Goal: Task Accomplishment & Management: Complete application form

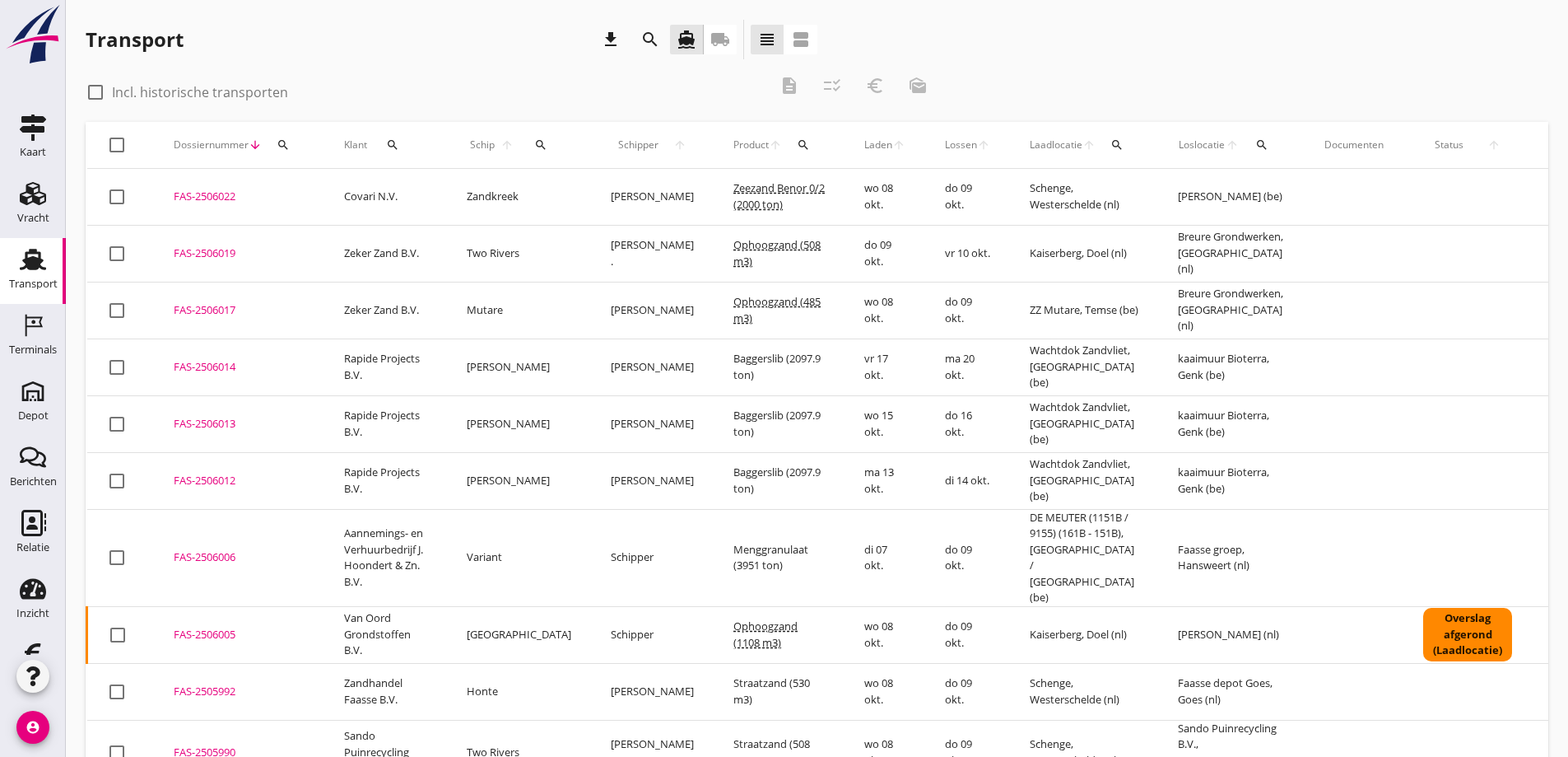
drag, startPoint x: 34, startPoint y: 261, endPoint x: 511, endPoint y: 192, distance: 482.0
click at [33, 261] on use at bounding box center [32, 259] width 27 height 21
click at [718, 34] on icon "local_shipping" at bounding box center [720, 39] width 19 height 19
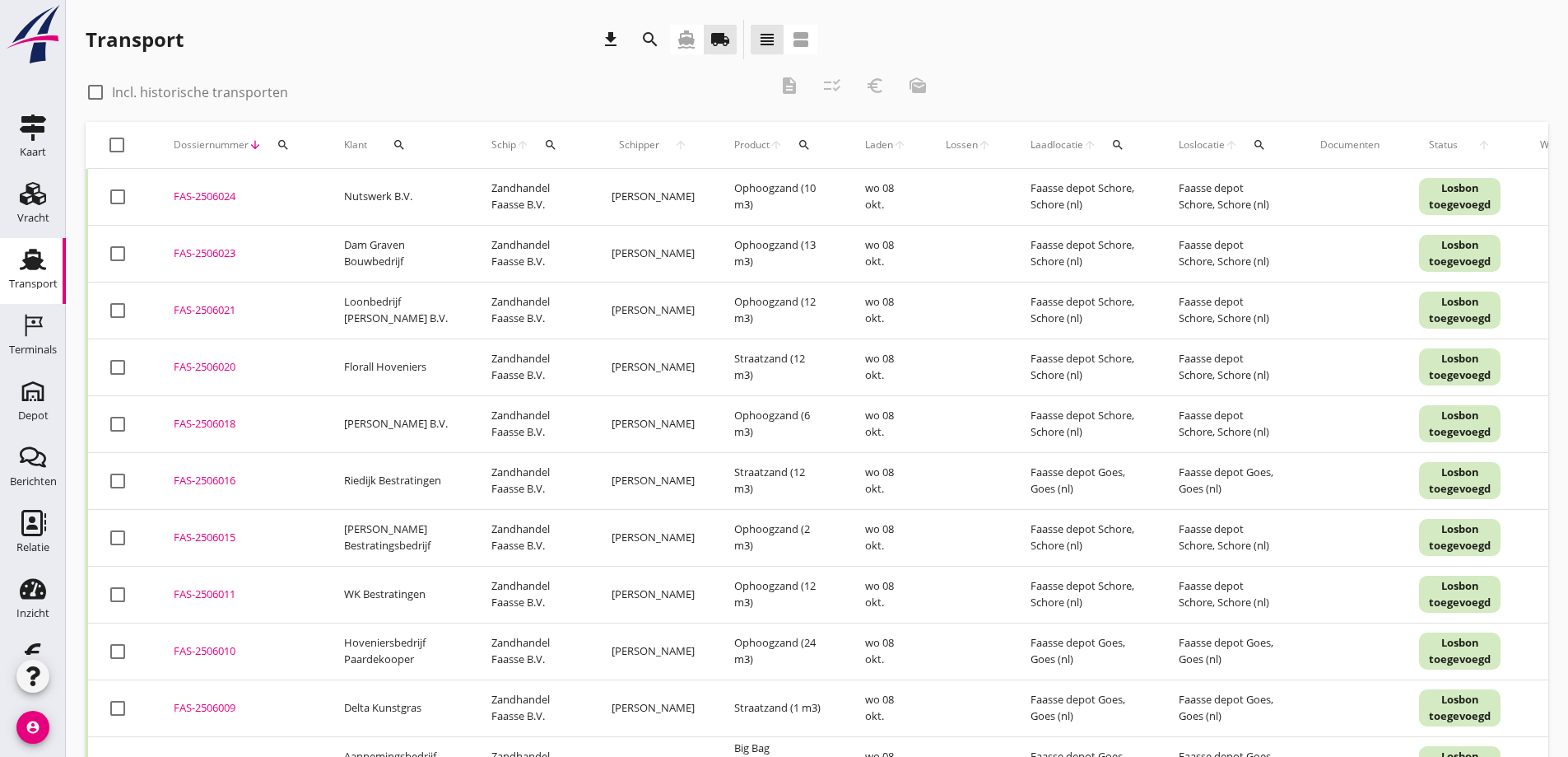
click at [399, 142] on icon "search" at bounding box center [399, 145] width 13 height 13
click at [419, 192] on input "Zoeken op opdrachtgever..." at bounding box center [466, 192] width 171 height 27
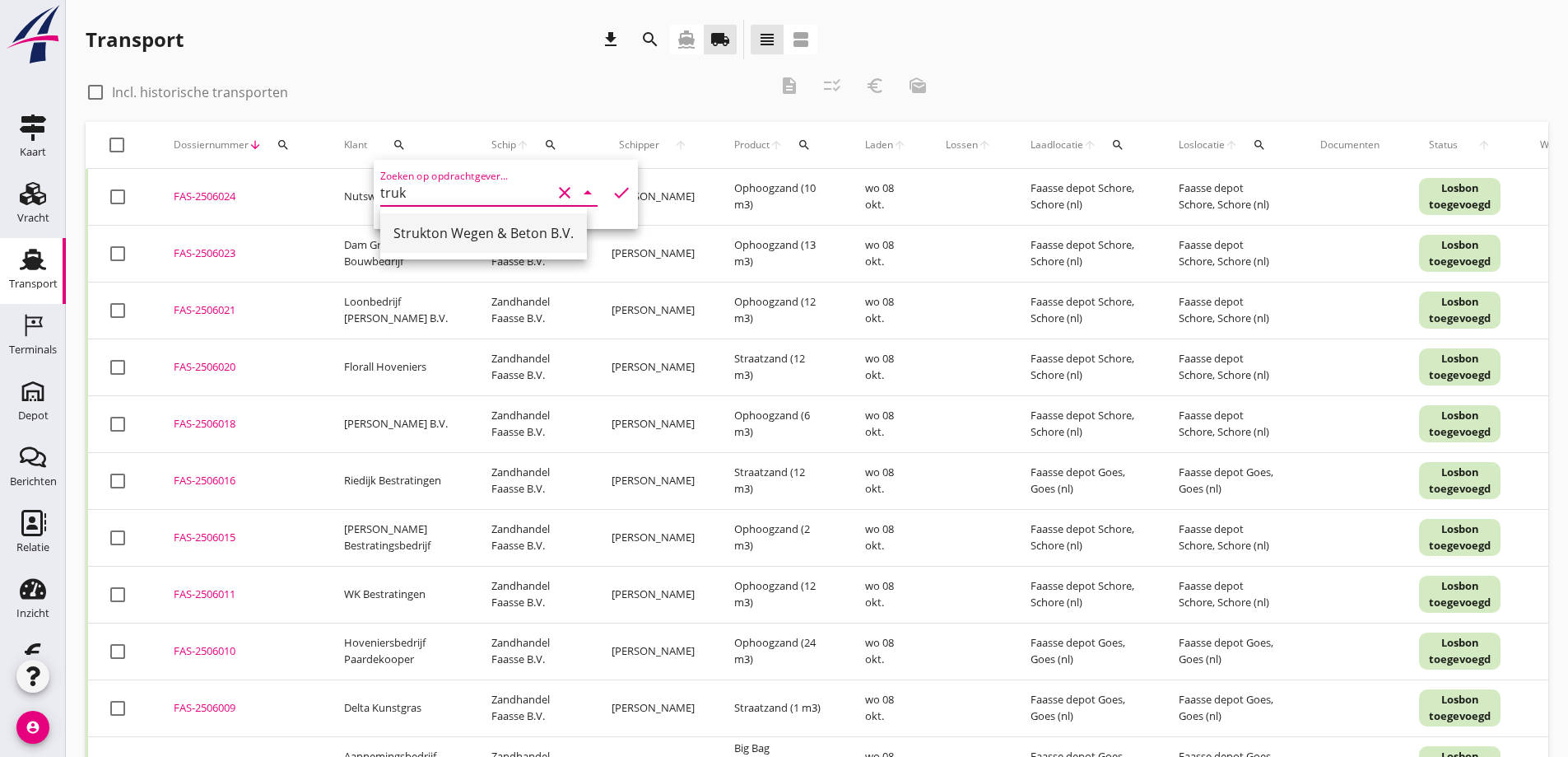
click at [435, 236] on div "Strukton Wegen & Beton B.V." at bounding box center [483, 232] width 180 height 19
type input "Strukton Wegen & Beton B.V."
click at [612, 190] on icon "check" at bounding box center [621, 192] width 19 height 19
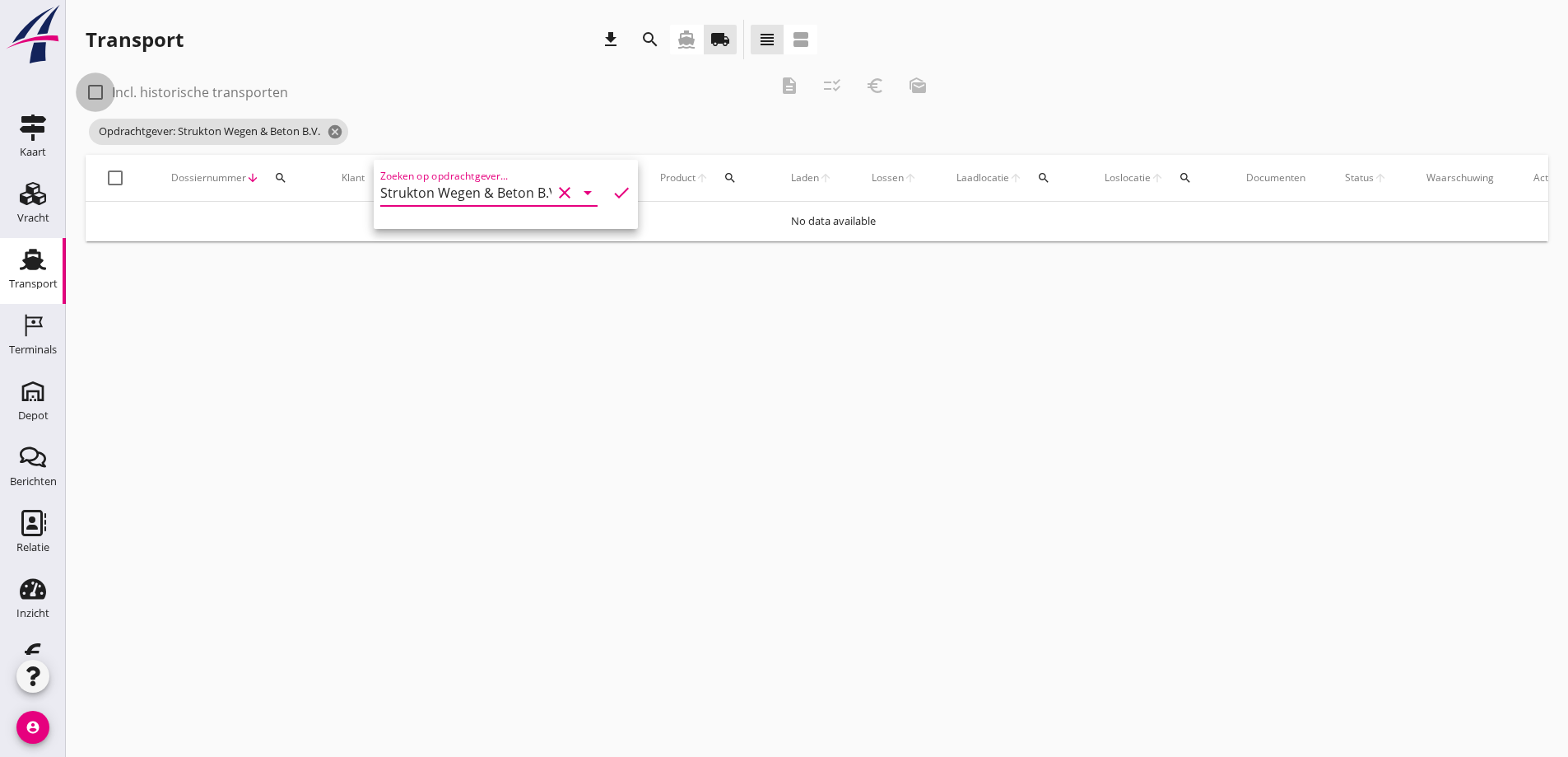
click at [99, 92] on div at bounding box center [95, 92] width 28 height 28
checkbox input "true"
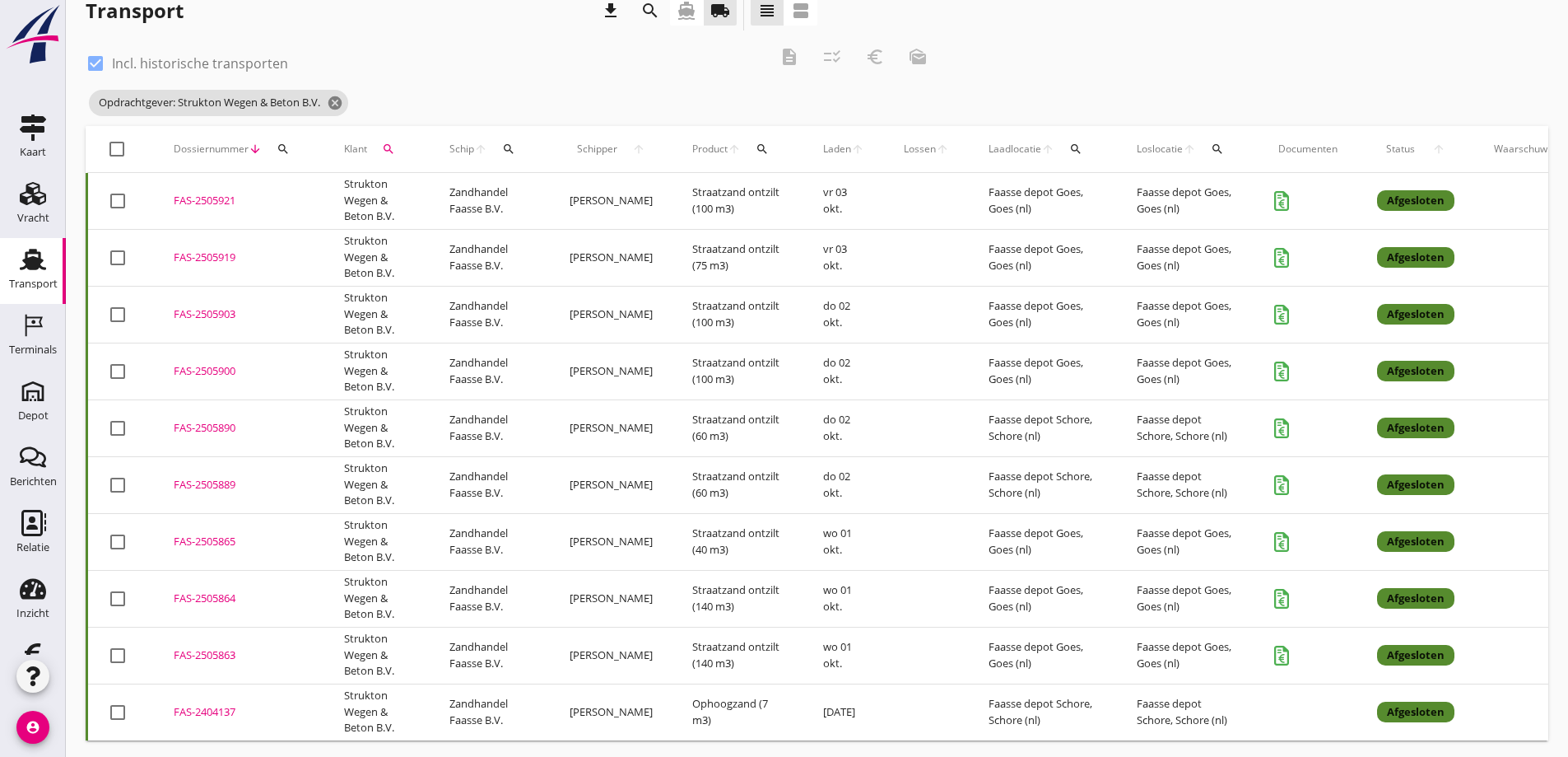
scroll to position [44, 0]
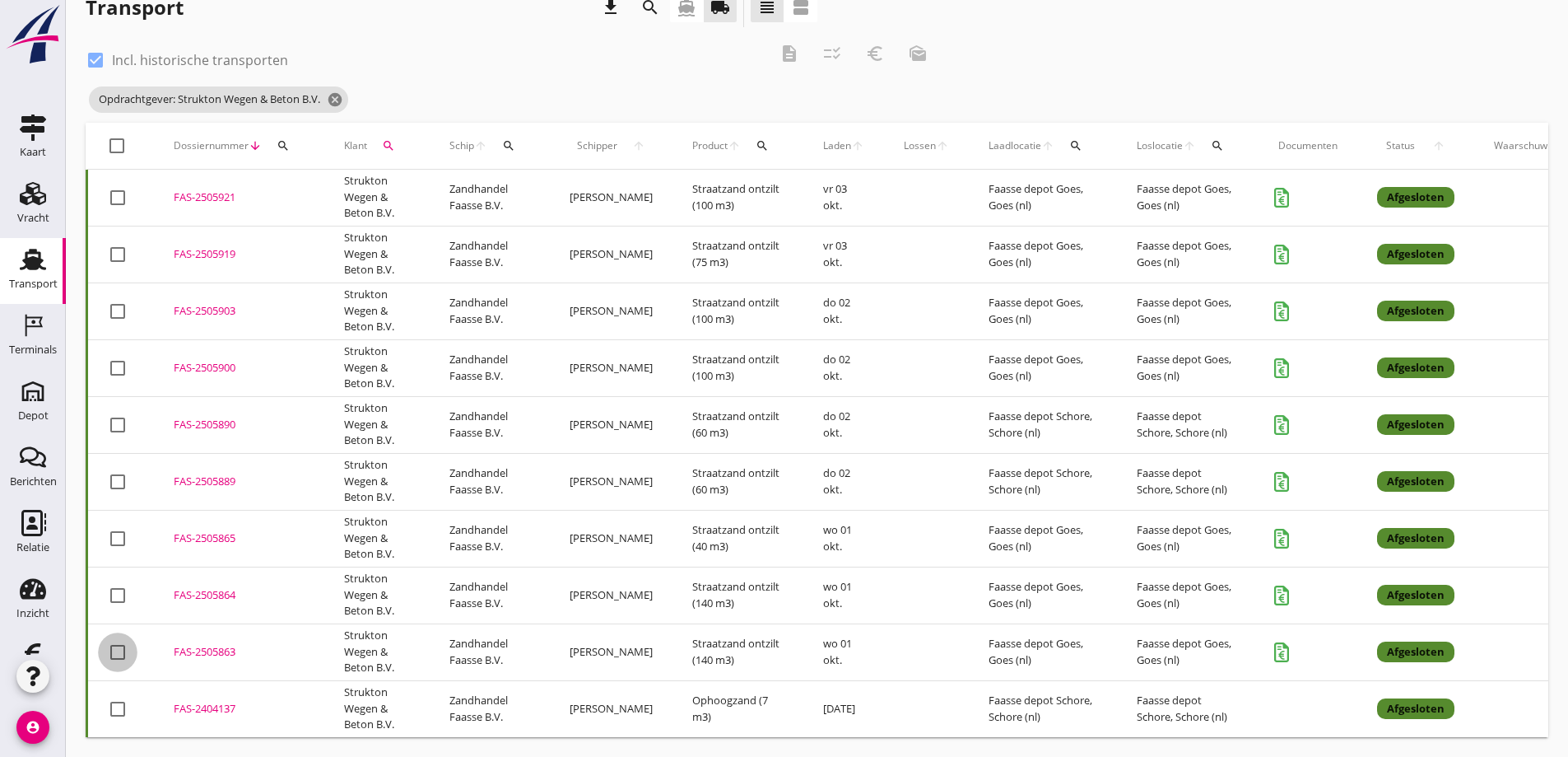
click at [125, 638] on div at bounding box center [117, 652] width 28 height 28
checkbox input "true"
click at [118, 581] on div at bounding box center [117, 595] width 28 height 28
checkbox input "true"
drag, startPoint x: 119, startPoint y: 523, endPoint x: 117, endPoint y: 482, distance: 41.0
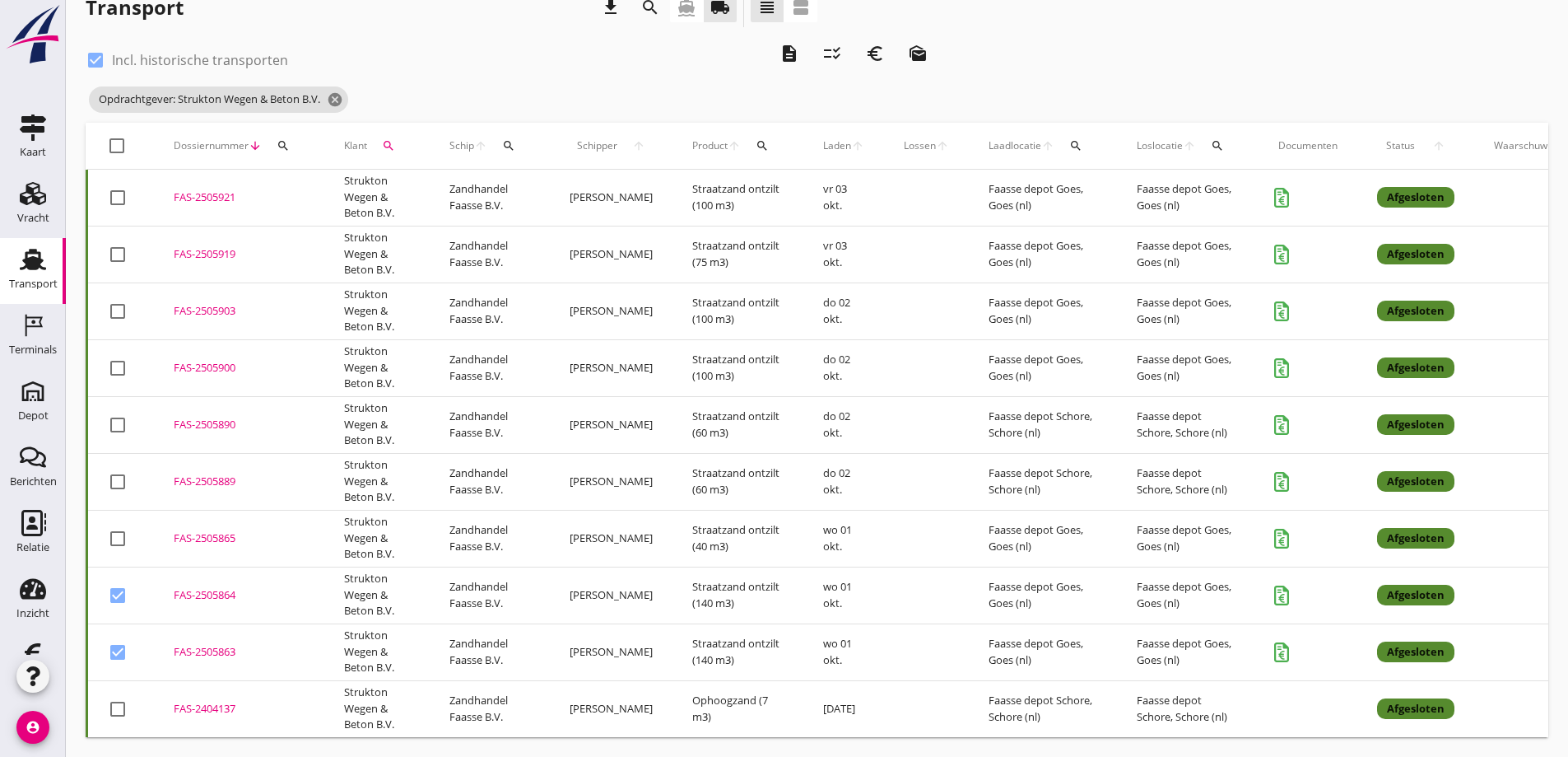
click at [120, 525] on div at bounding box center [117, 539] width 28 height 28
checkbox input "true"
click at [117, 468] on div at bounding box center [117, 482] width 28 height 28
checkbox input "true"
click at [117, 412] on div at bounding box center [117, 425] width 28 height 28
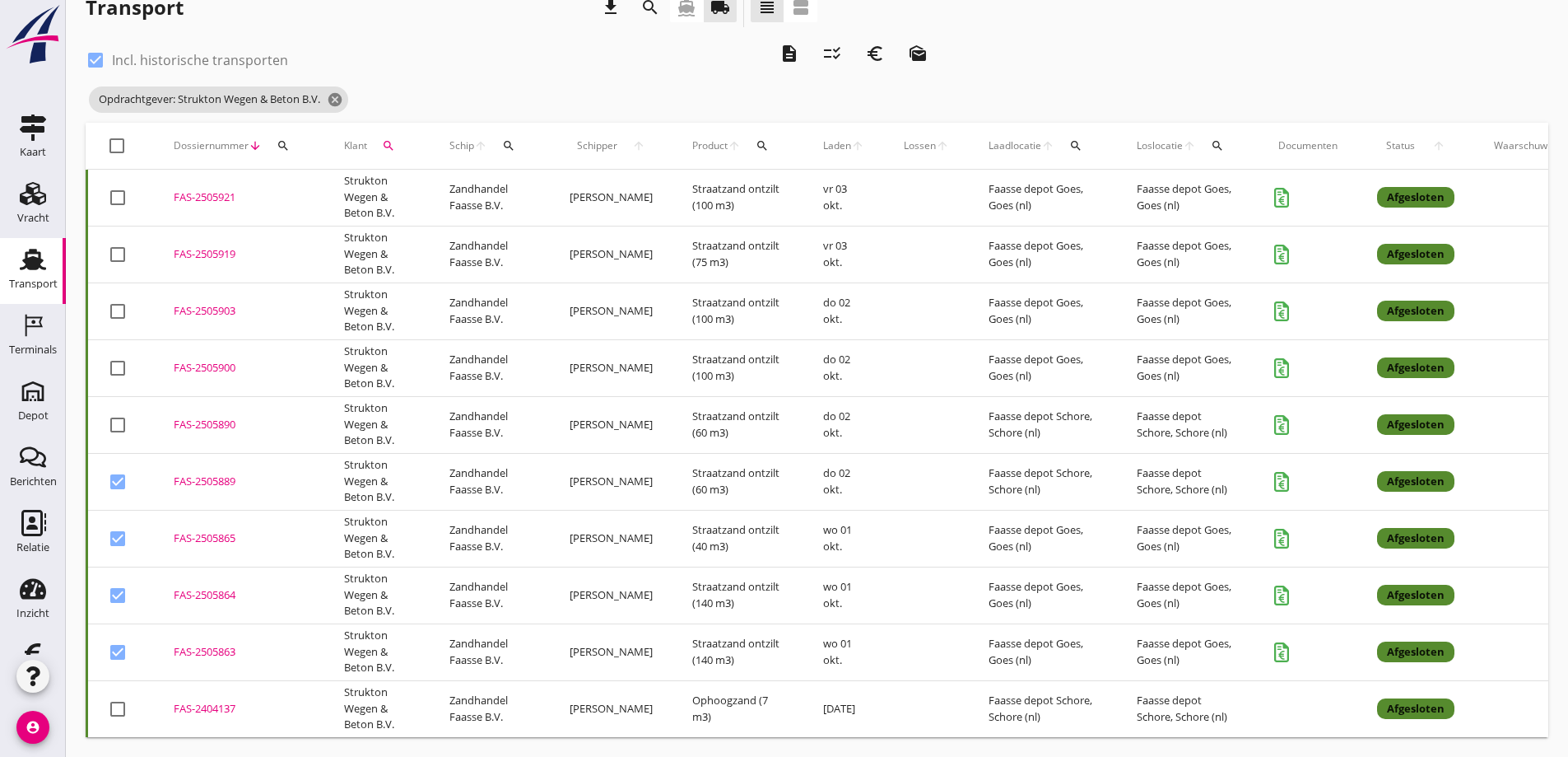
checkbox input "true"
click at [117, 358] on div at bounding box center [117, 368] width 28 height 28
checkbox input "true"
click at [116, 299] on div at bounding box center [117, 311] width 28 height 28
checkbox input "true"
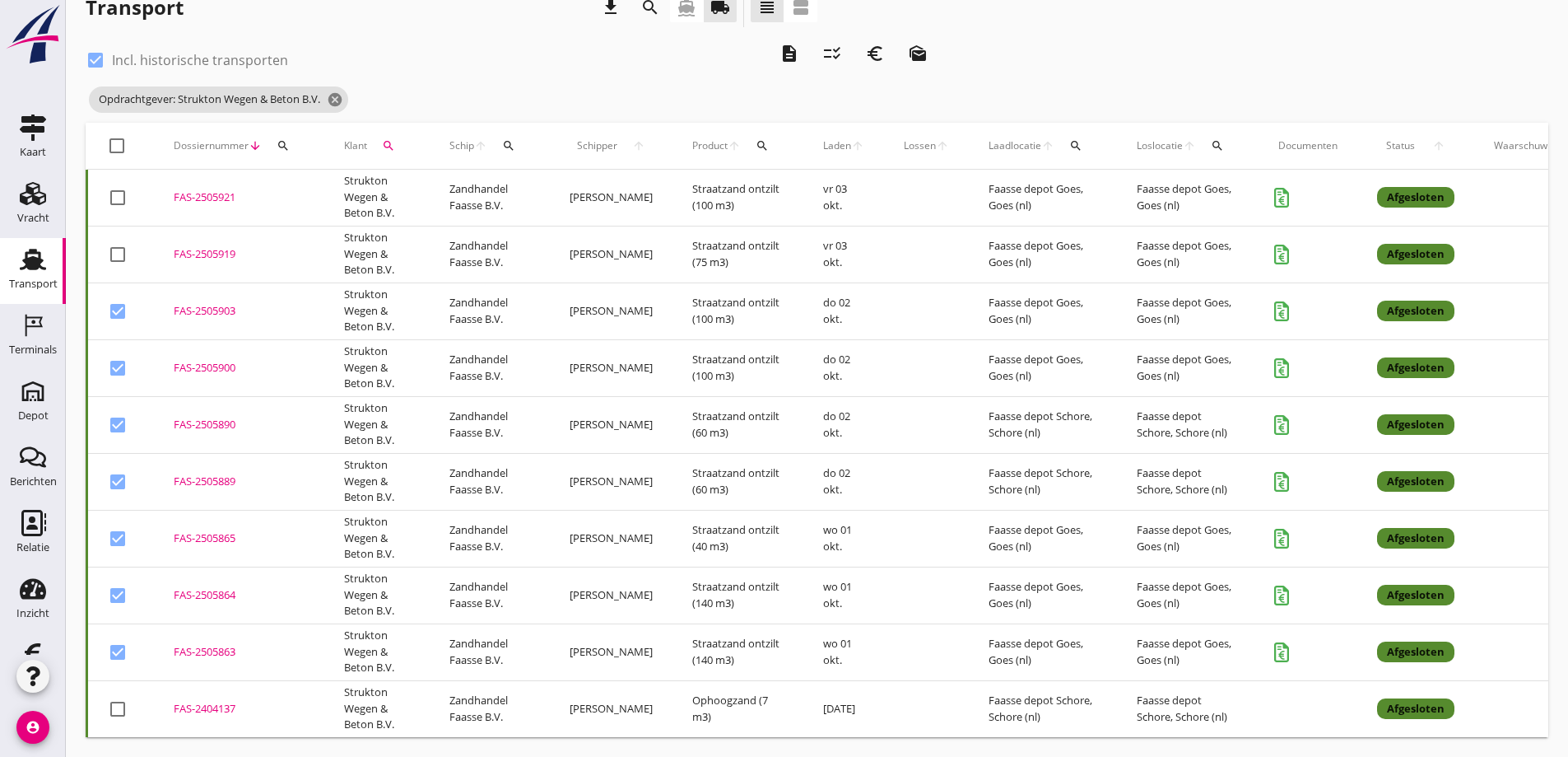
click at [110, 252] on div at bounding box center [117, 254] width 28 height 28
checkbox input "true"
click at [121, 184] on div at bounding box center [117, 198] width 28 height 28
checkbox input "true"
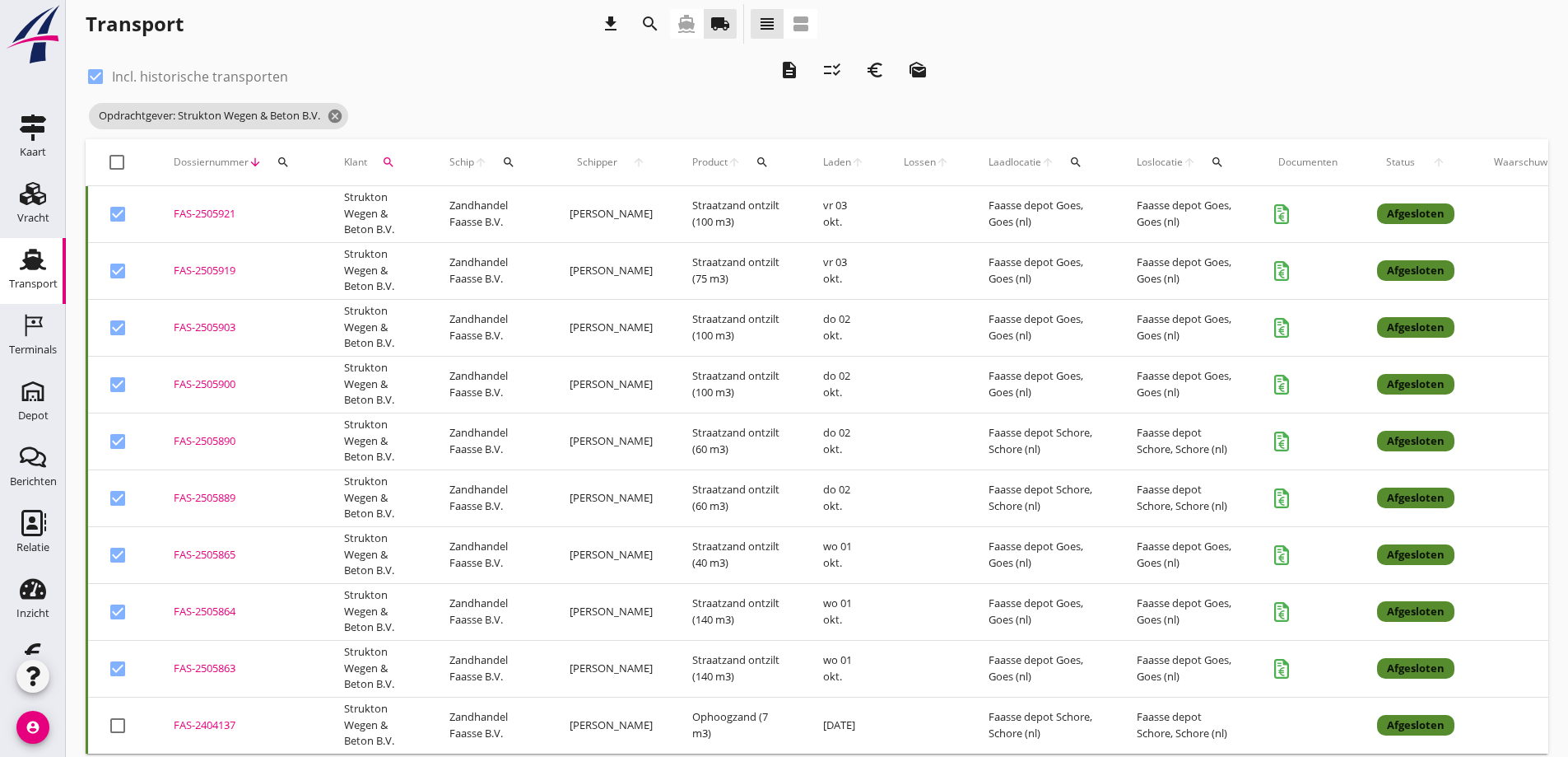
scroll to position [0, 0]
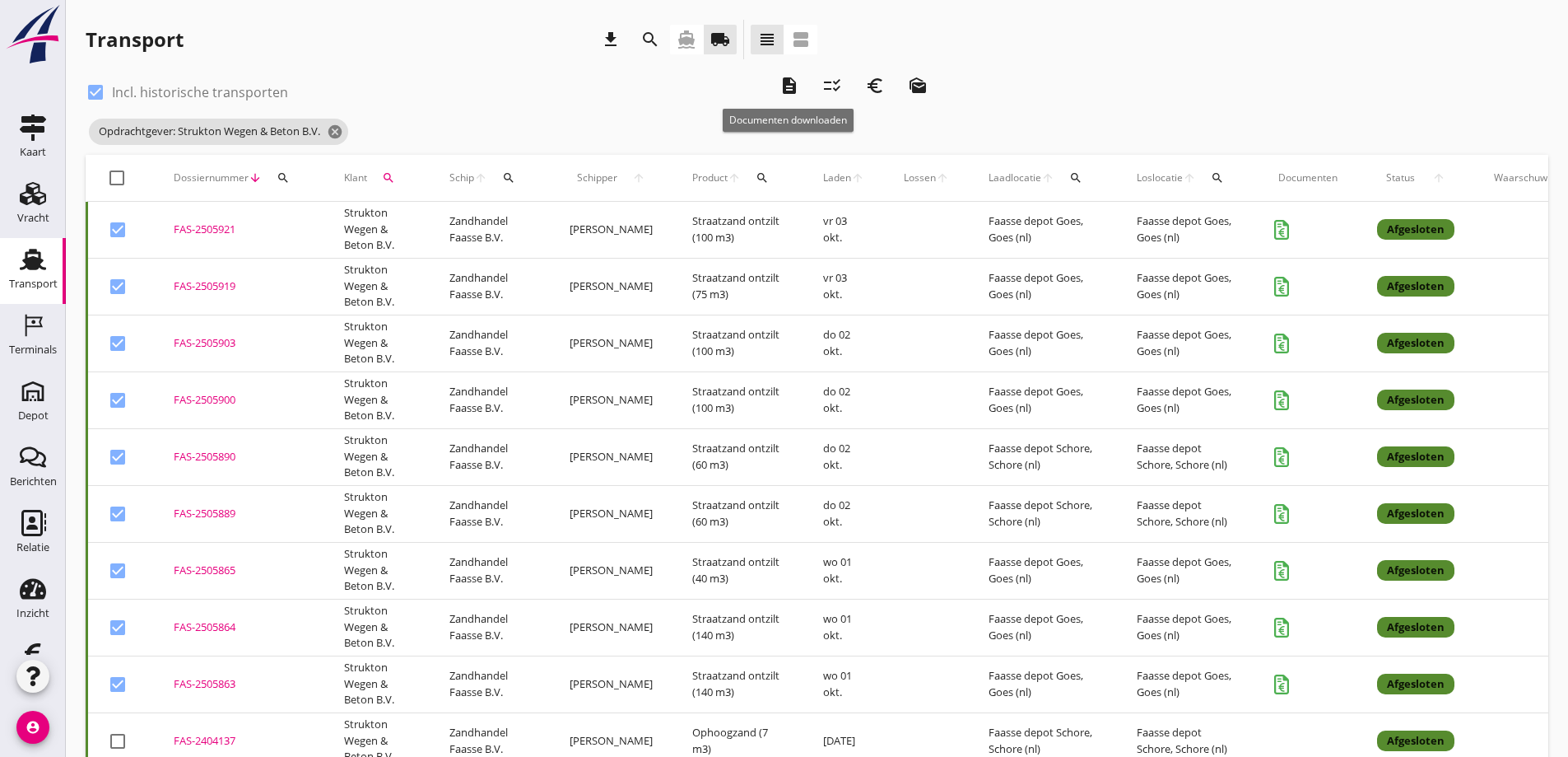
click at [795, 83] on icon "description" at bounding box center [789, 85] width 19 height 19
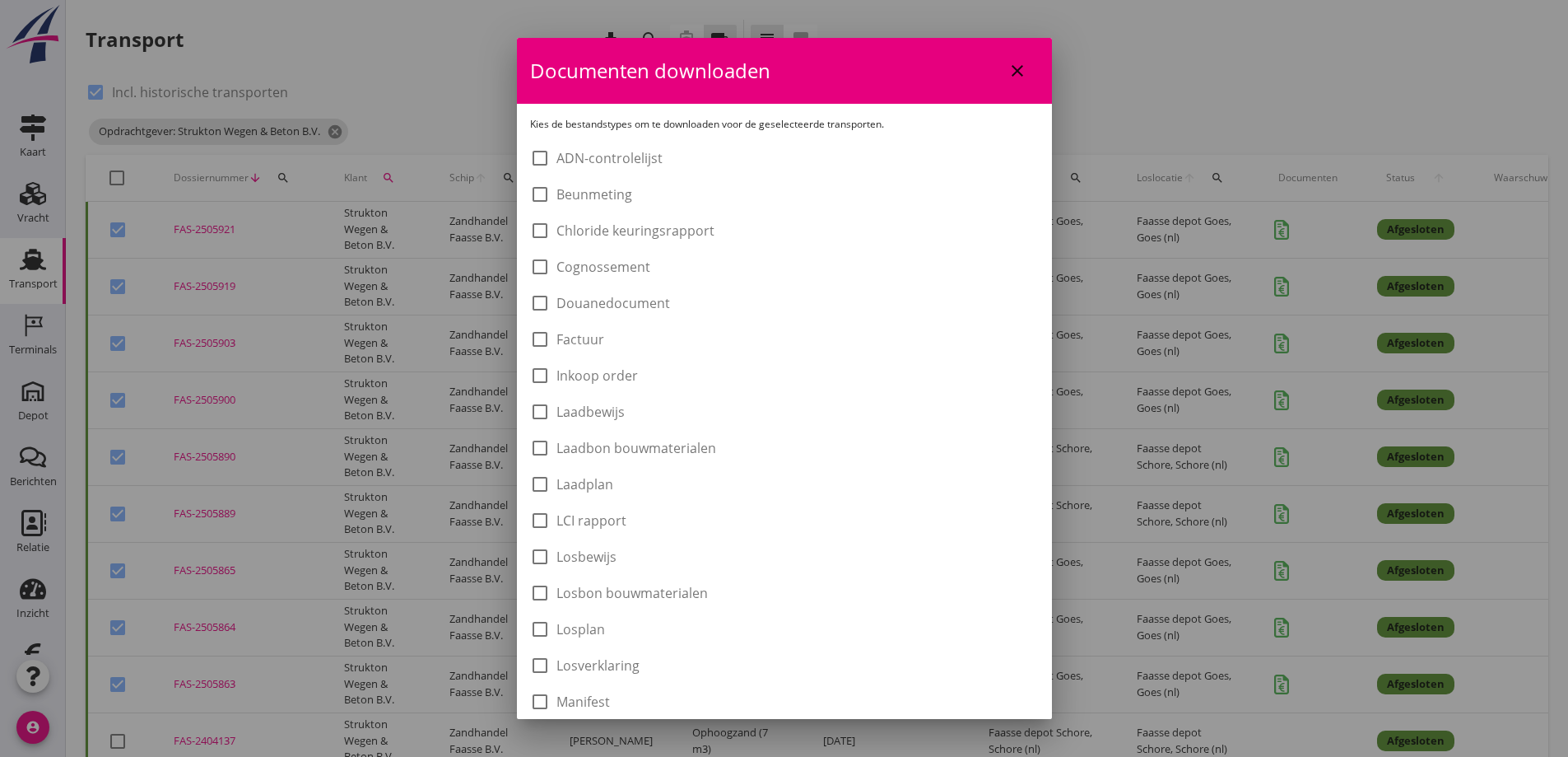
drag, startPoint x: 545, startPoint y: 445, endPoint x: 582, endPoint y: 456, distance: 38.6
click at [544, 446] on div at bounding box center [540, 448] width 28 height 28
checkbox input "true"
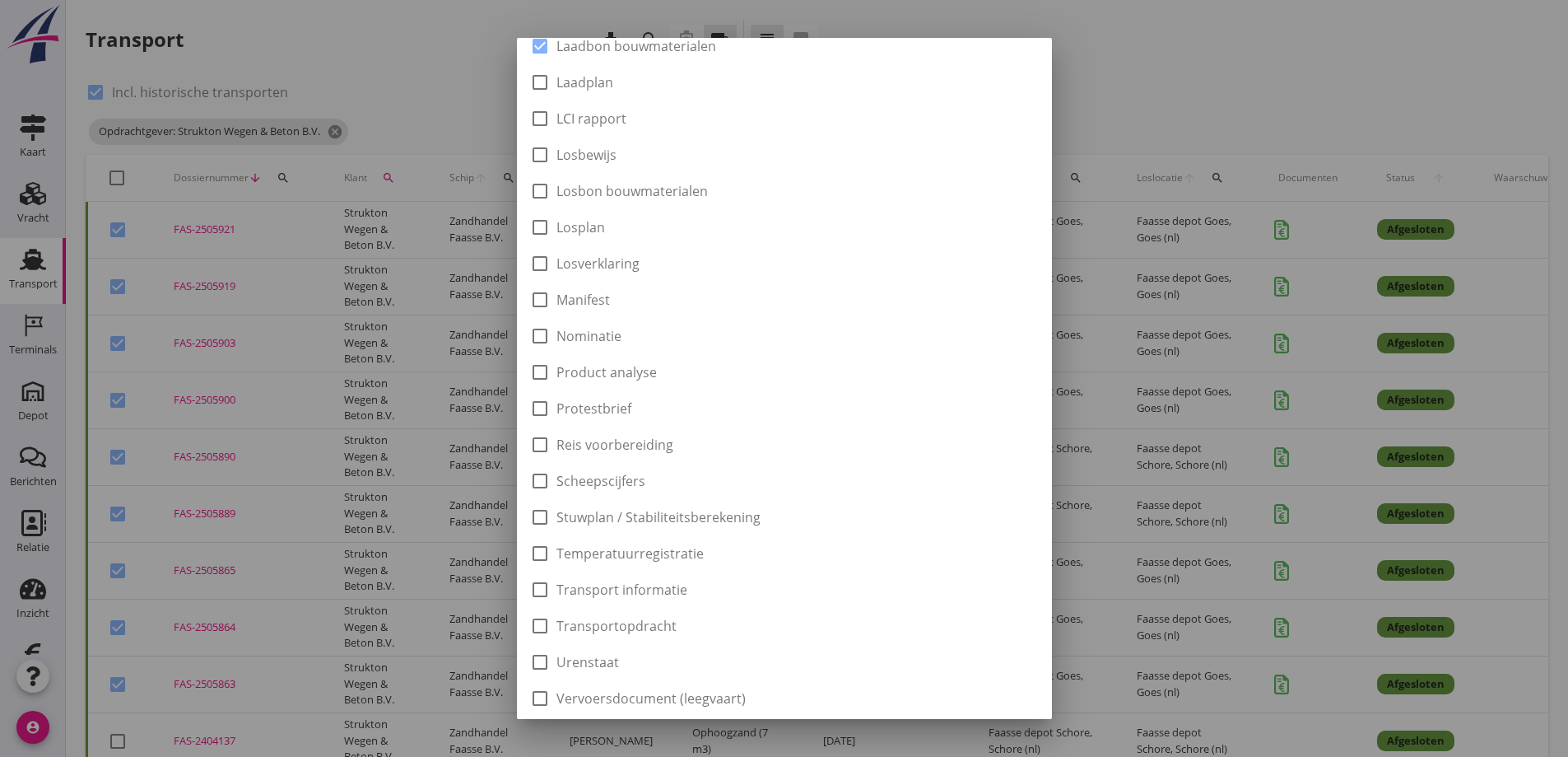
scroll to position [460, 0]
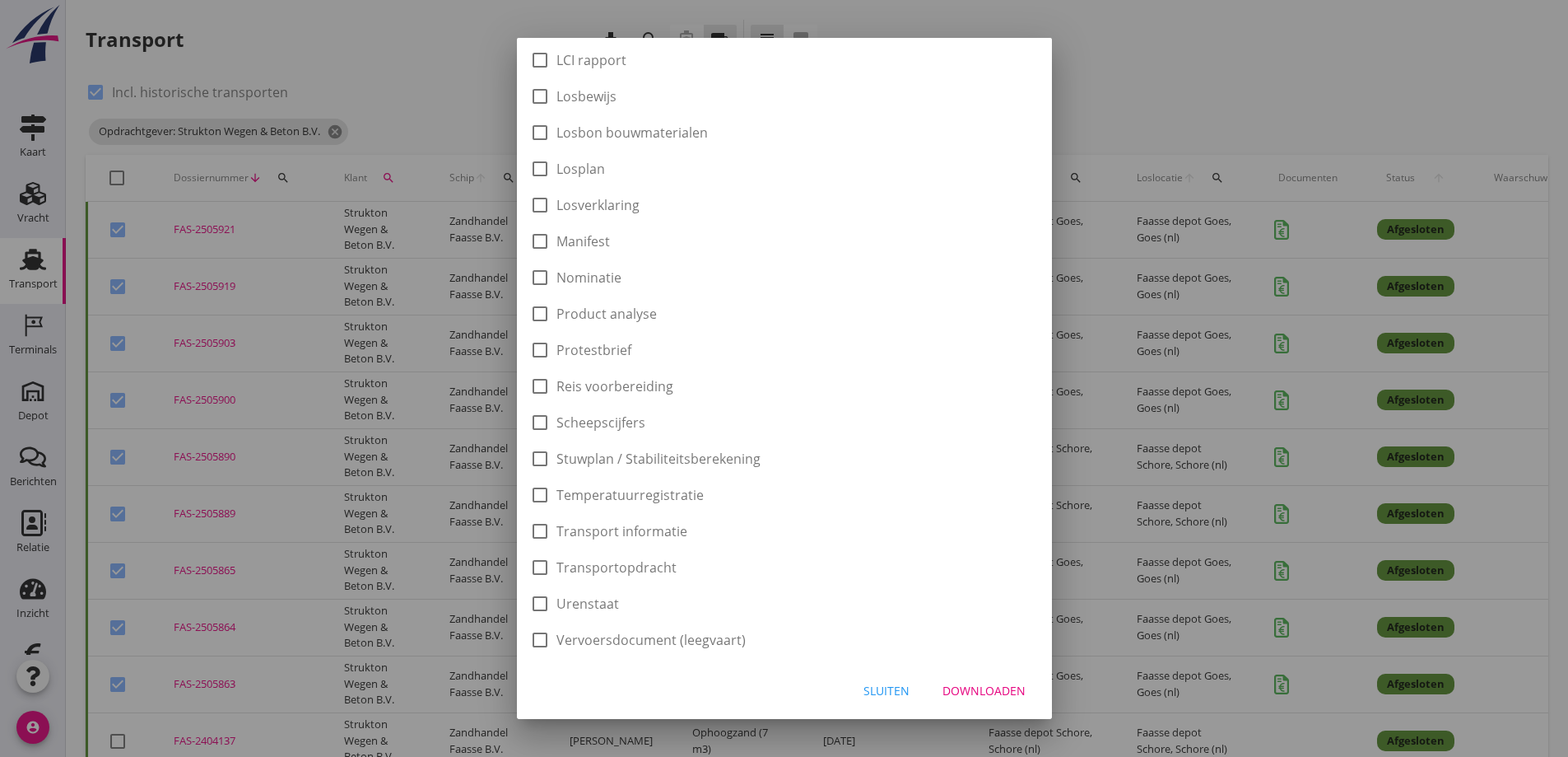
click at [962, 685] on div "Downloaden" at bounding box center [984, 690] width 83 height 18
checkbox input "false"
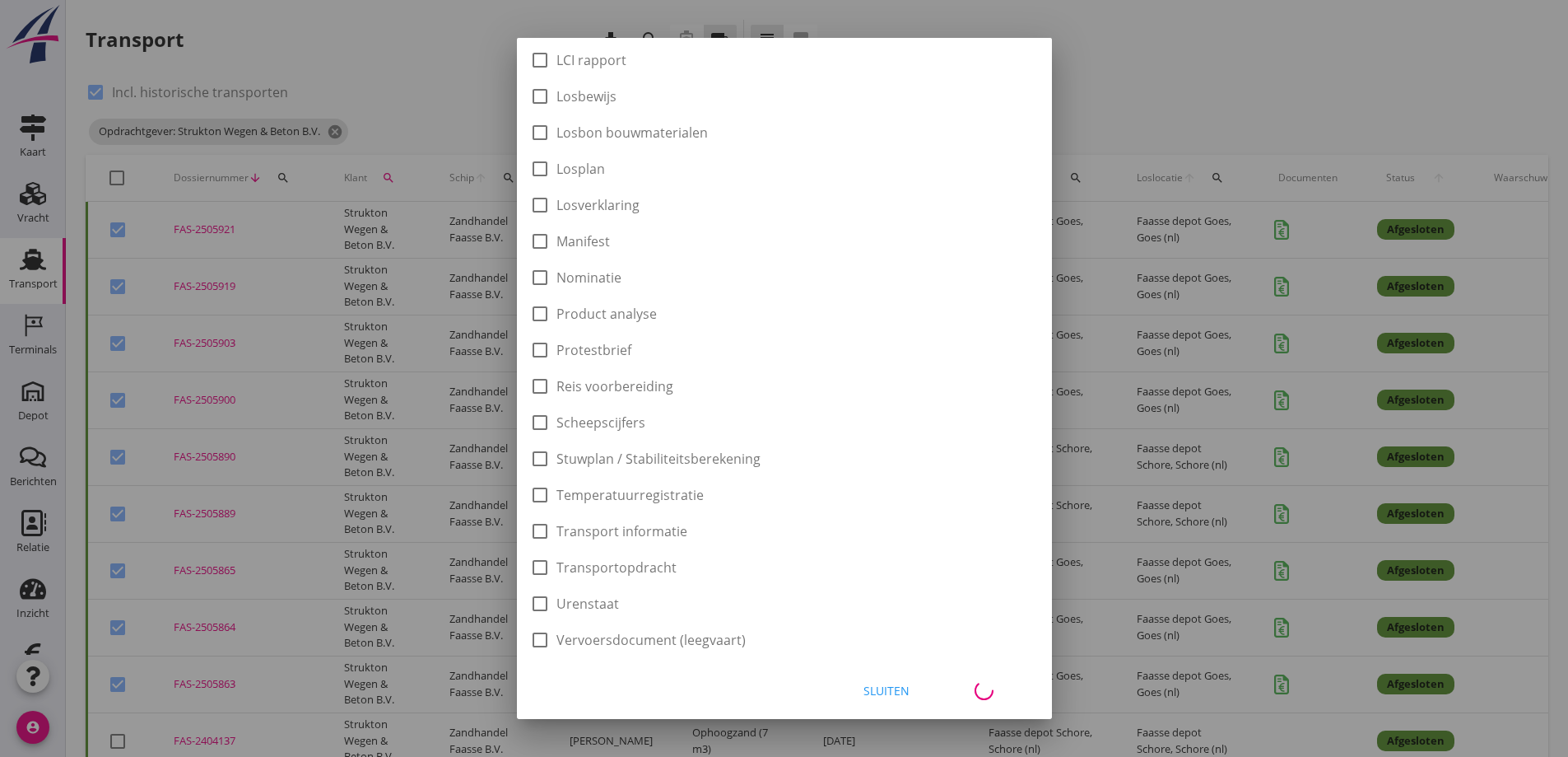
checkbox input "false"
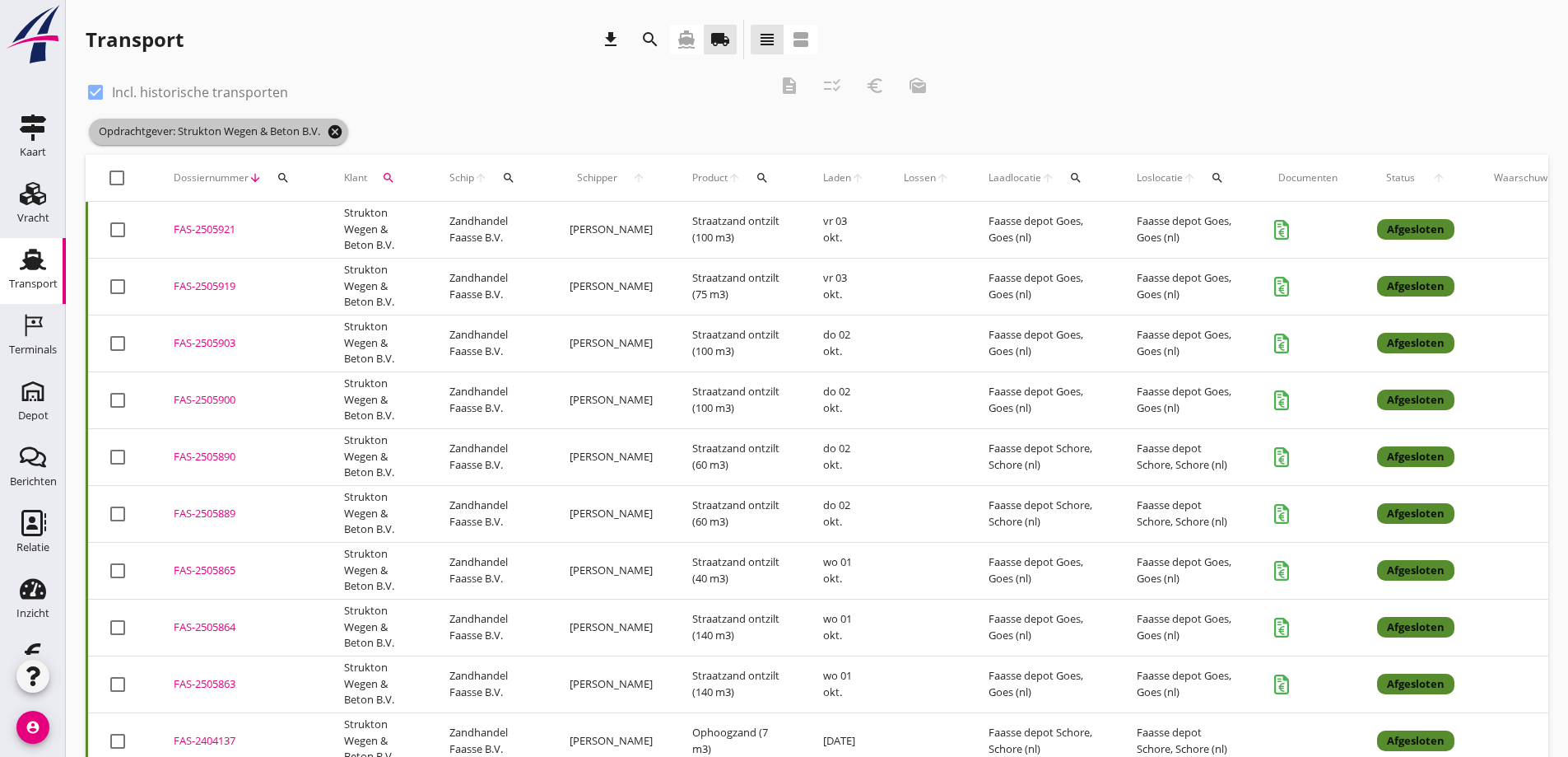
click at [342, 131] on icon "cancel" at bounding box center [335, 132] width 17 height 17
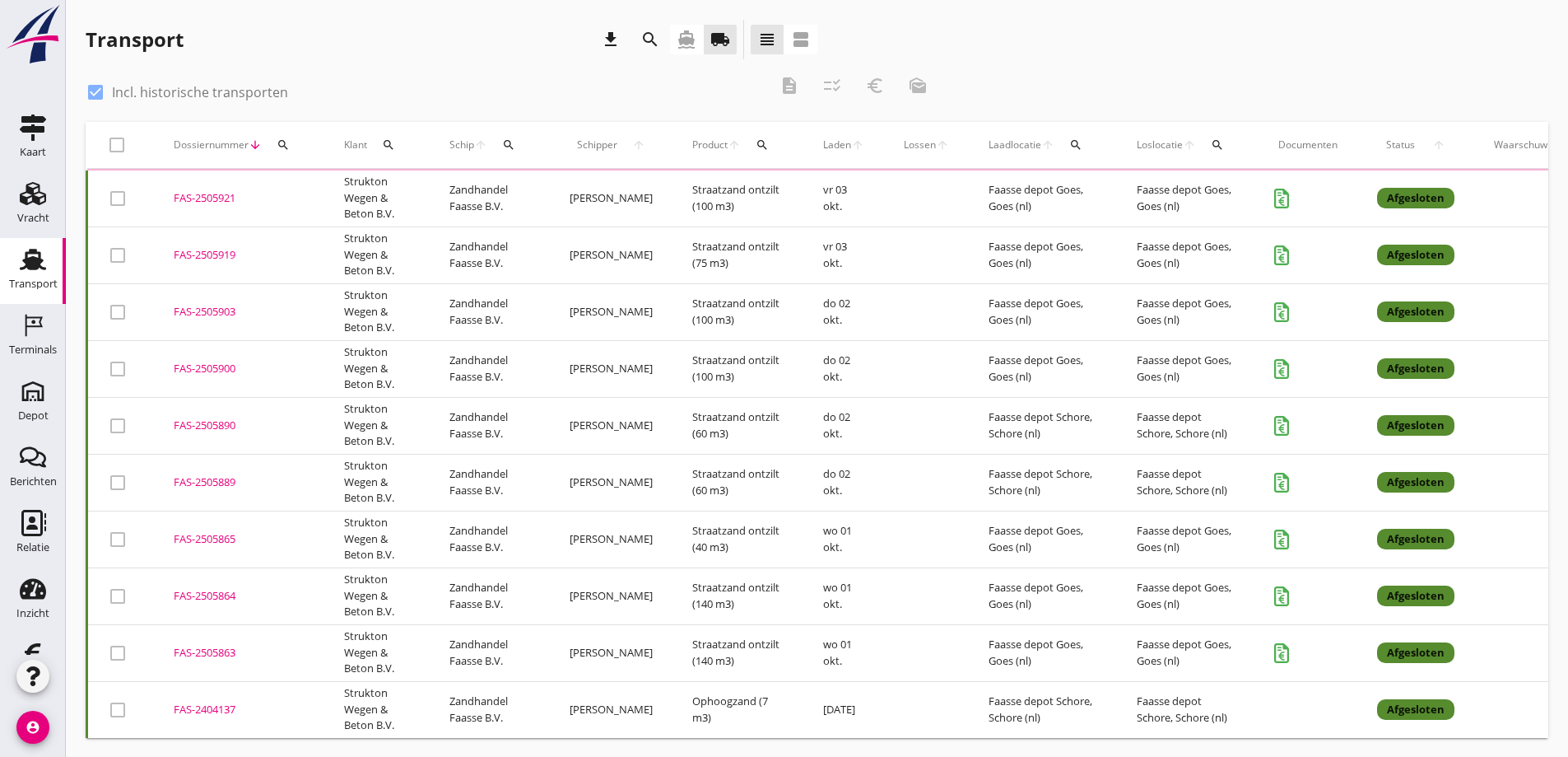
click at [100, 93] on div at bounding box center [95, 92] width 28 height 28
checkbox input "false"
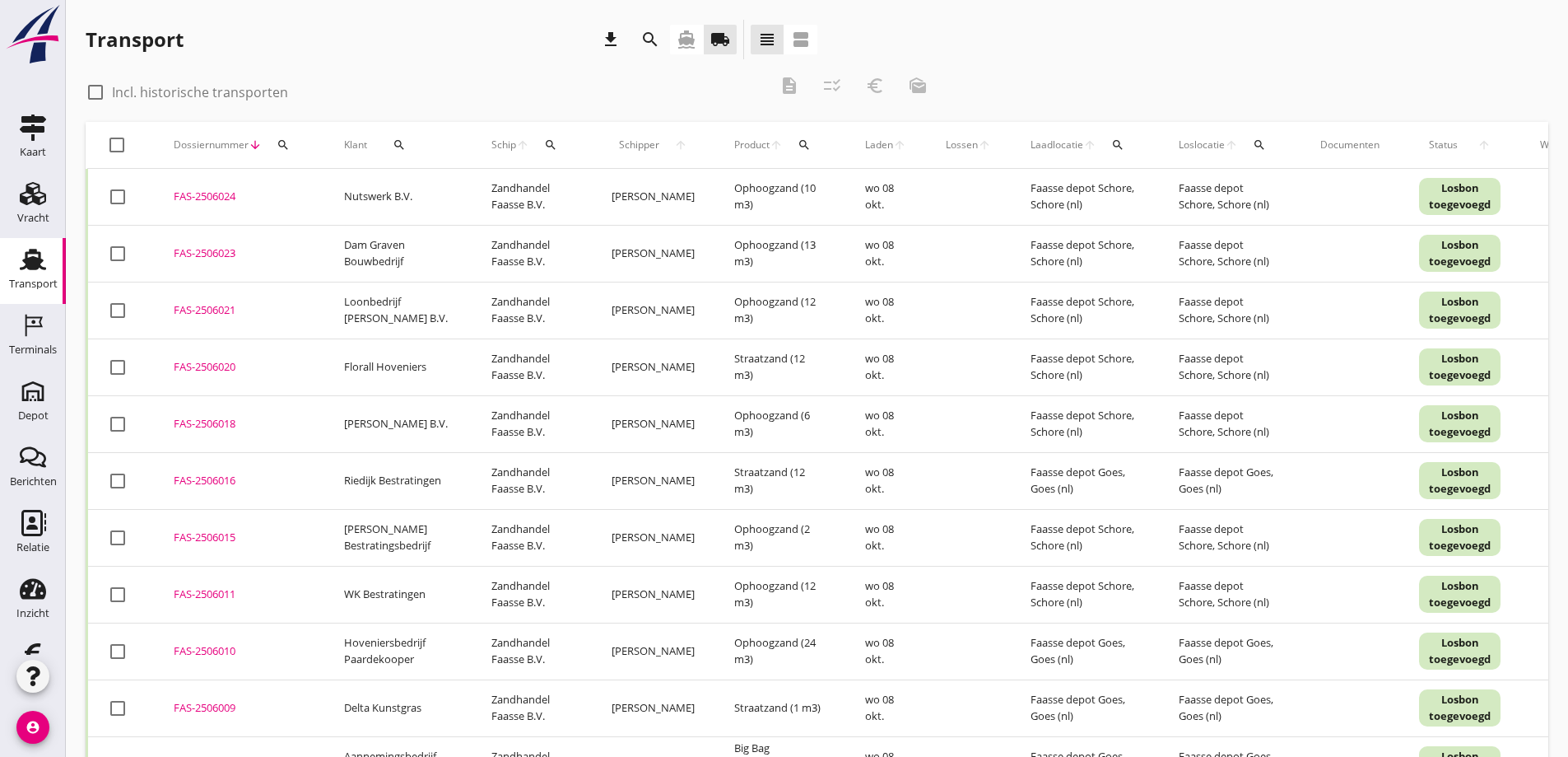
click at [33, 263] on use at bounding box center [32, 259] width 27 height 21
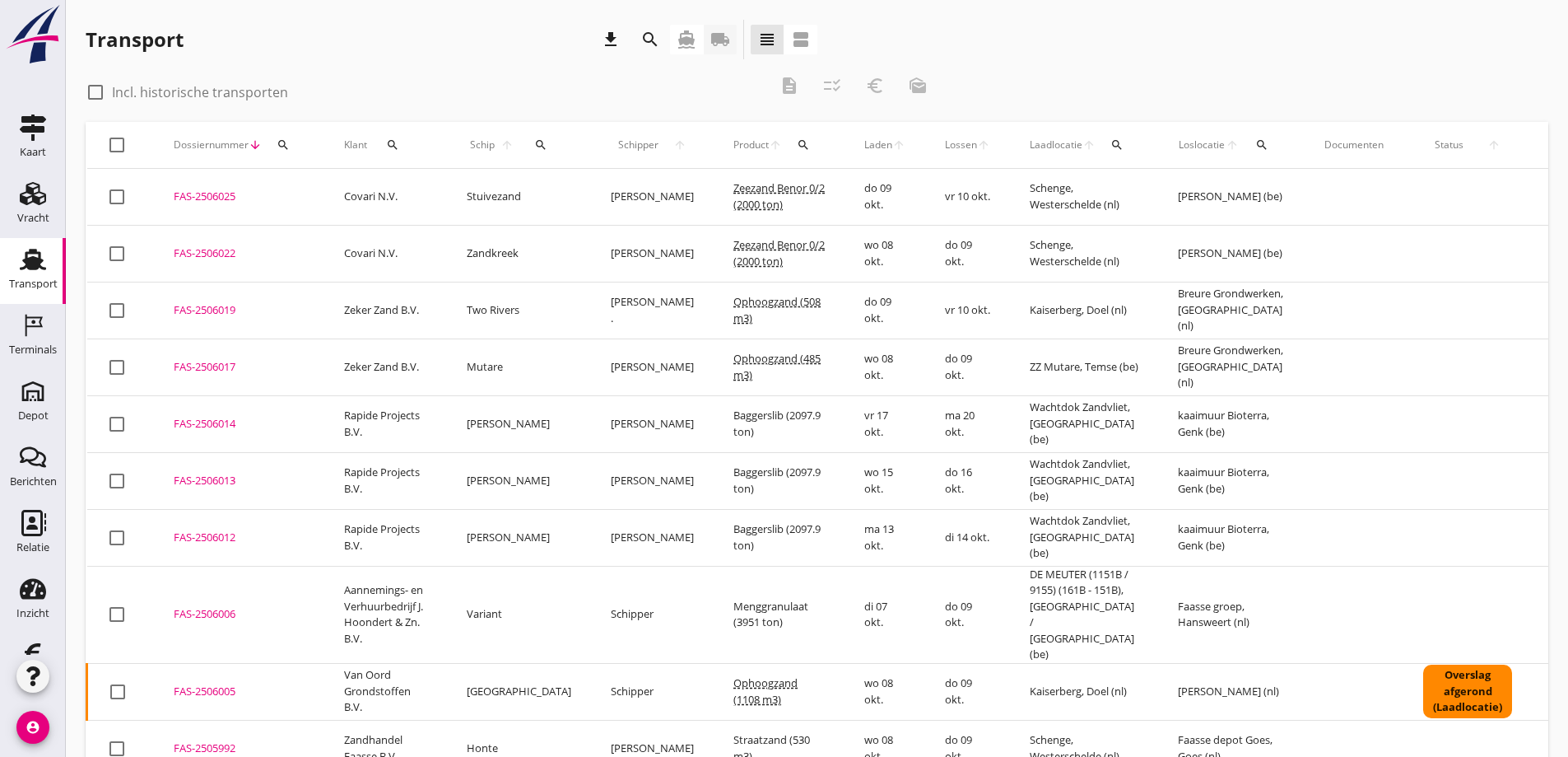
drag, startPoint x: 717, startPoint y: 35, endPoint x: 395, endPoint y: 369, distance: 463.9
click at [718, 35] on icon "local_shipping" at bounding box center [720, 39] width 19 height 19
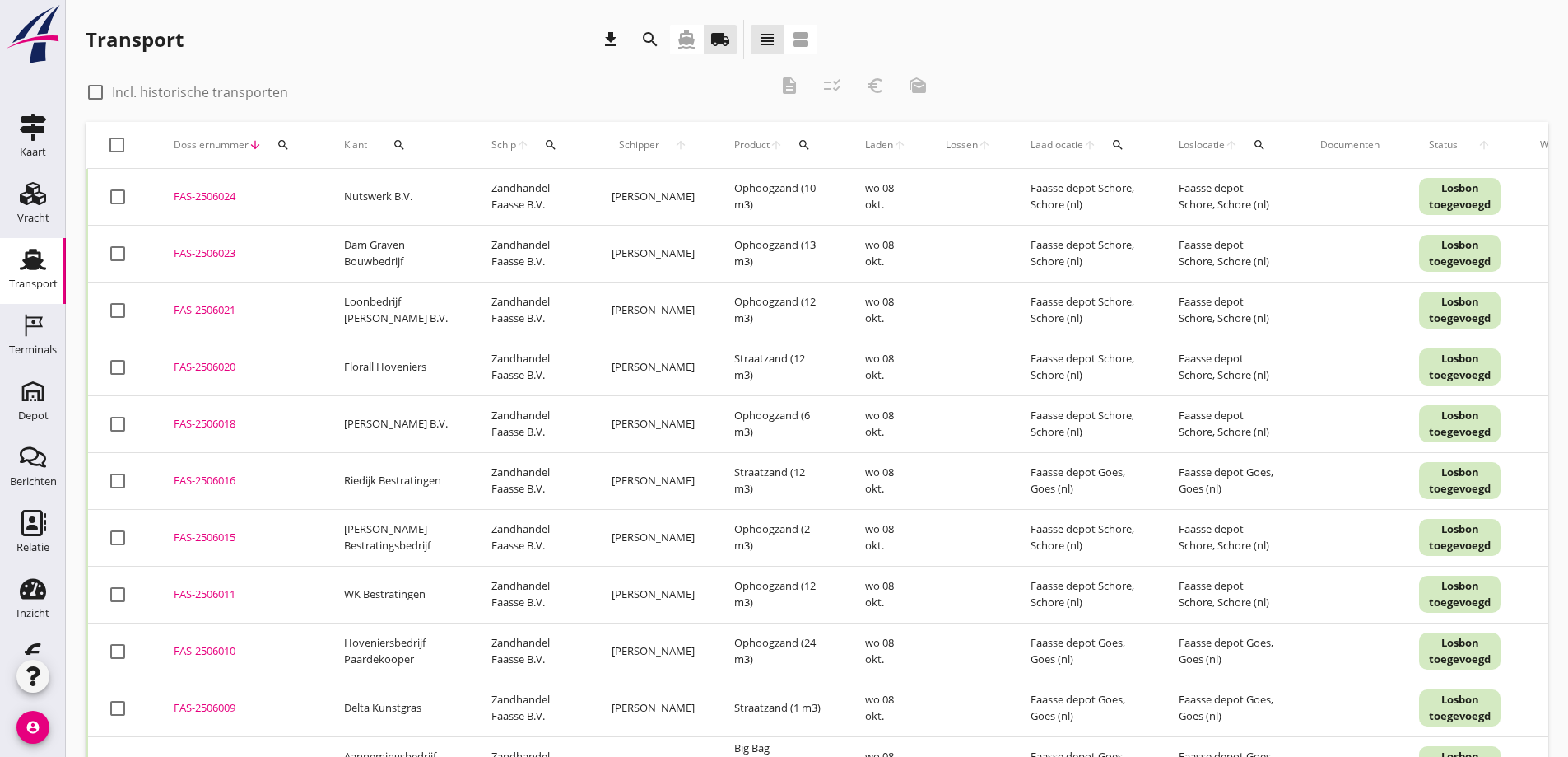
click at [391, 42] on div "Transport download search directions_boat local_shipping view_headline view_age…" at bounding box center [452, 39] width 732 height 40
click at [397, 137] on button "search" at bounding box center [398, 145] width 51 height 30
click at [419, 195] on input "Zoeken op opdrachtgever..." at bounding box center [466, 192] width 171 height 27
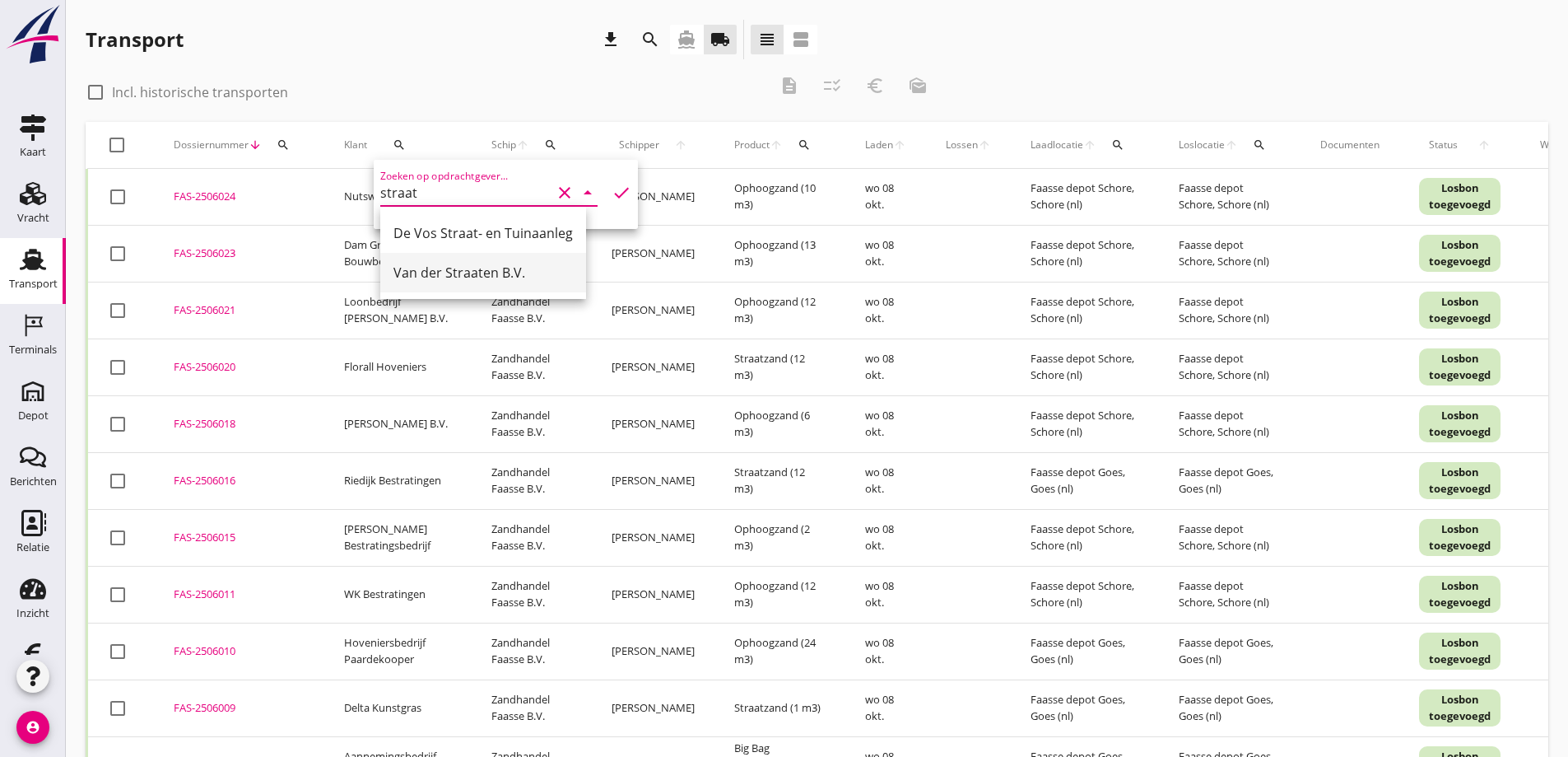
click at [435, 268] on div "Van der Straaten B.V." at bounding box center [483, 272] width 179 height 19
type input "Van der Straaten B.V."
click at [612, 191] on icon "check" at bounding box center [621, 192] width 19 height 19
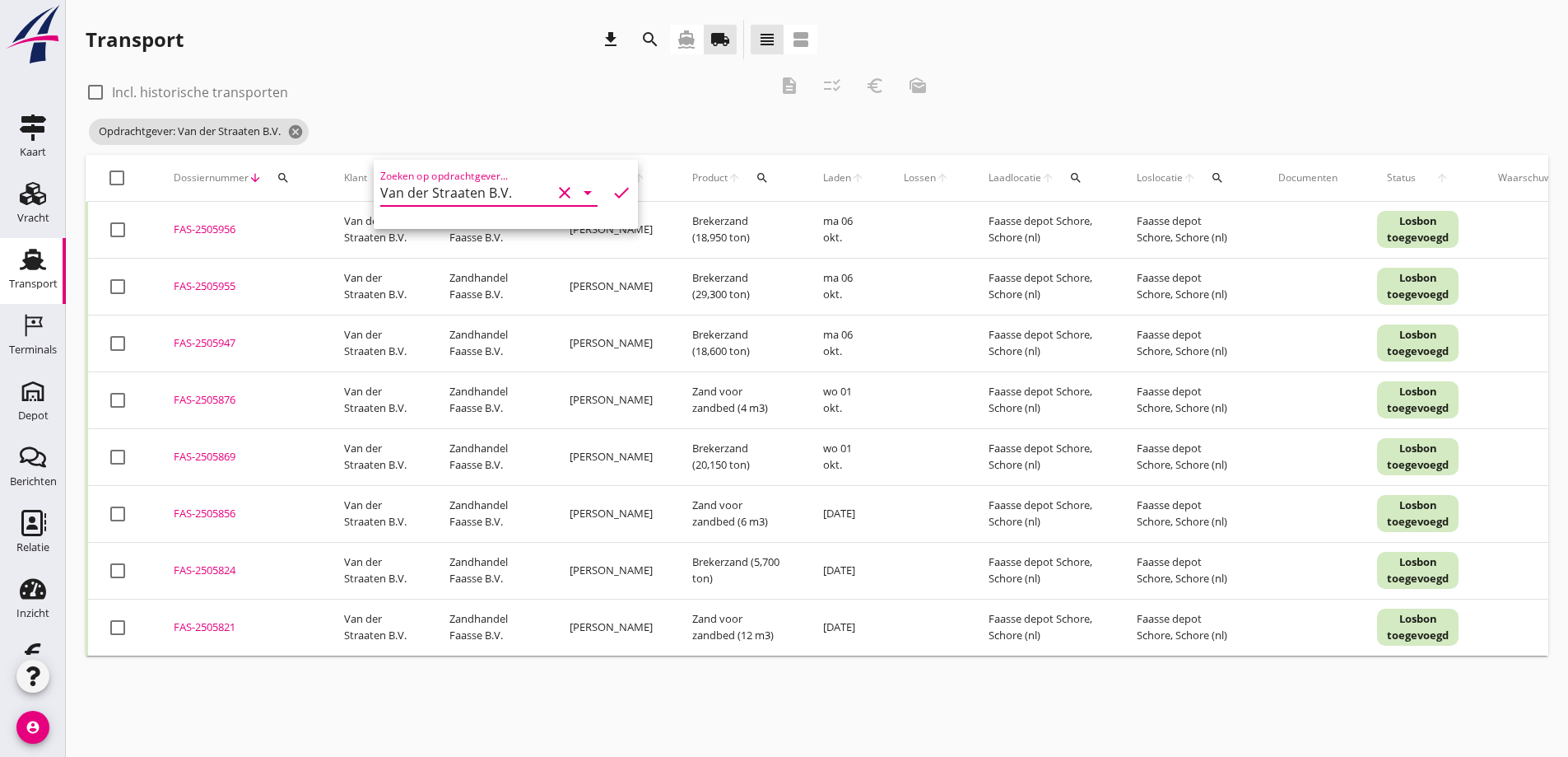
click at [261, 676] on div "Transport download search directions_boat local_shipping view_headline view_age…" at bounding box center [817, 337] width 1502 height 676
click at [124, 402] on div at bounding box center [117, 400] width 28 height 28
checkbox input "true"
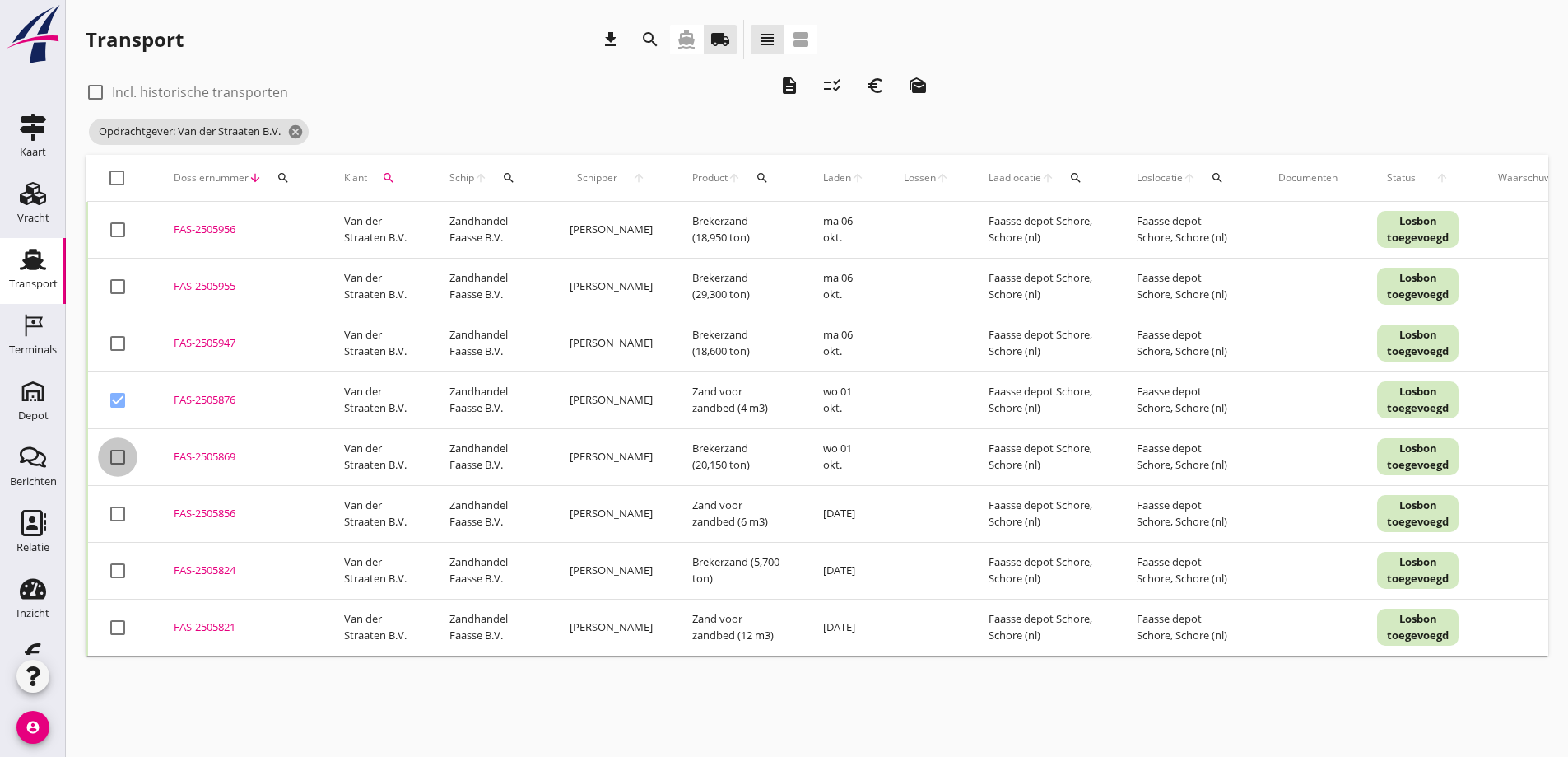
click at [119, 458] on div at bounding box center [117, 457] width 28 height 28
checkbox input "true"
click at [119, 514] on div at bounding box center [117, 514] width 28 height 28
checkbox input "true"
drag, startPoint x: 115, startPoint y: 573, endPoint x: 138, endPoint y: 629, distance: 60.5
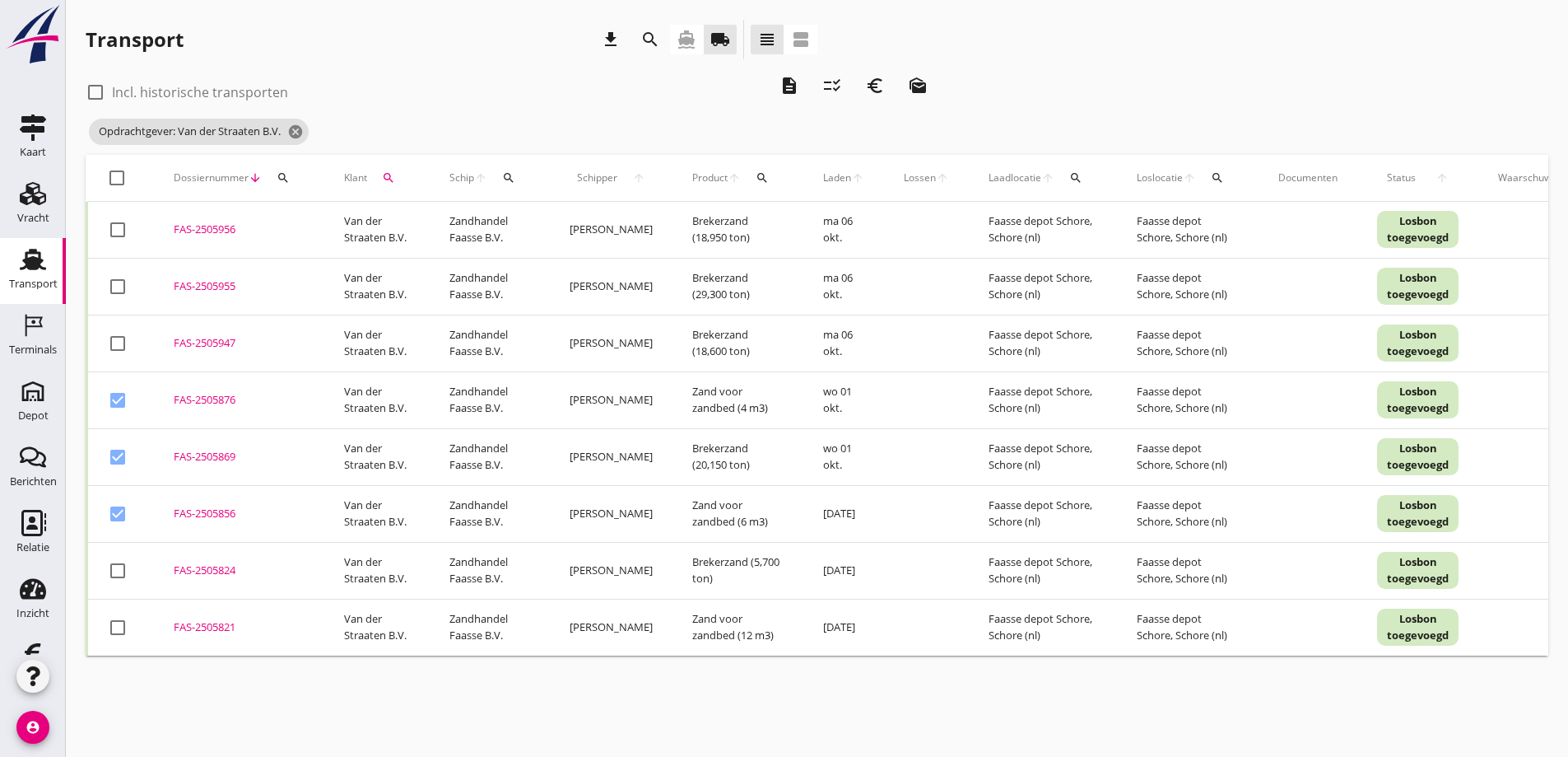
click at [117, 575] on div at bounding box center [117, 570] width 28 height 28
checkbox input "true"
drag, startPoint x: 117, startPoint y: 625, endPoint x: 344, endPoint y: 696, distance: 237.8
click at [117, 628] on div at bounding box center [117, 628] width 28 height 28
checkbox input "true"
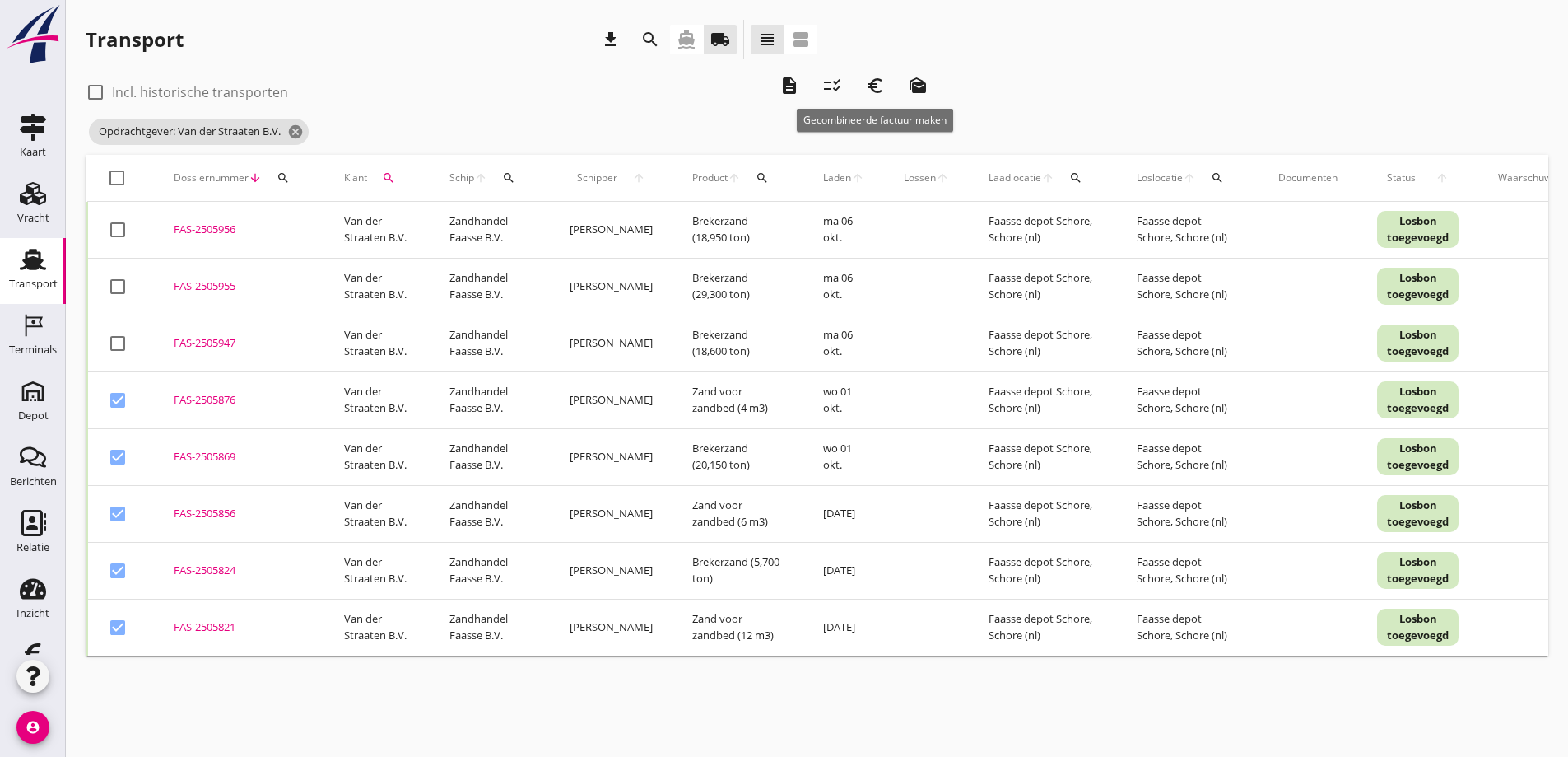
click at [878, 85] on icon "euro_symbol" at bounding box center [874, 85] width 19 height 19
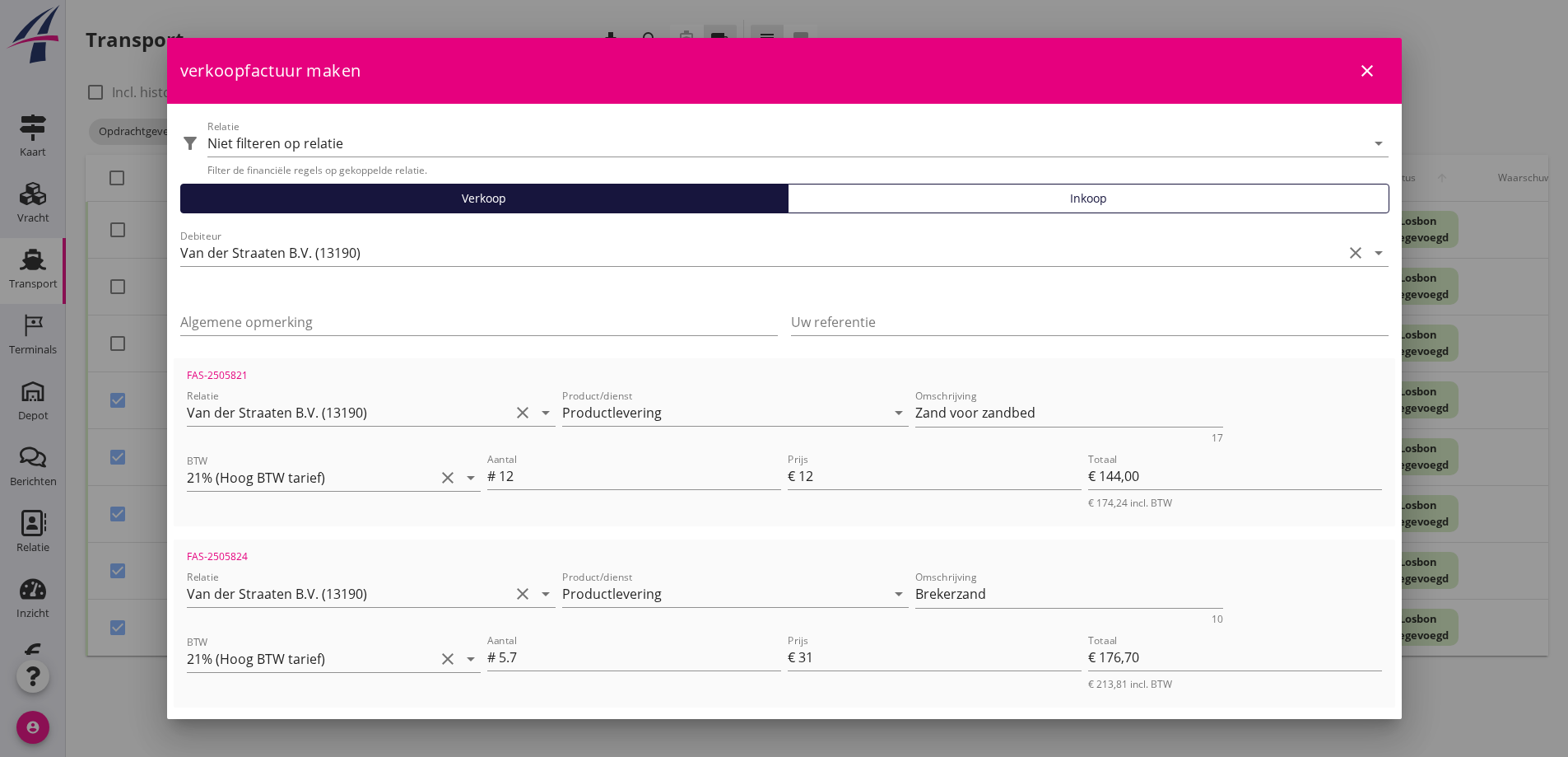
click at [1357, 67] on icon "close" at bounding box center [1367, 70] width 19 height 19
checkbox input "false"
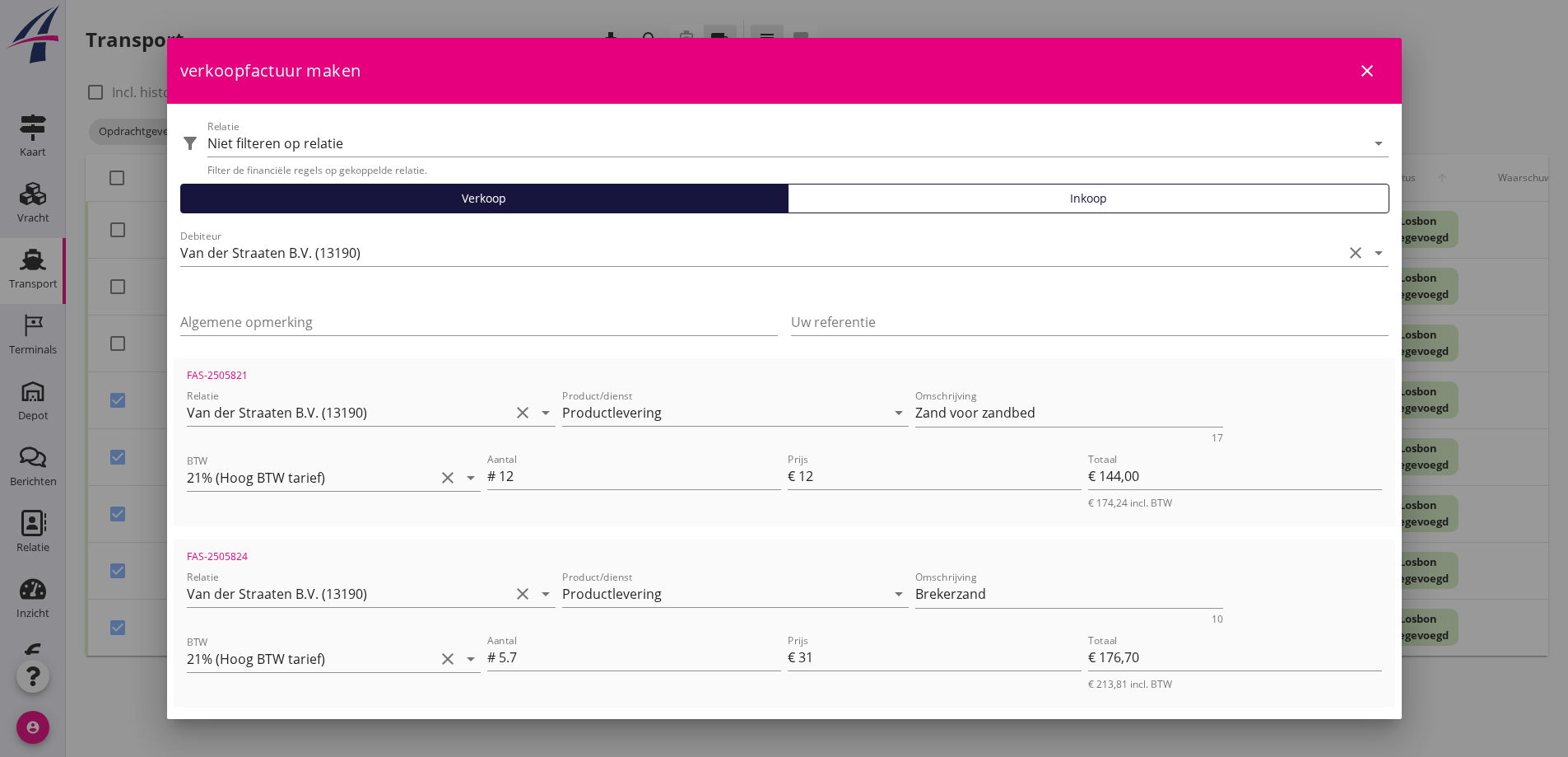
checkbox input "false"
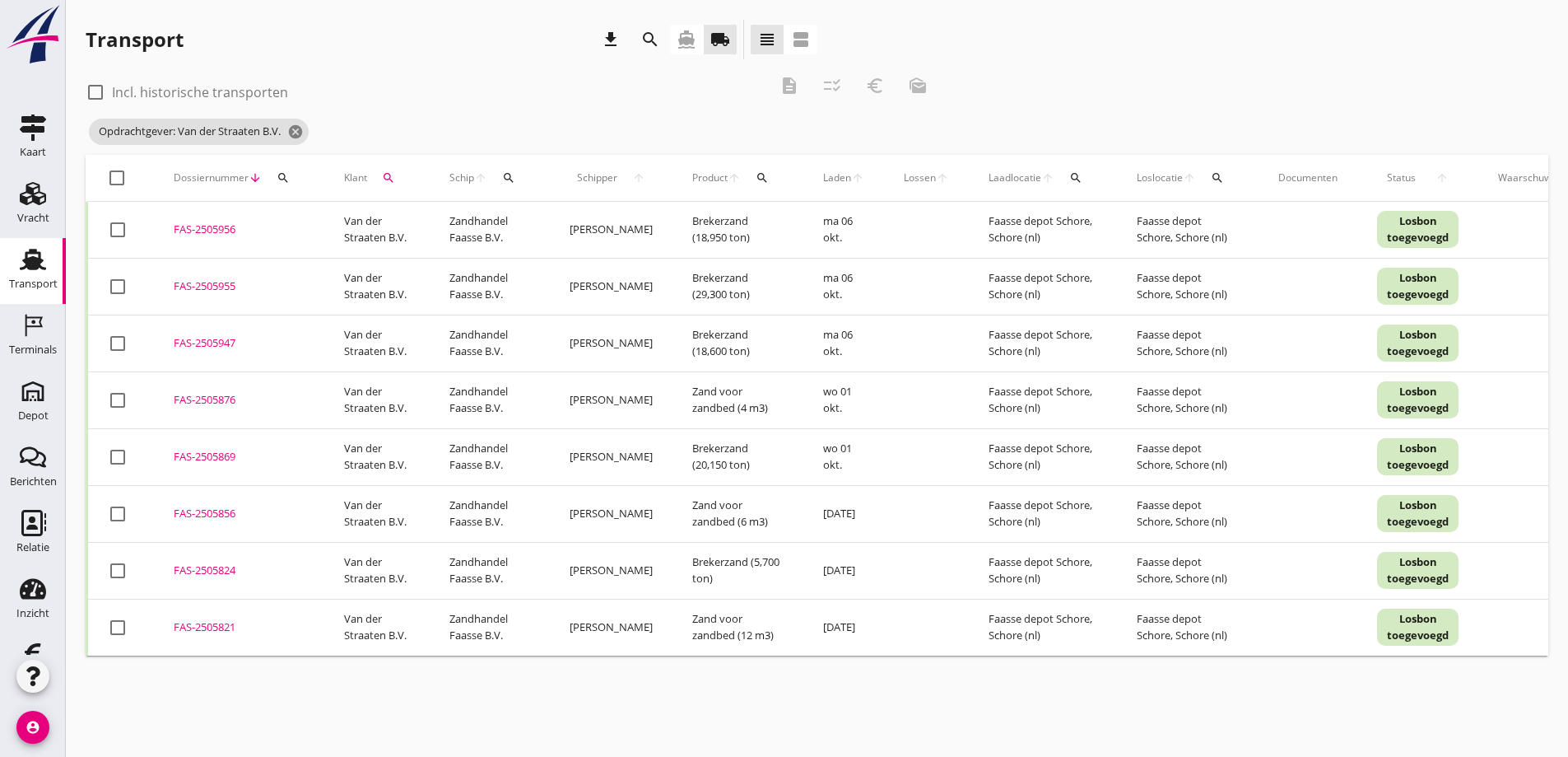
click at [221, 453] on div "FAS-2505869" at bounding box center [239, 458] width 131 height 17
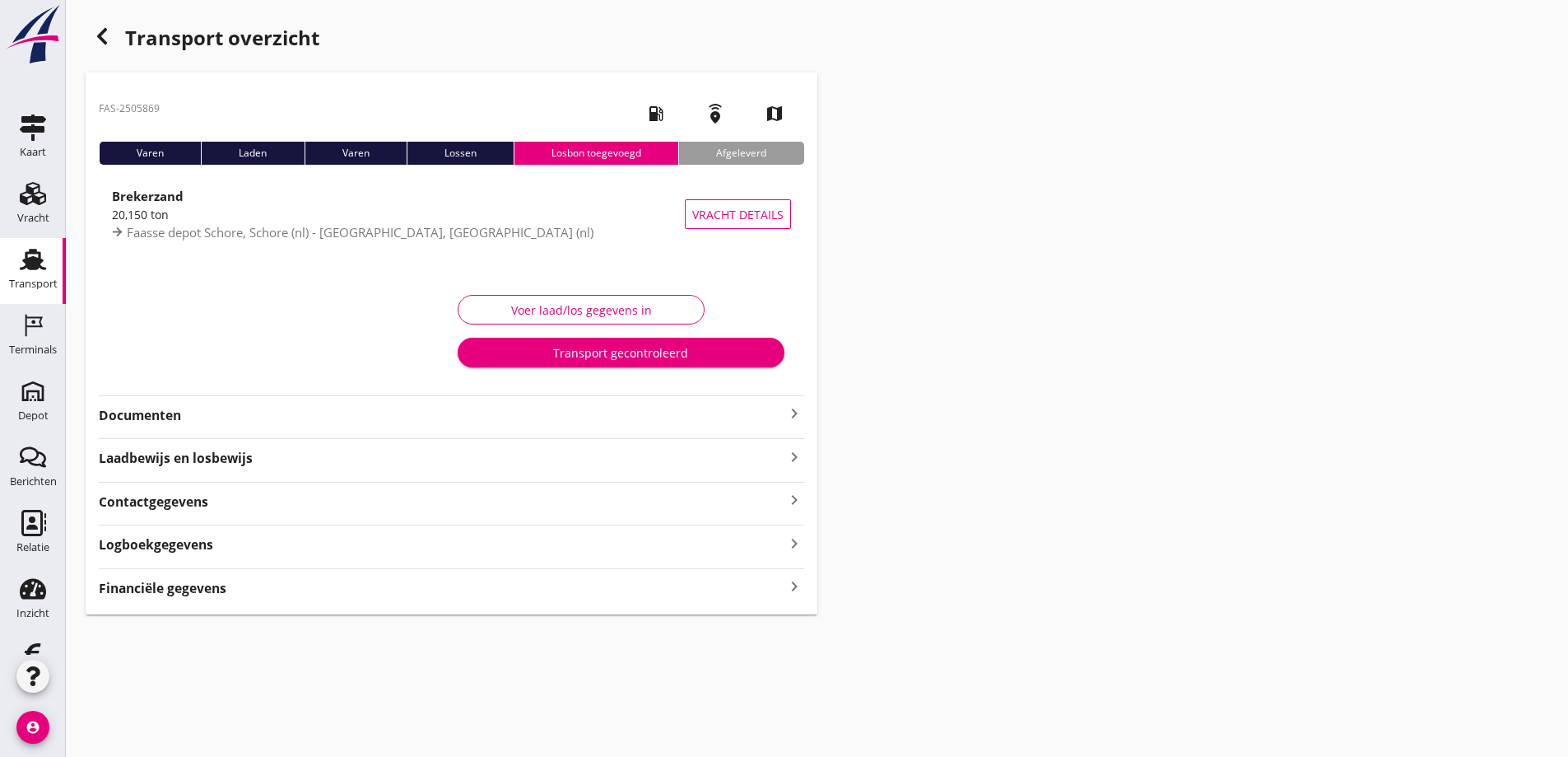
click at [173, 409] on strong "Documenten" at bounding box center [442, 415] width 686 height 18
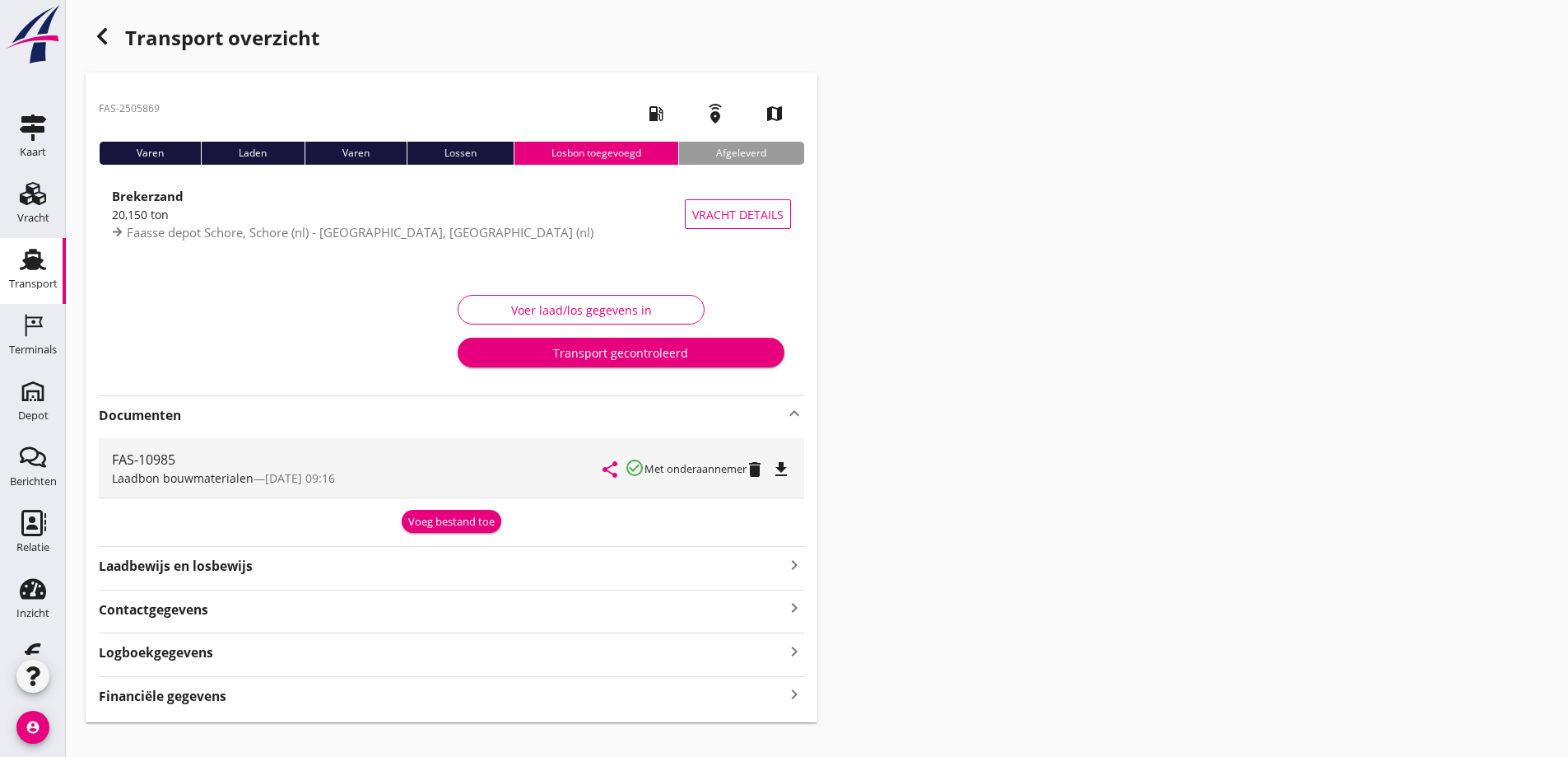
click at [784, 466] on icon "file_download" at bounding box center [781, 469] width 19 height 19
click at [99, 32] on icon "button" at bounding box center [102, 36] width 19 height 19
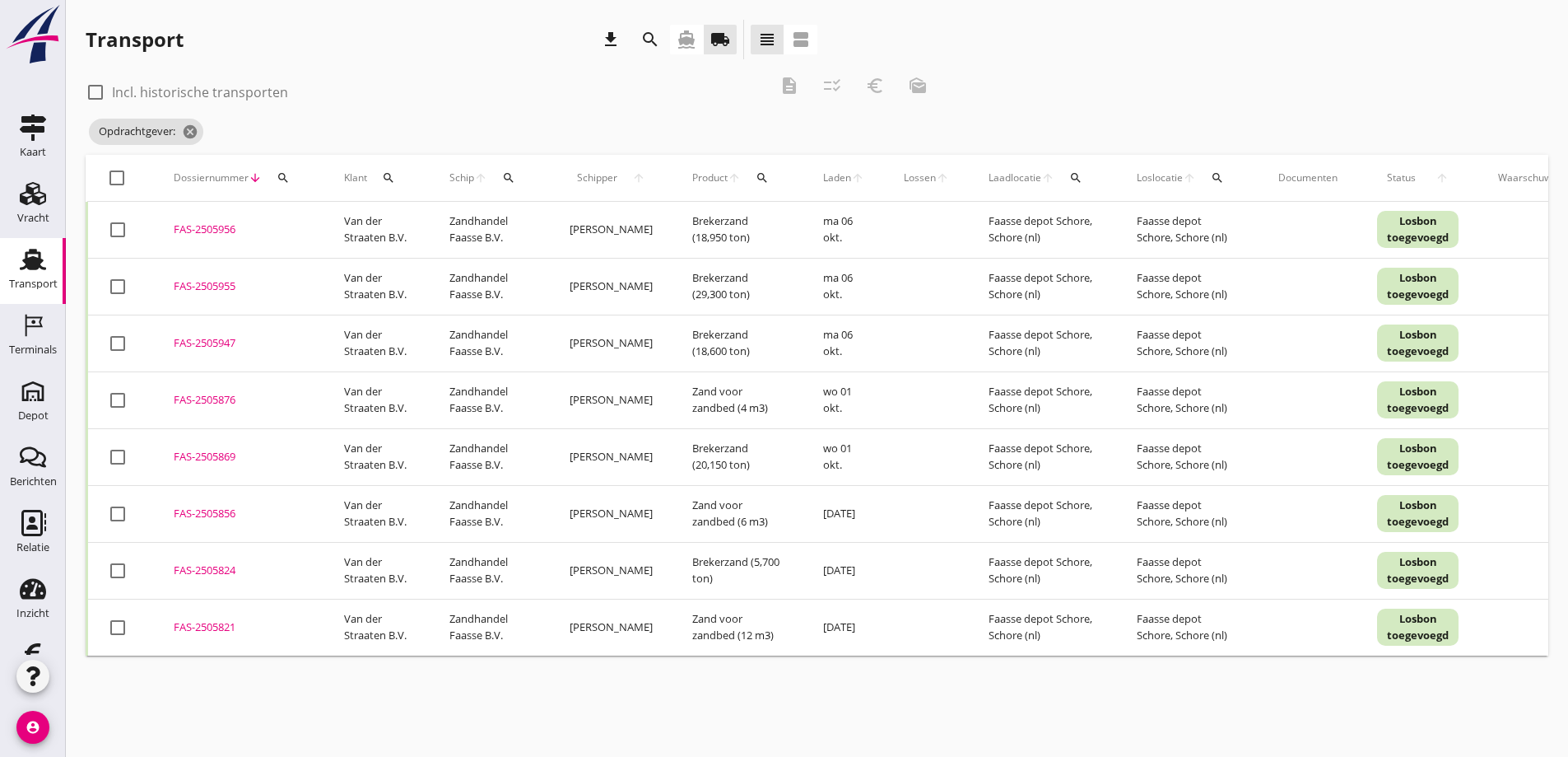
click at [833, 79] on div "check_box_outline_blank Incl. historische transporten description checklist_rtl…" at bounding box center [513, 90] width 854 height 49
click at [117, 176] on div at bounding box center [116, 177] width 28 height 28
checkbox input "true"
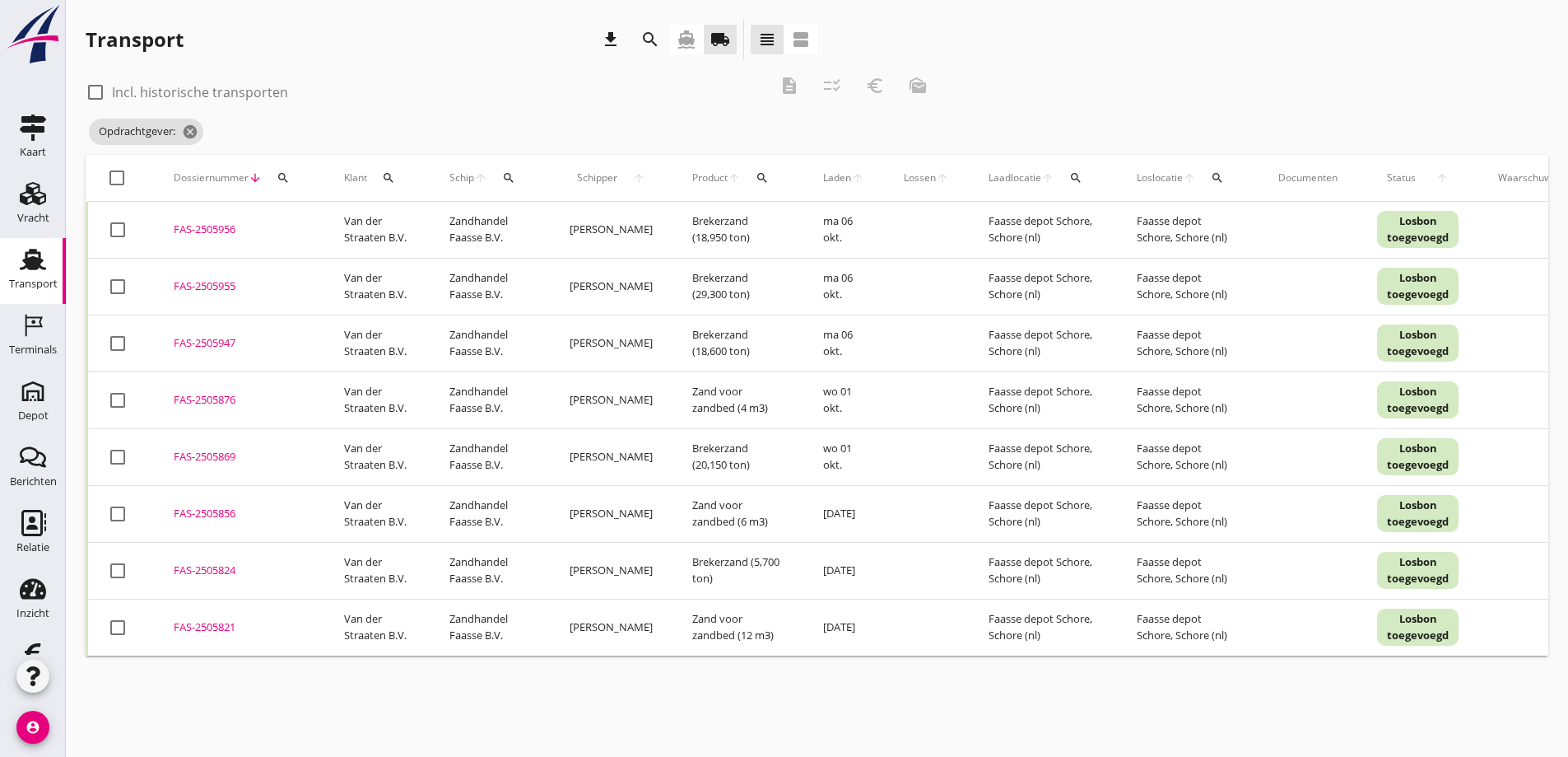
checkbox input "true"
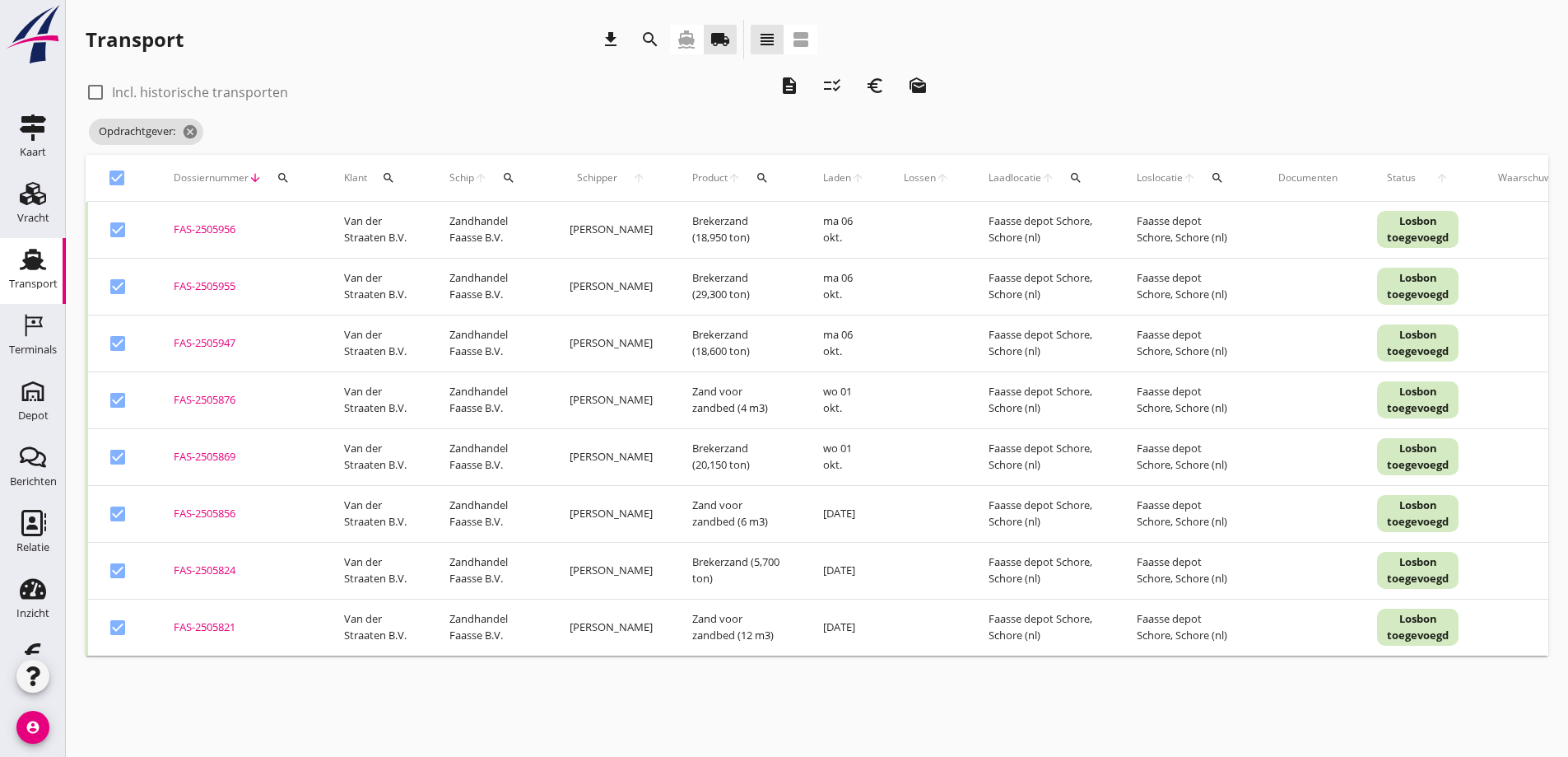
click at [117, 226] on div at bounding box center [117, 229] width 28 height 28
checkbox input "false"
click at [120, 287] on div at bounding box center [117, 287] width 28 height 28
checkbox input "false"
click at [117, 344] on div at bounding box center [117, 343] width 28 height 28
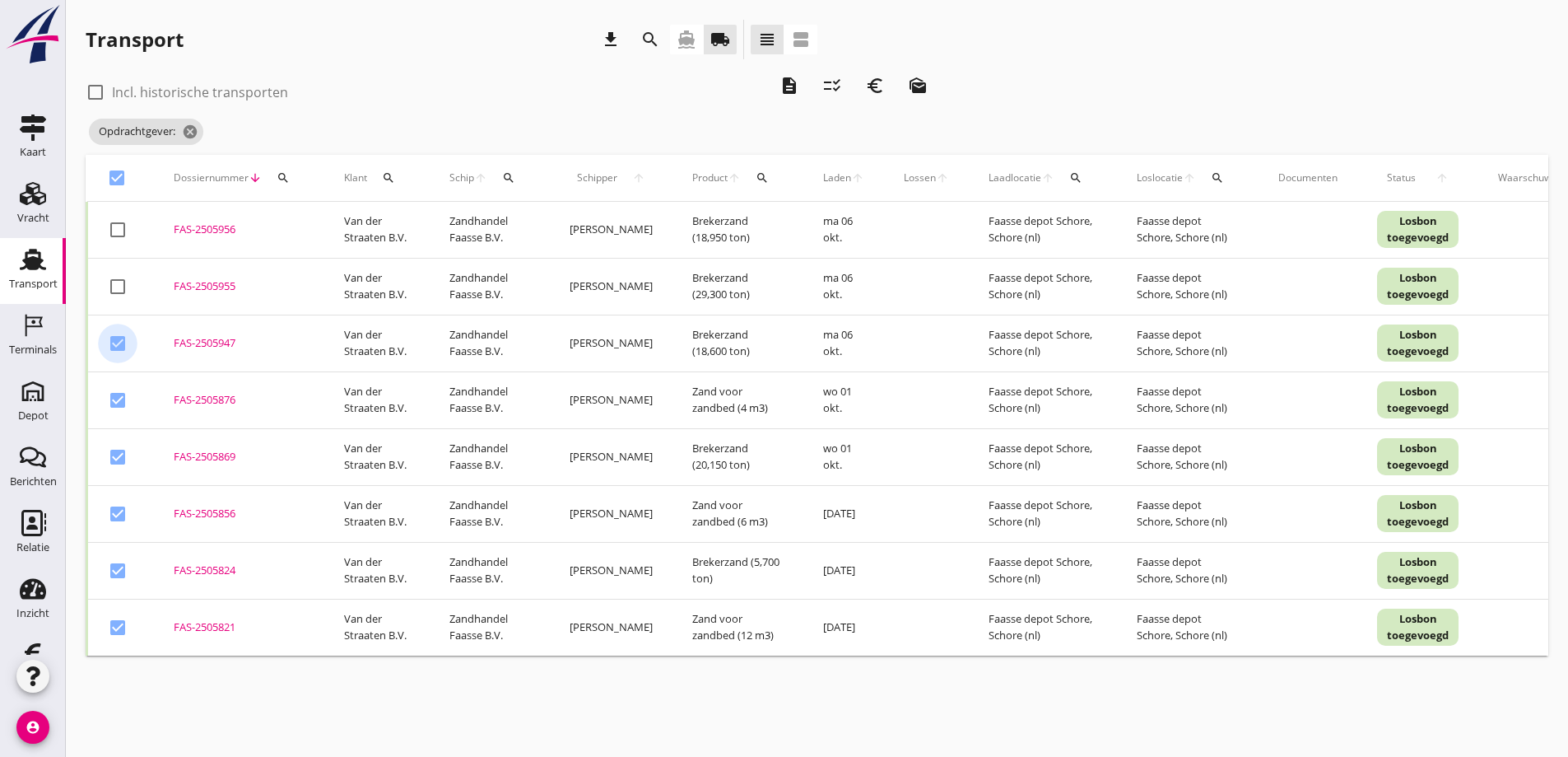
checkbox input "false"
click at [833, 82] on icon "checklist_rtl" at bounding box center [832, 85] width 19 height 19
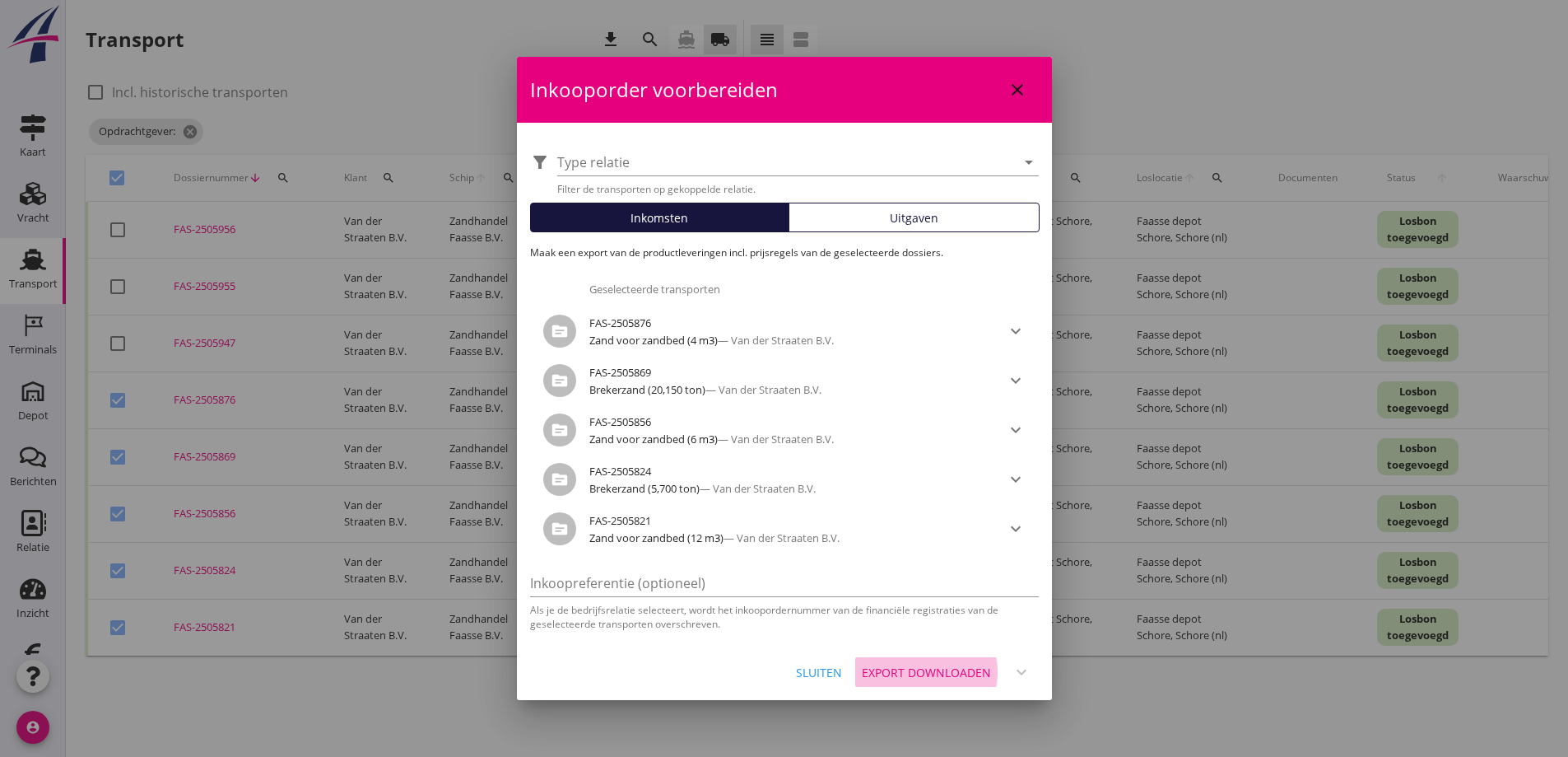
click at [942, 668] on div "Export downloaden" at bounding box center [927, 672] width 129 height 18
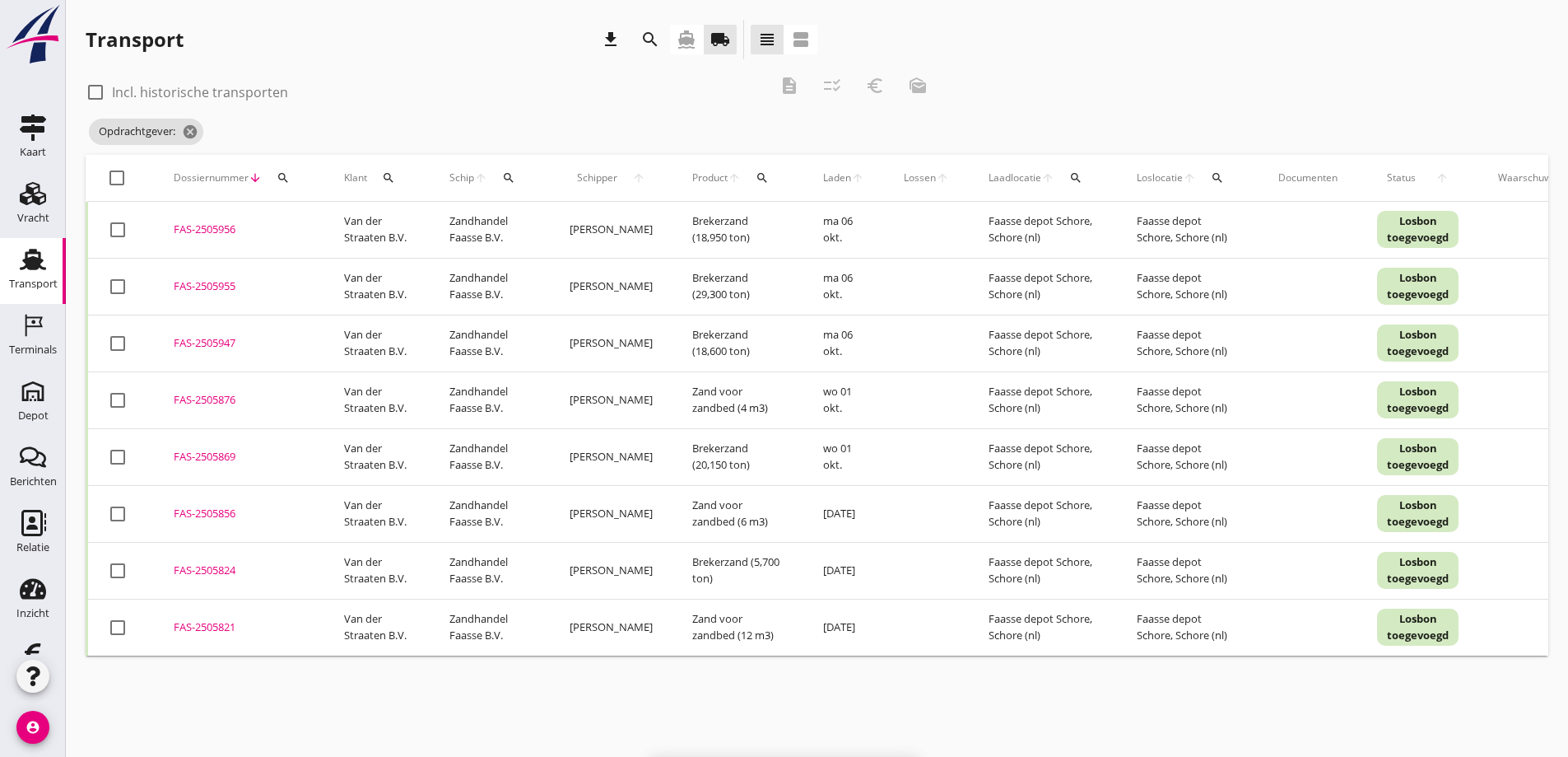
checkbox input "false"
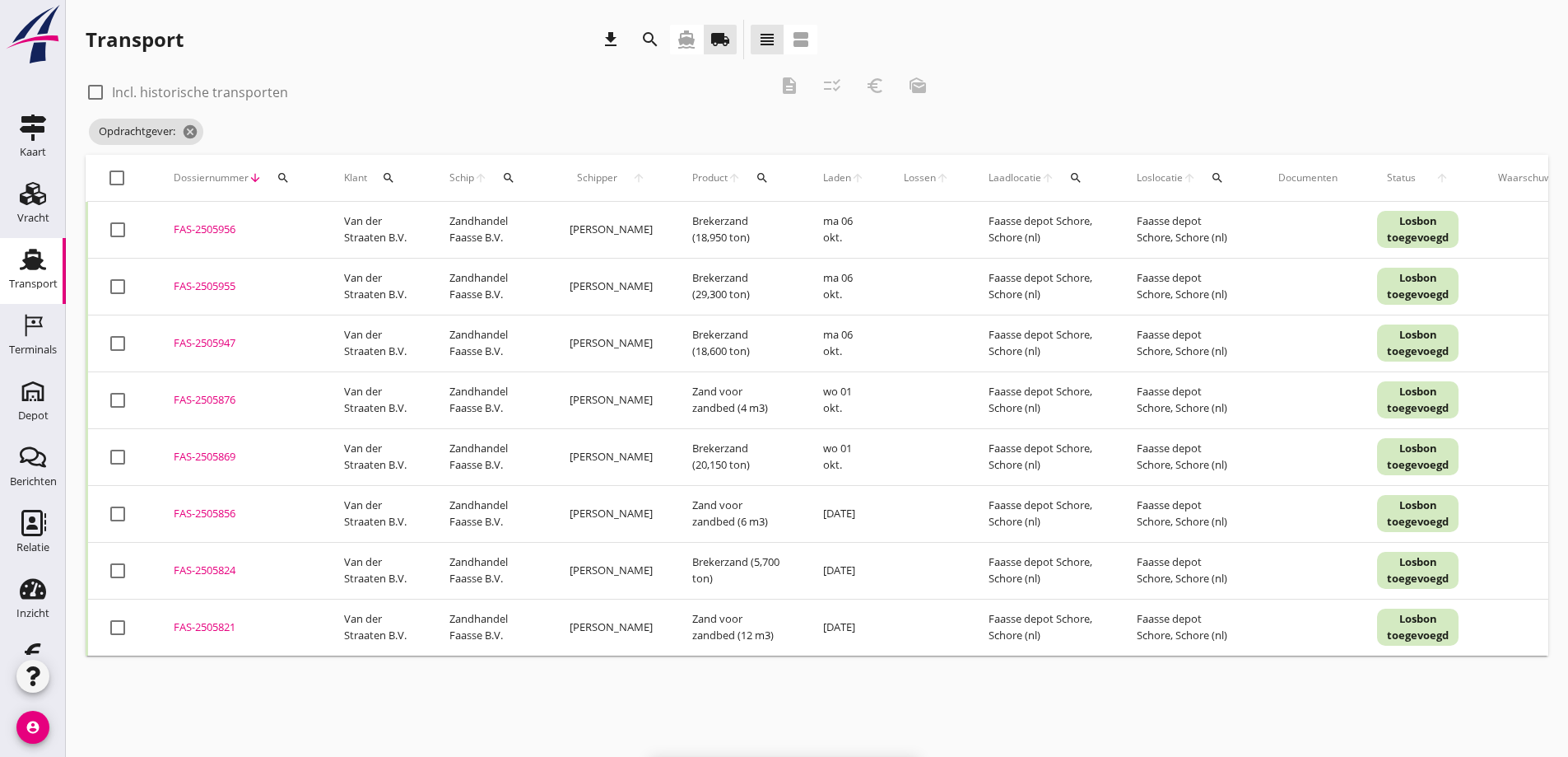
checkbox input "false"
click at [118, 179] on div at bounding box center [116, 177] width 28 height 28
checkbox input "true"
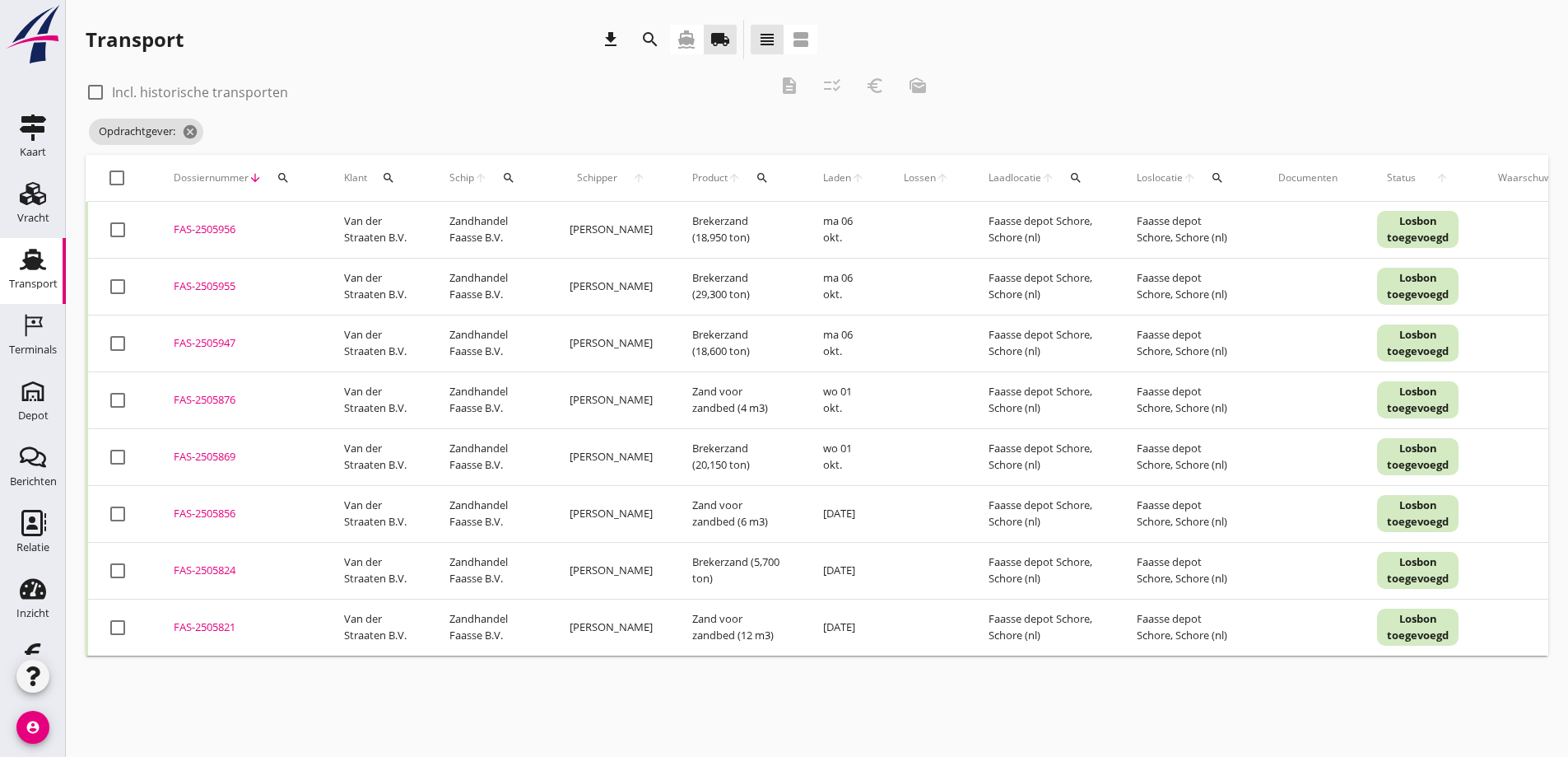
checkbox input "true"
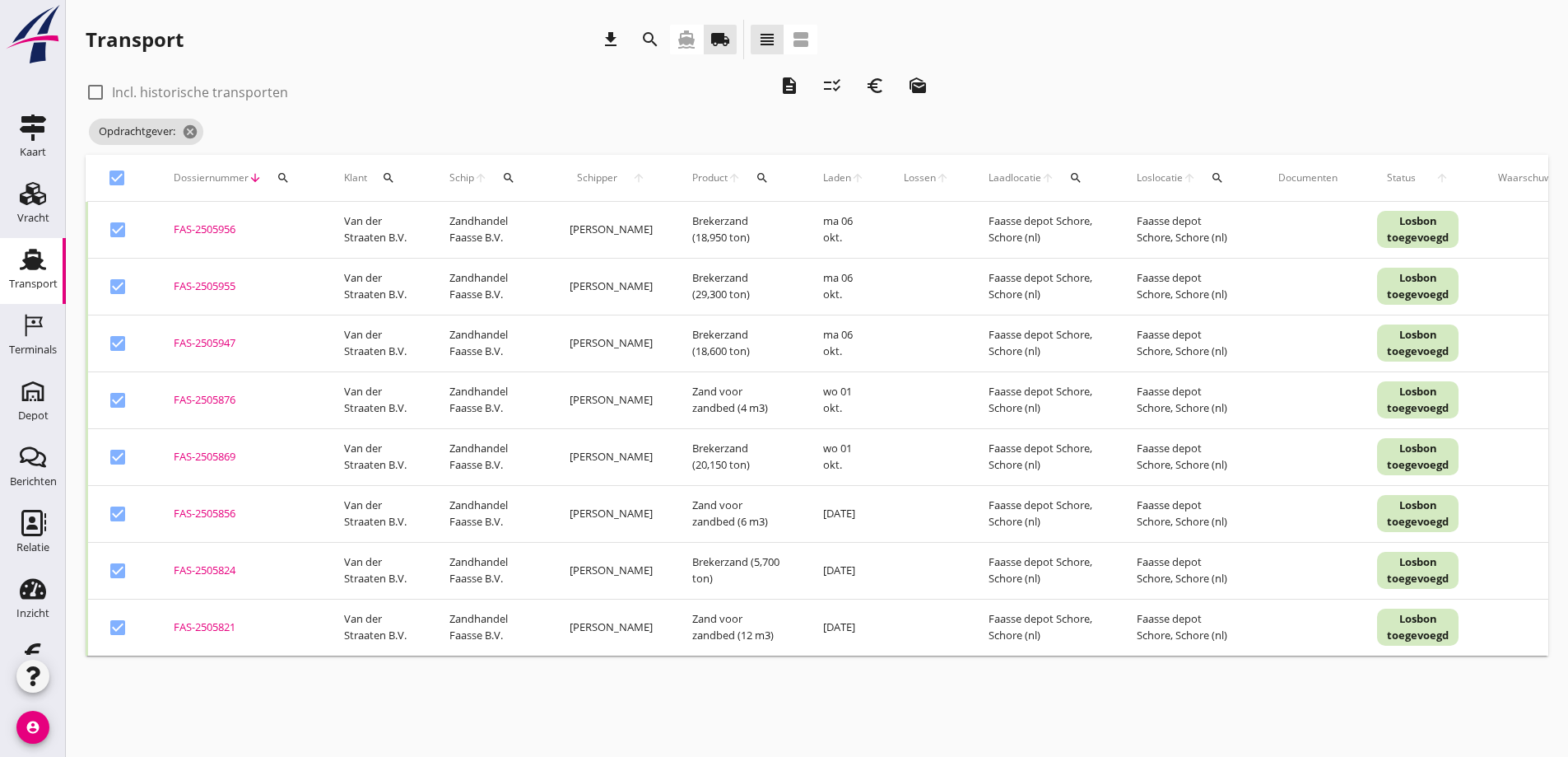
click at [120, 231] on div at bounding box center [117, 229] width 28 height 28
checkbox input "false"
click at [123, 288] on div at bounding box center [117, 287] width 28 height 28
checkbox input "false"
click at [118, 344] on div at bounding box center [117, 343] width 28 height 28
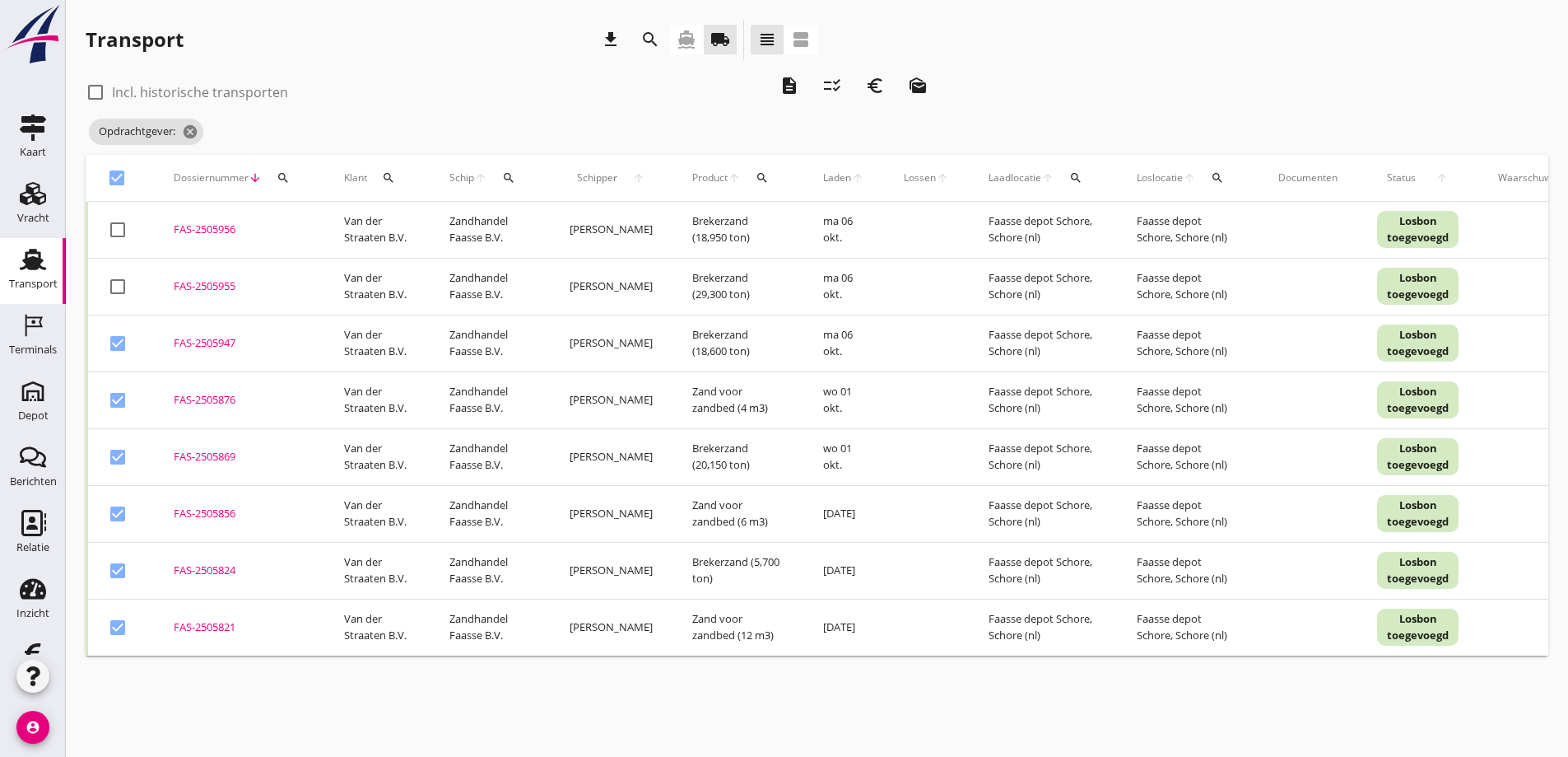
checkbox input "false"
click at [832, 86] on icon "checklist_rtl" at bounding box center [832, 85] width 19 height 19
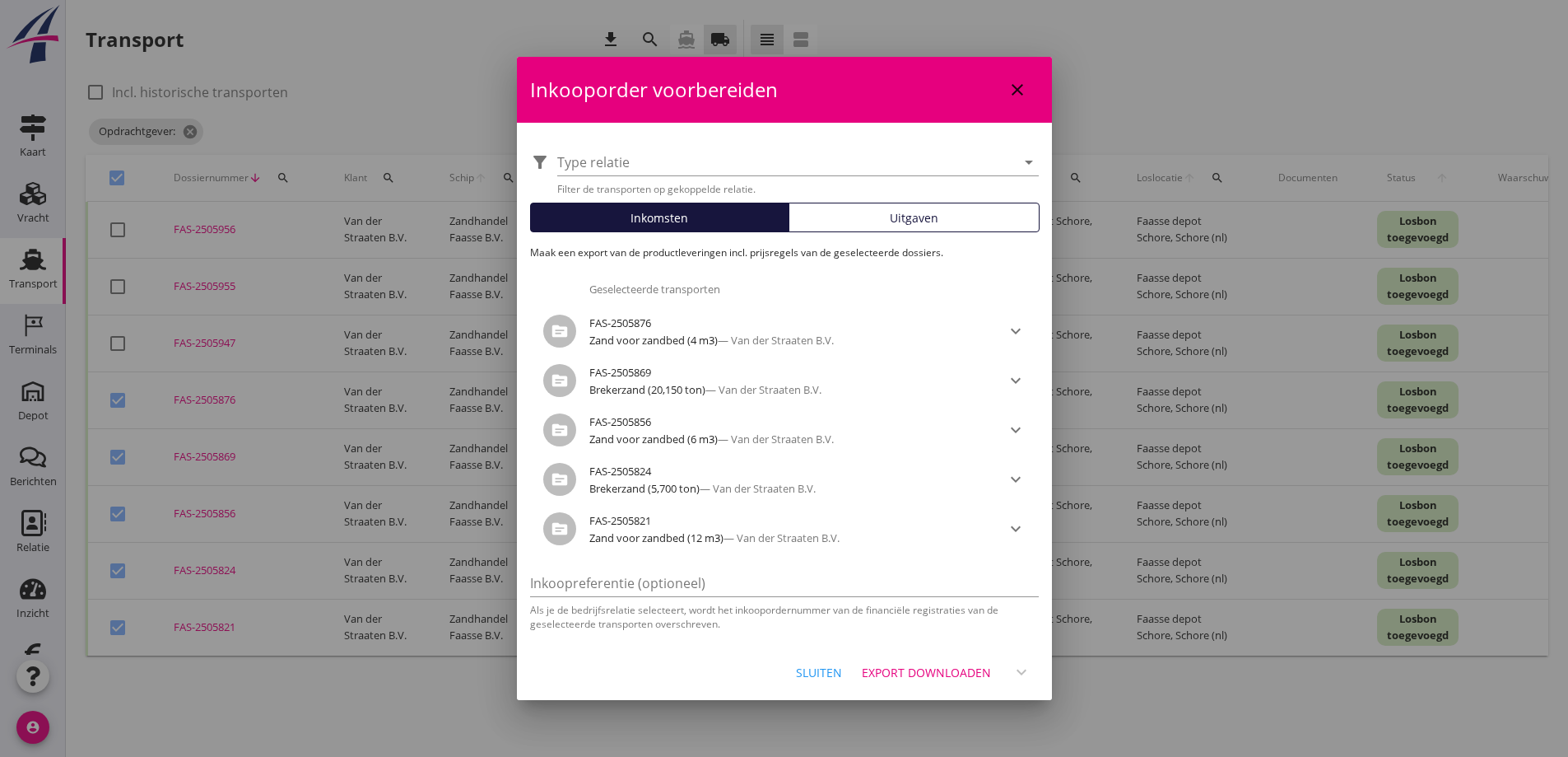
click at [905, 670] on div "Export downloaden" at bounding box center [927, 672] width 129 height 18
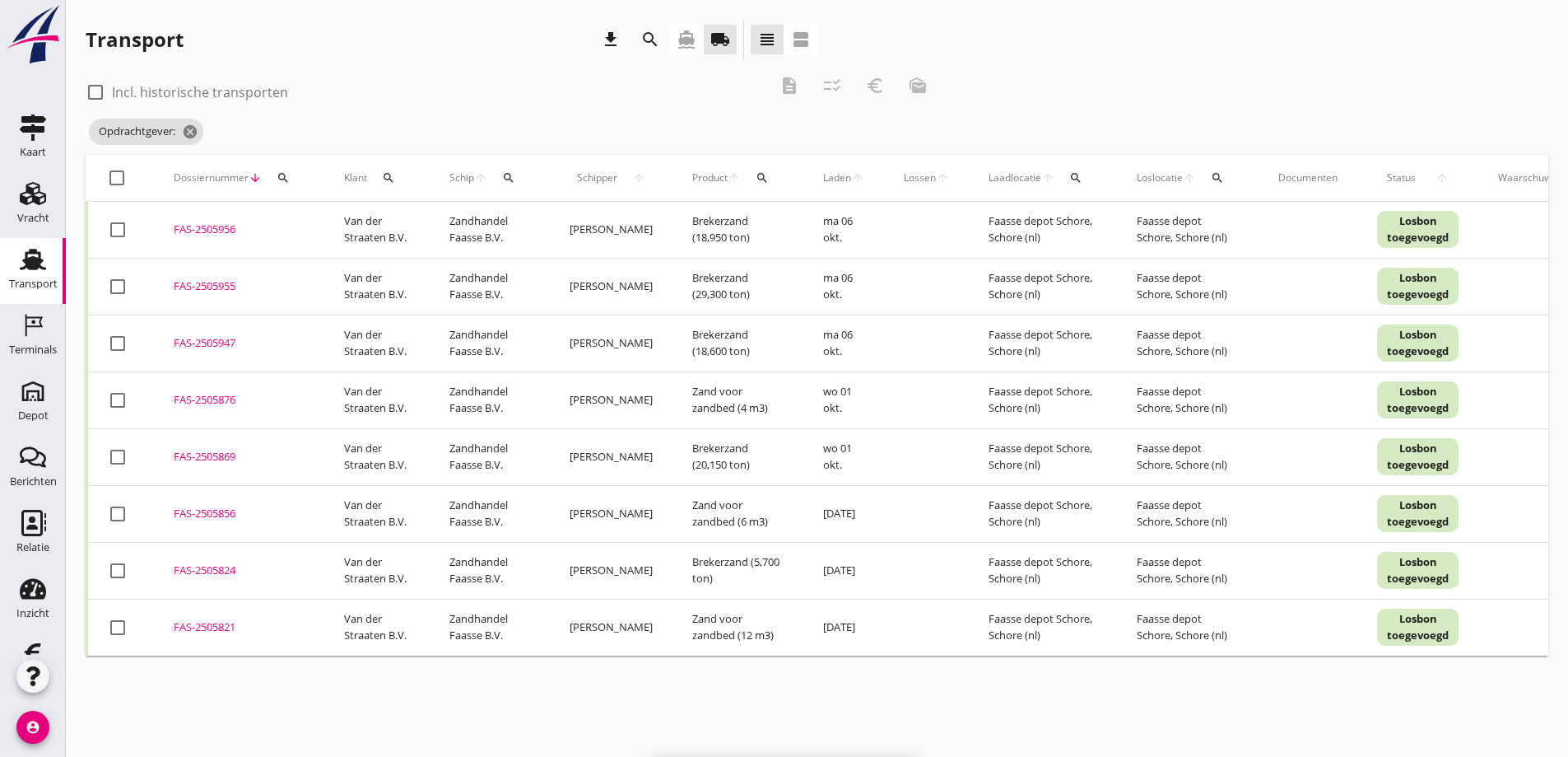
checkbox input "false"
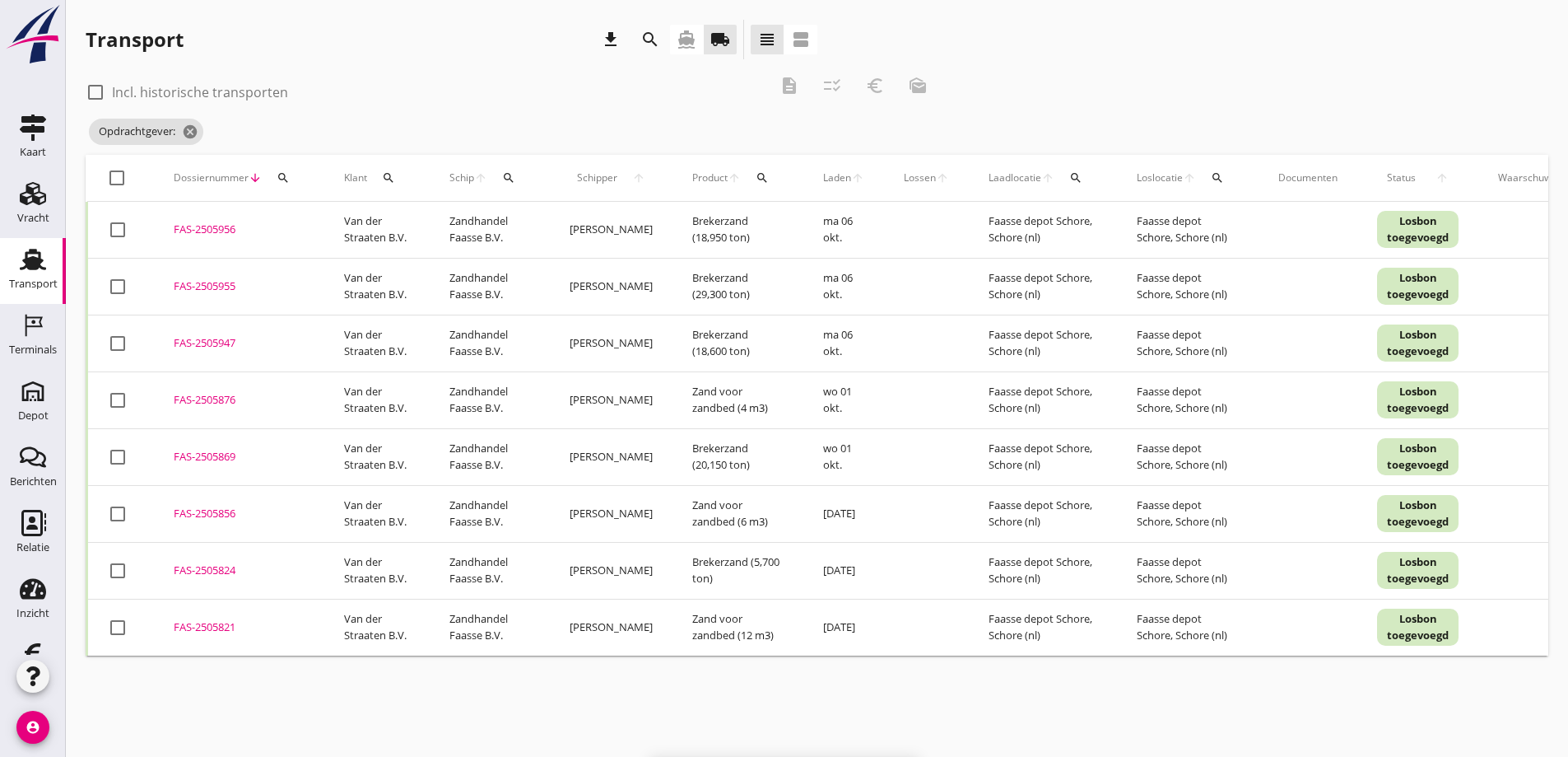
checkbox input "false"
click at [119, 178] on div at bounding box center [116, 177] width 28 height 28
checkbox input "true"
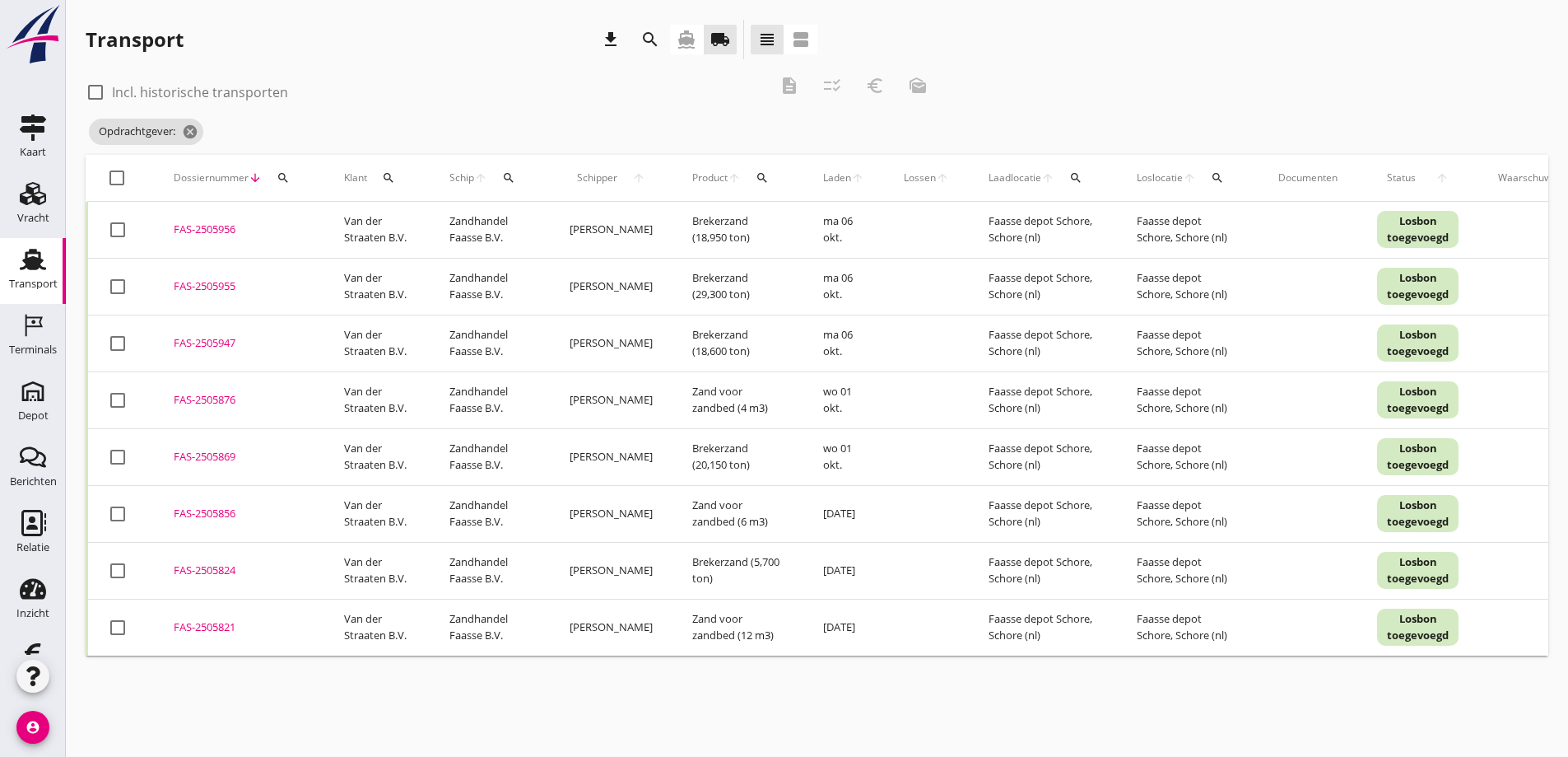
checkbox input "true"
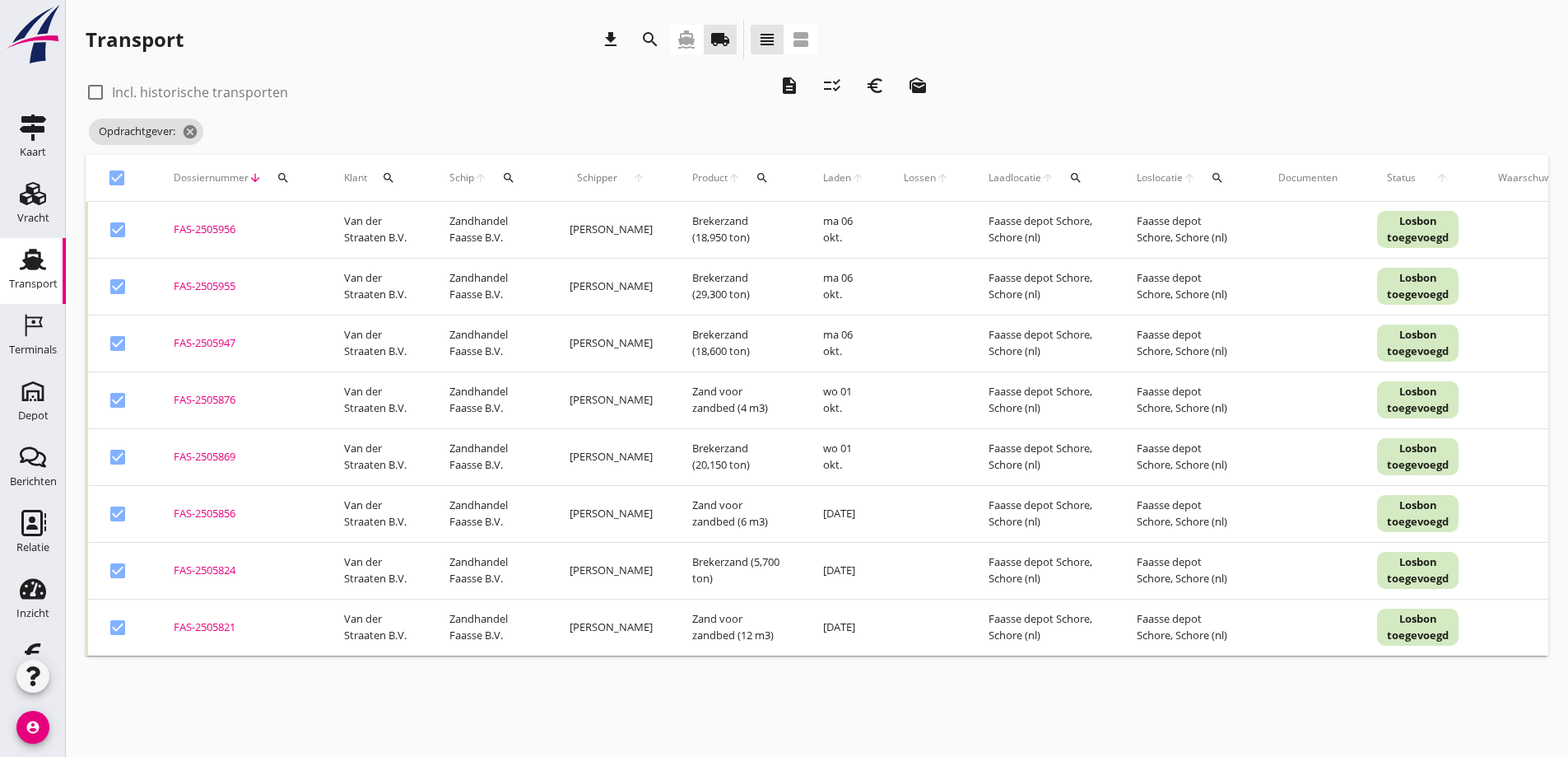
click at [116, 233] on div at bounding box center [117, 229] width 28 height 28
checkbox input "false"
click at [125, 293] on div at bounding box center [117, 287] width 28 height 28
checkbox input "false"
drag, startPoint x: 120, startPoint y: 343, endPoint x: 120, endPoint y: 359, distance: 16.0
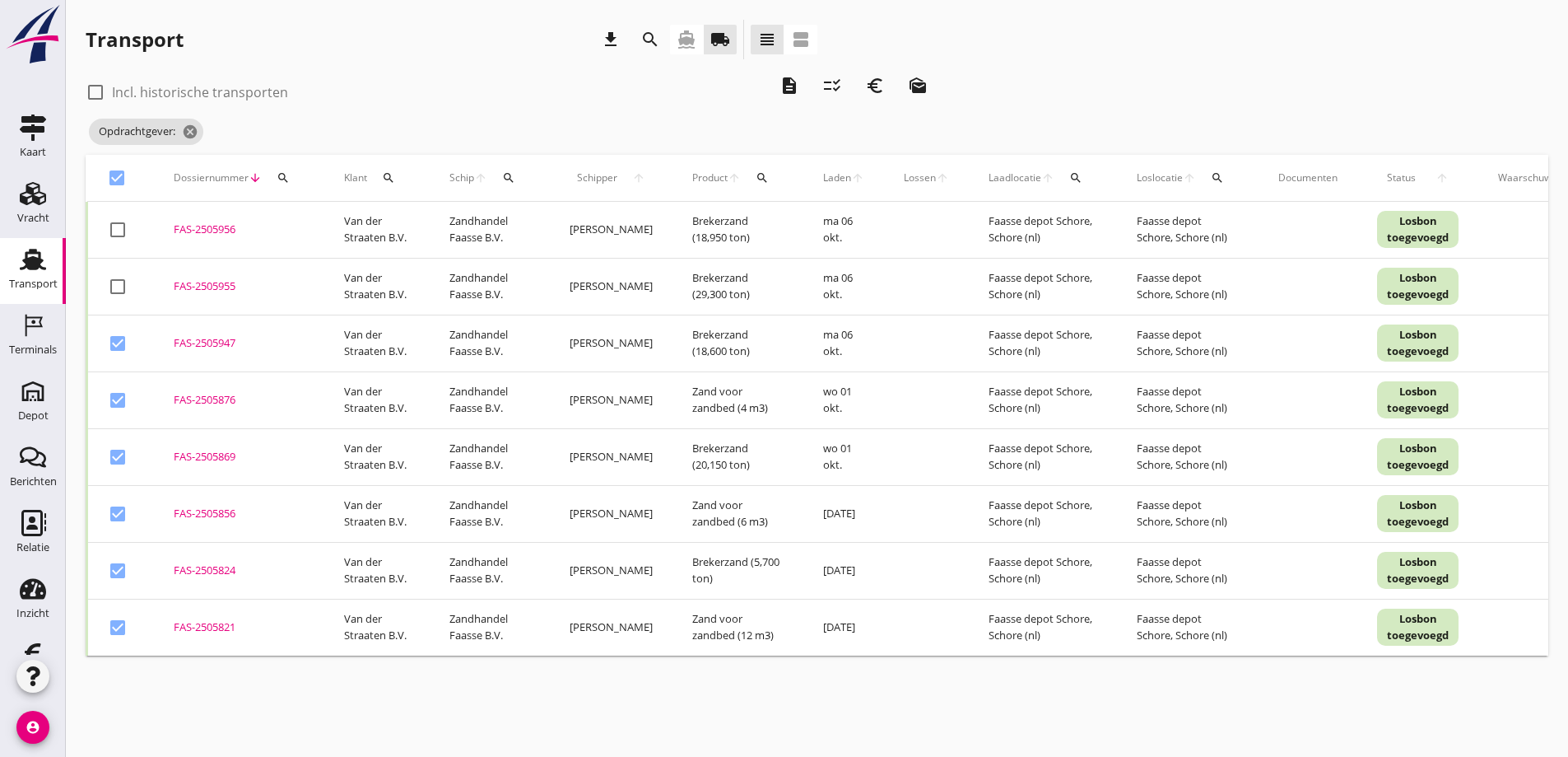
click at [122, 345] on div at bounding box center [117, 343] width 28 height 28
checkbox input "false"
click at [881, 83] on icon "euro_symbol" at bounding box center [874, 85] width 19 height 19
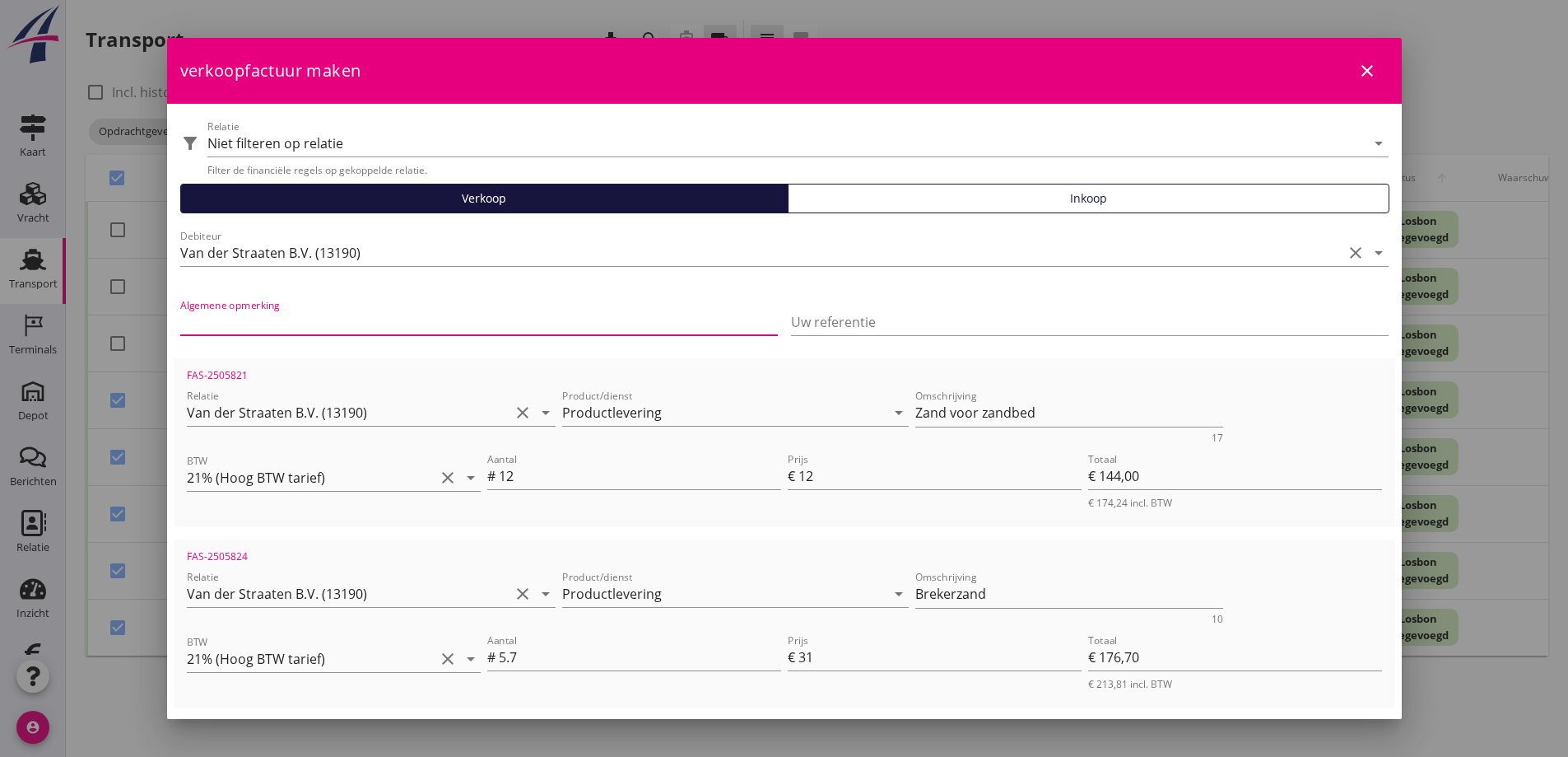
click at [227, 331] on input "Algemene opmerking" at bounding box center [479, 322] width 598 height 27
type input "25.027-001 Warretjes Kapelle"
click at [817, 321] on input "Uw referentie" at bounding box center [1089, 322] width 598 height 27
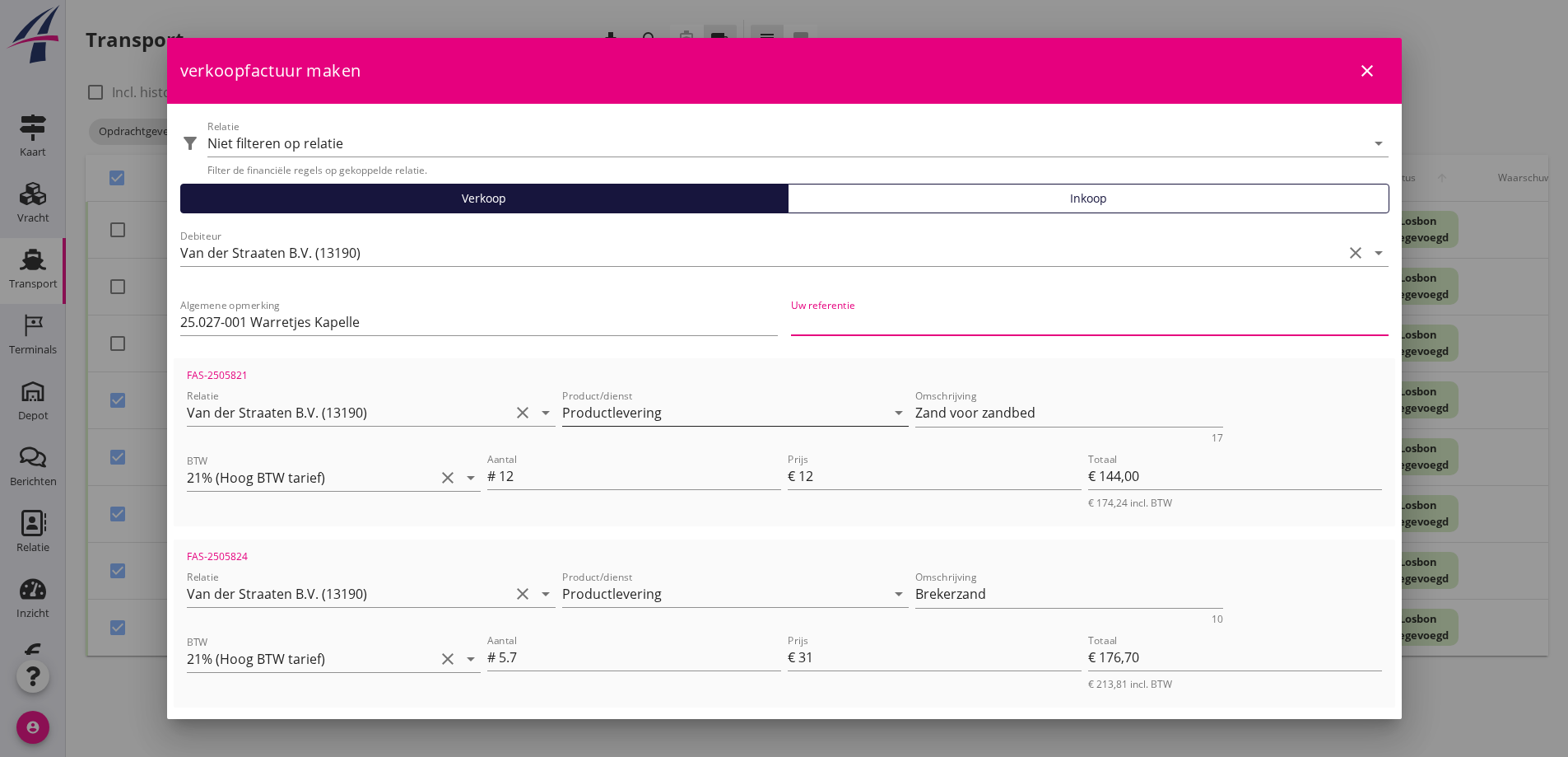
type input "25.027-001"
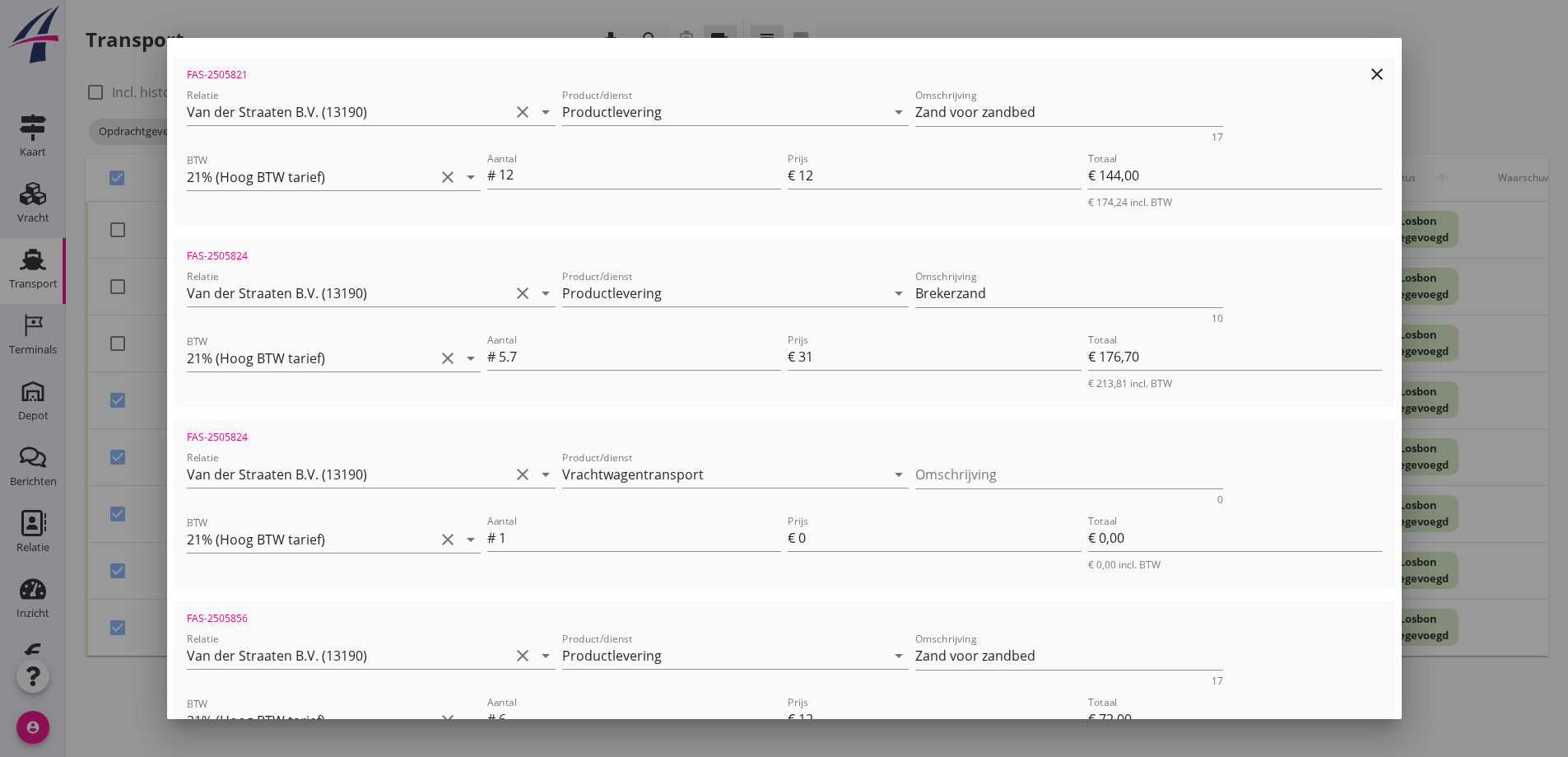
scroll to position [329, 0]
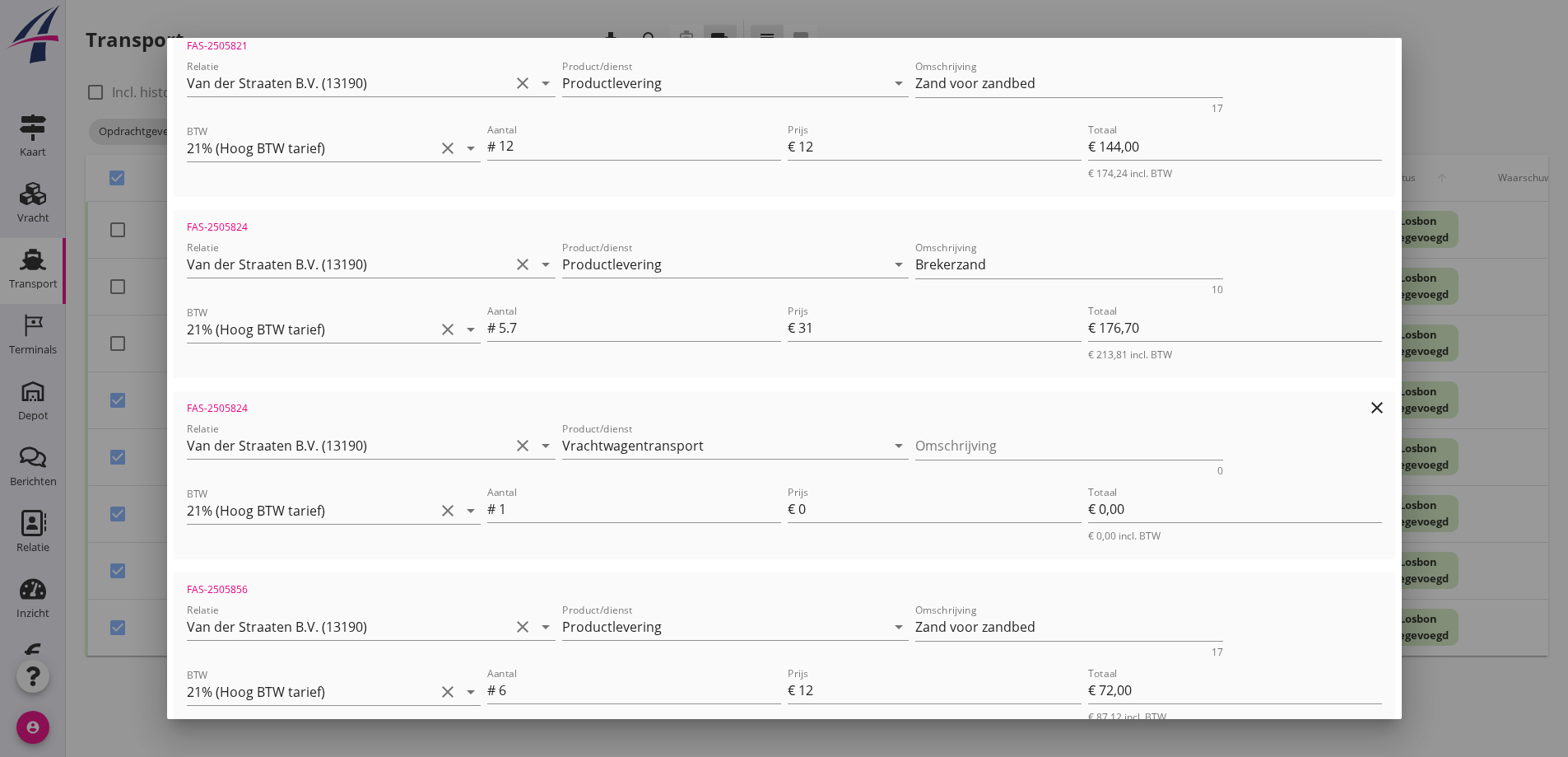
click at [1367, 407] on icon "clear" at bounding box center [1377, 407] width 19 height 19
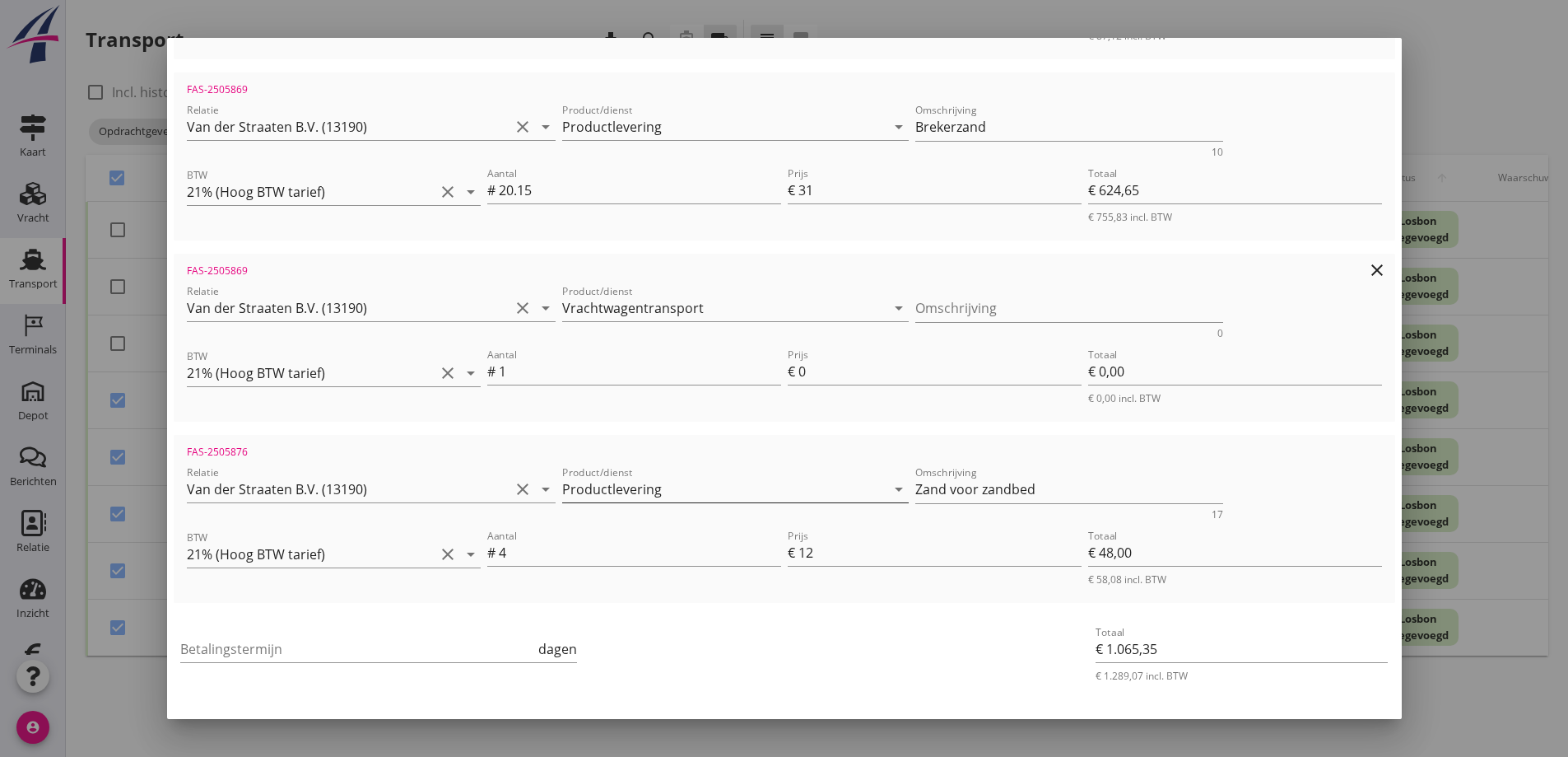
scroll to position [885, 0]
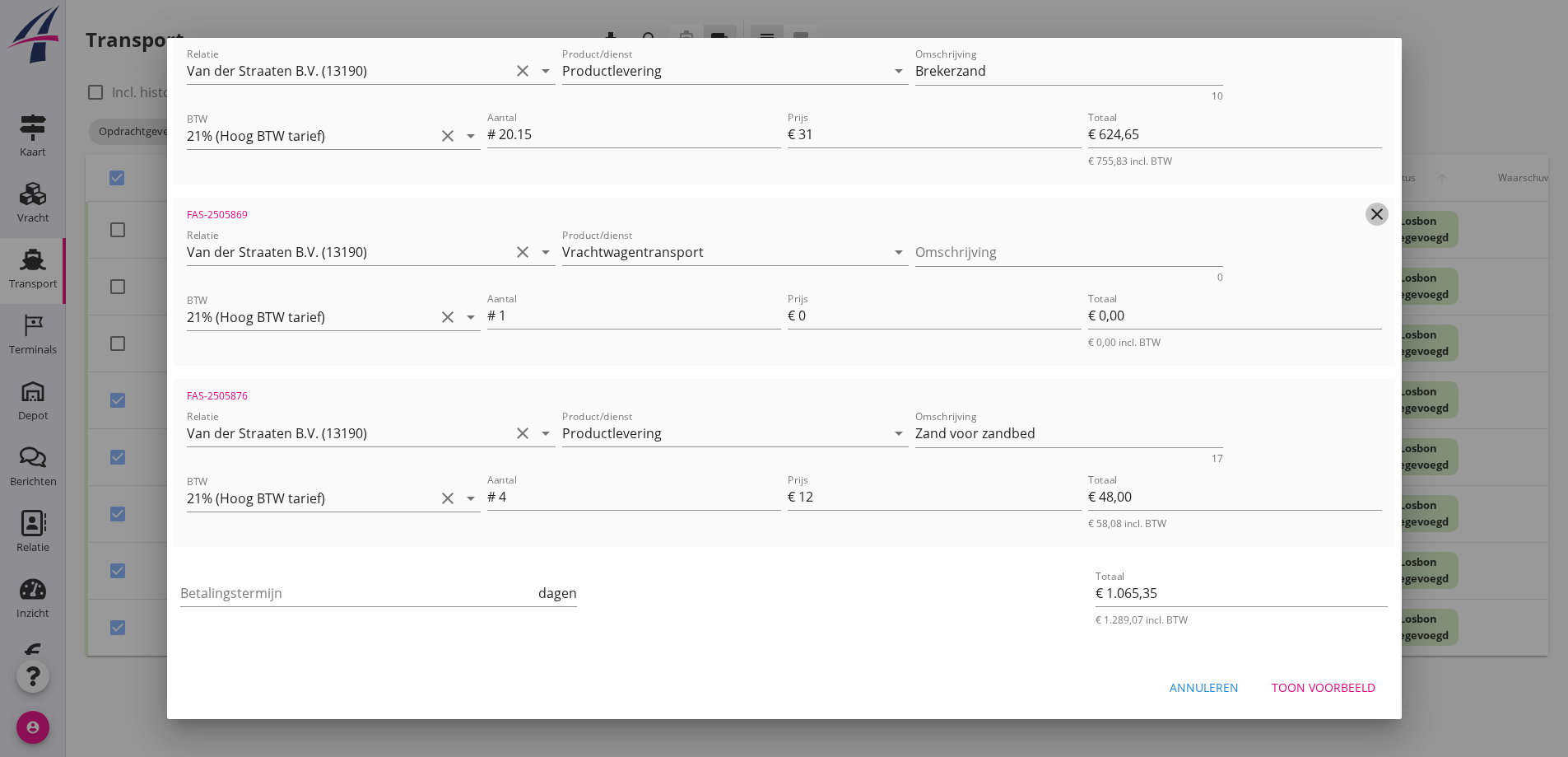
click at [1367, 214] on icon "clear" at bounding box center [1377, 214] width 19 height 19
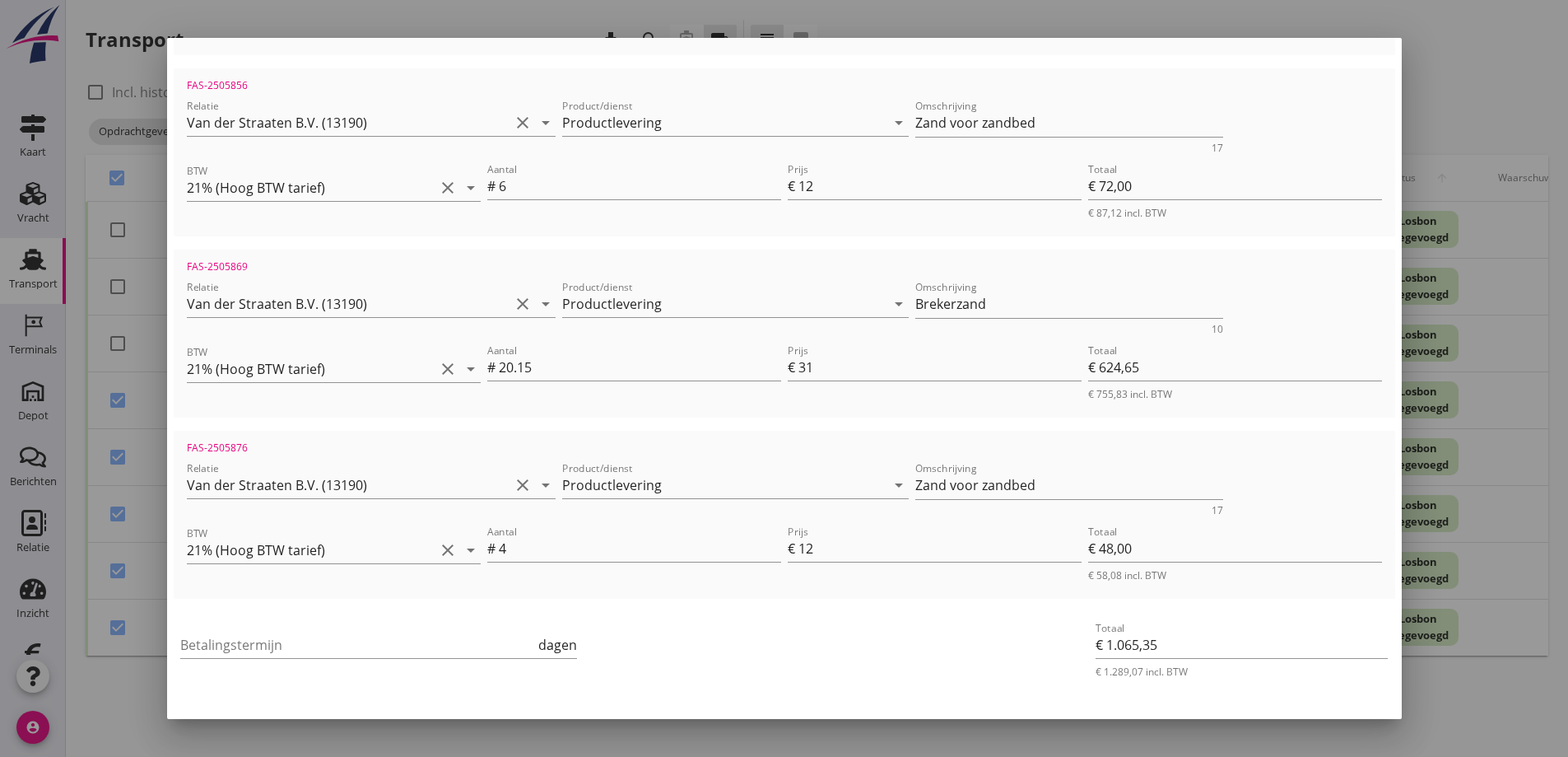
scroll to position [704, 0]
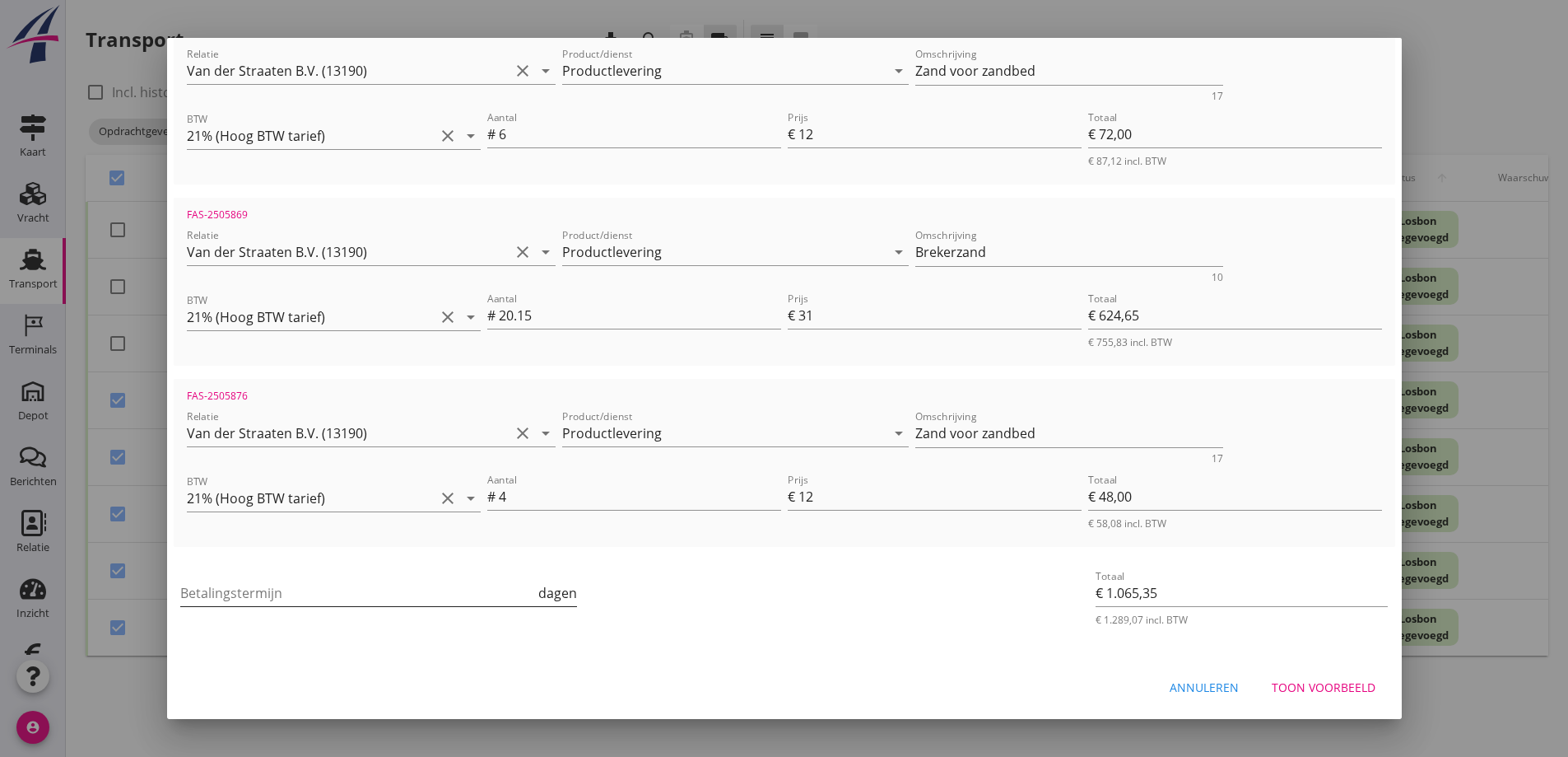
click at [303, 592] on input "Betalingstermijn" at bounding box center [358, 592] width 356 height 27
type input "35"
click at [1308, 689] on div "Toon voorbeeld" at bounding box center [1323, 687] width 103 height 18
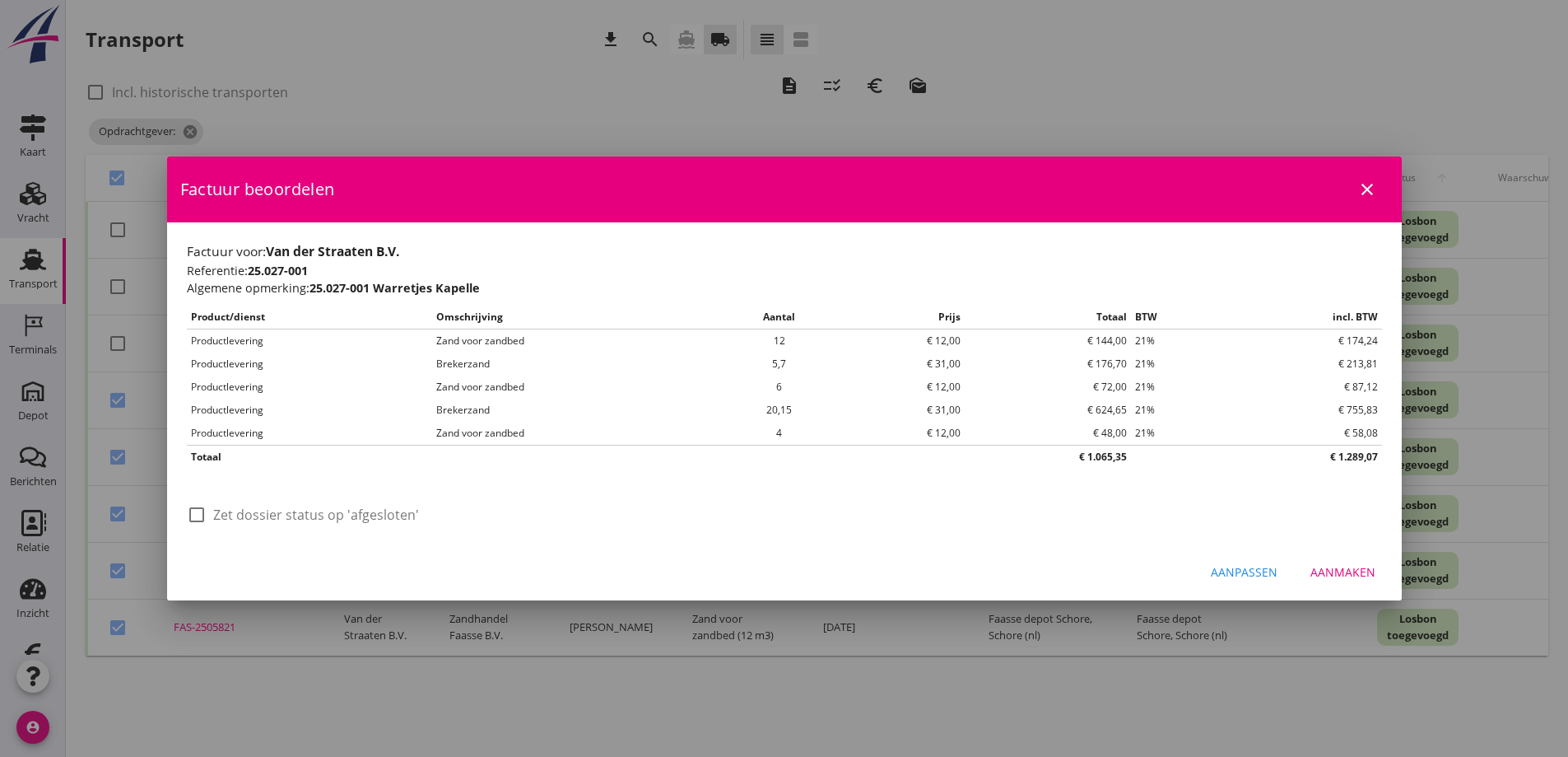
scroll to position [0, 0]
click at [200, 517] on div at bounding box center [197, 515] width 28 height 28
checkbox input "true"
click at [1332, 570] on div "Aanmaken" at bounding box center [1343, 571] width 65 height 18
checkbox input "false"
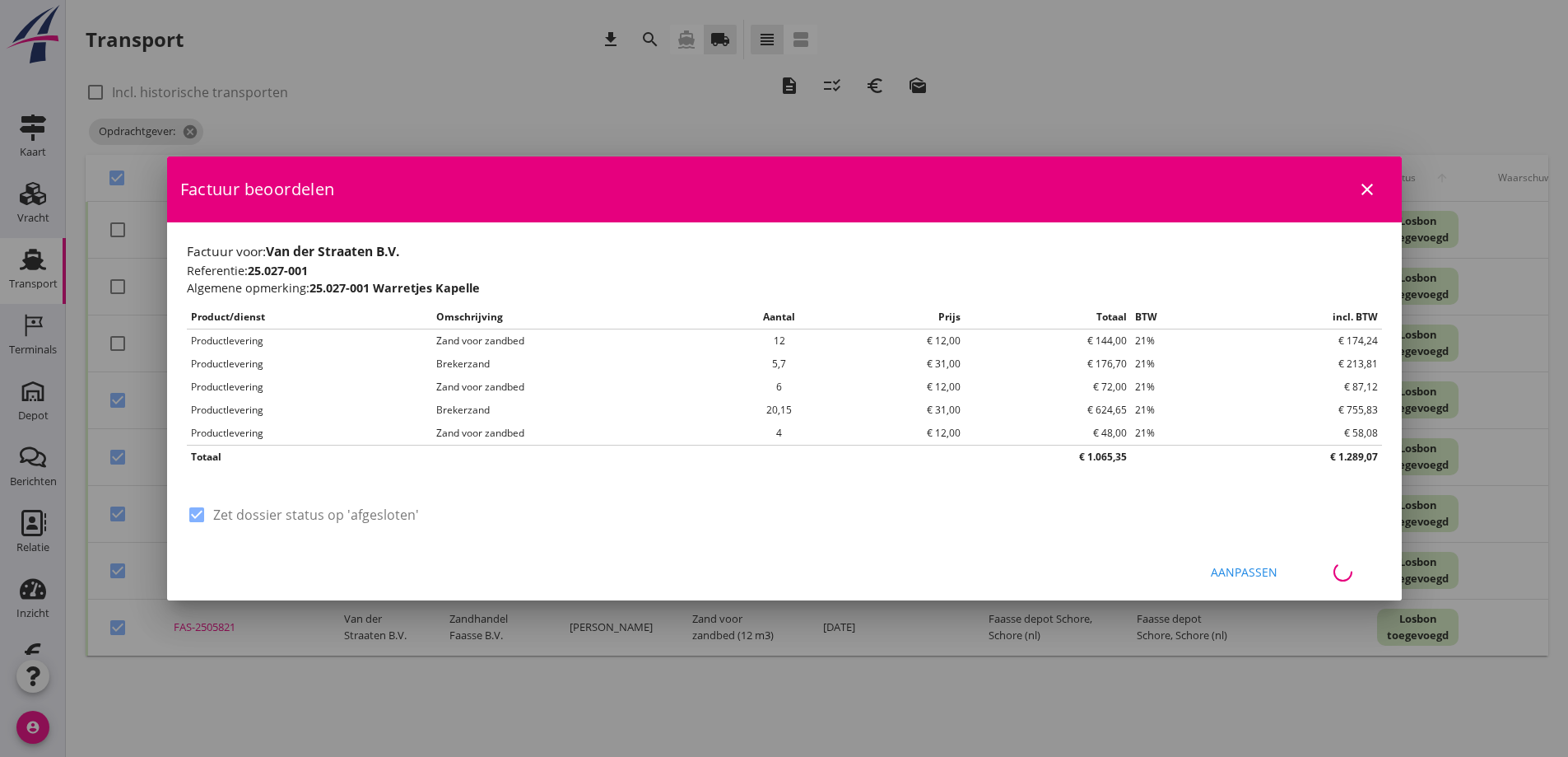
checkbox input "false"
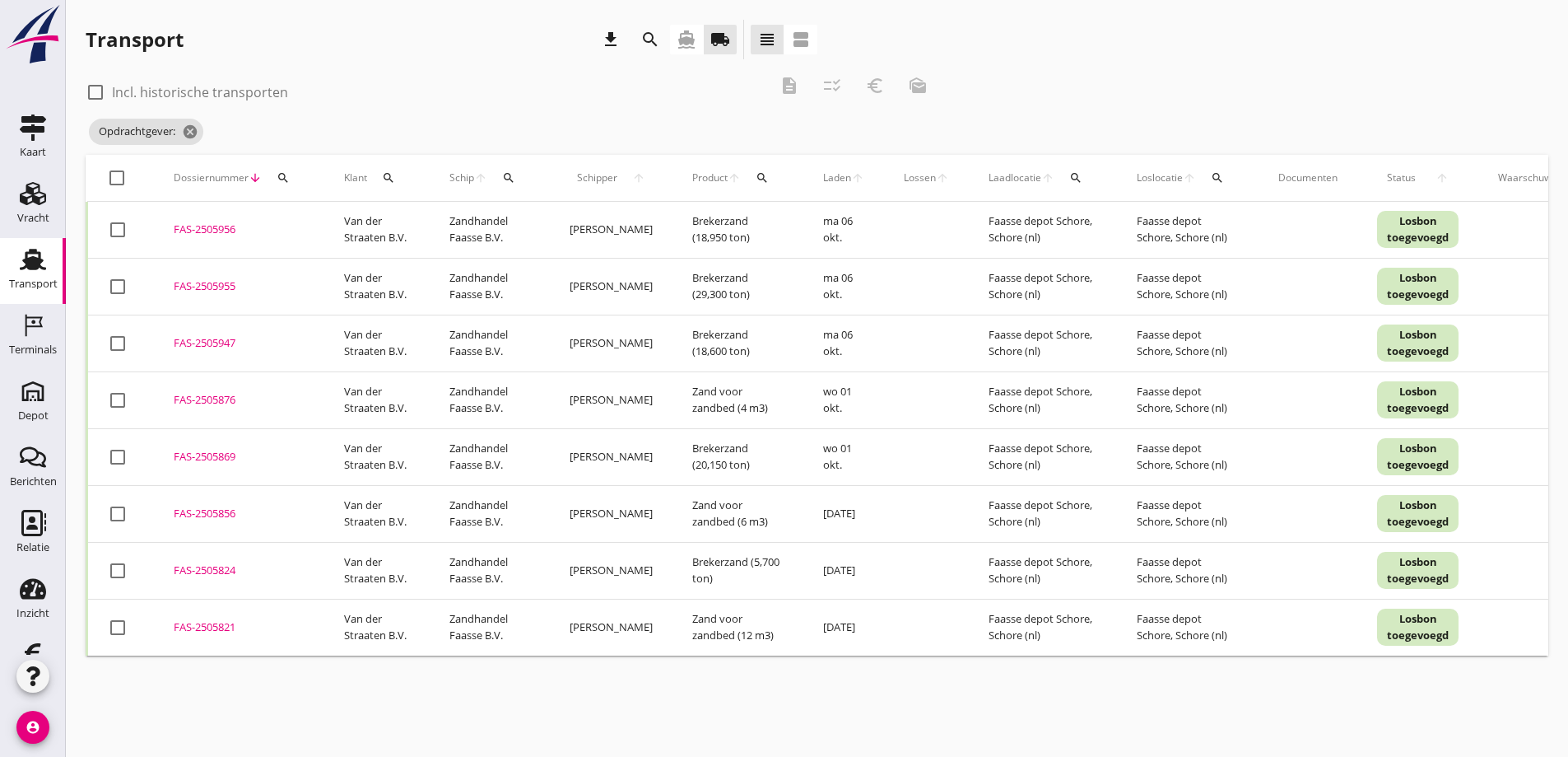
drag, startPoint x: 27, startPoint y: 262, endPoint x: 20, endPoint y: 268, distance: 9.2
click at [27, 261] on use at bounding box center [32, 259] width 27 height 21
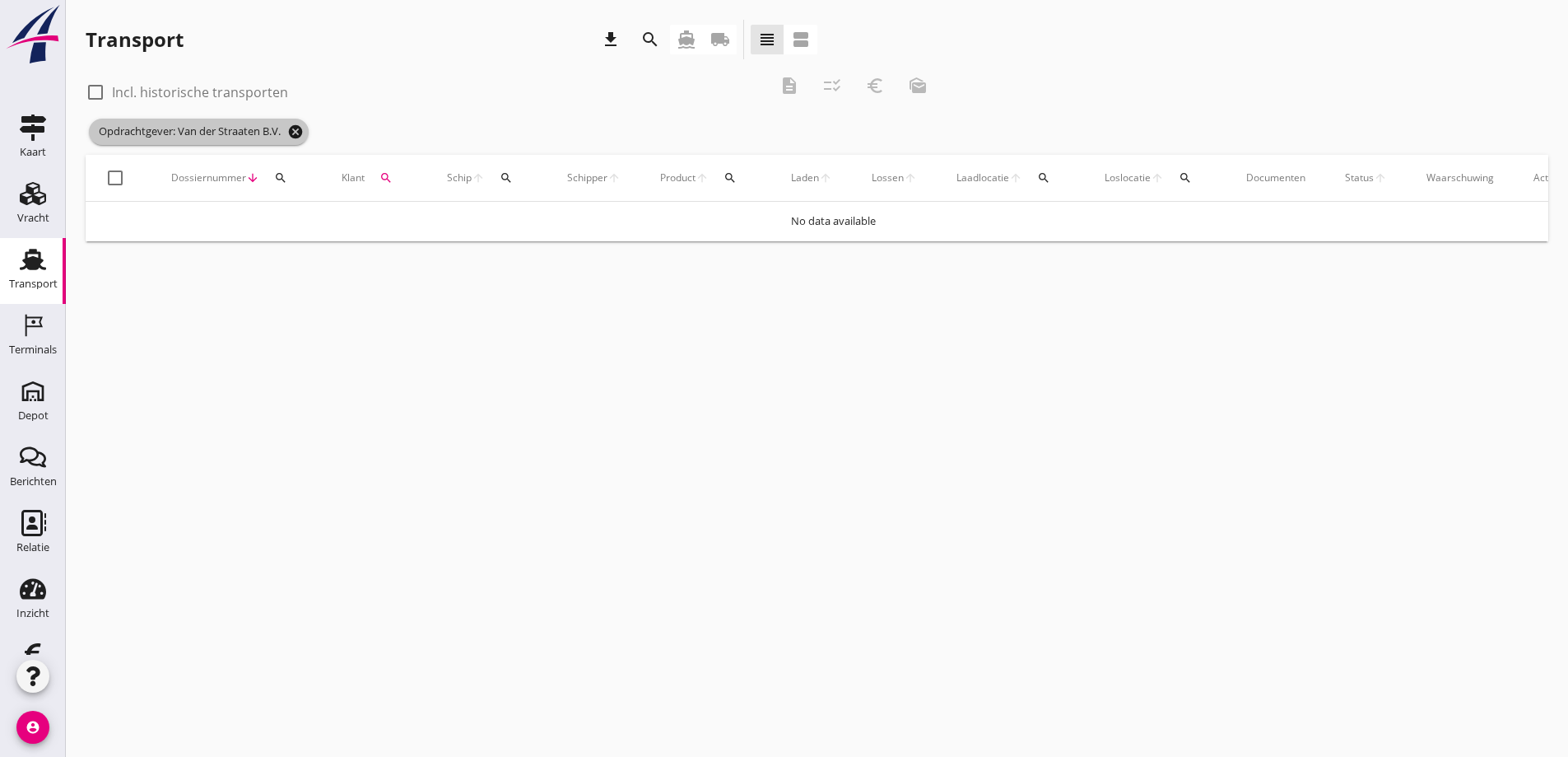
click at [302, 130] on icon "cancel" at bounding box center [296, 132] width 17 height 17
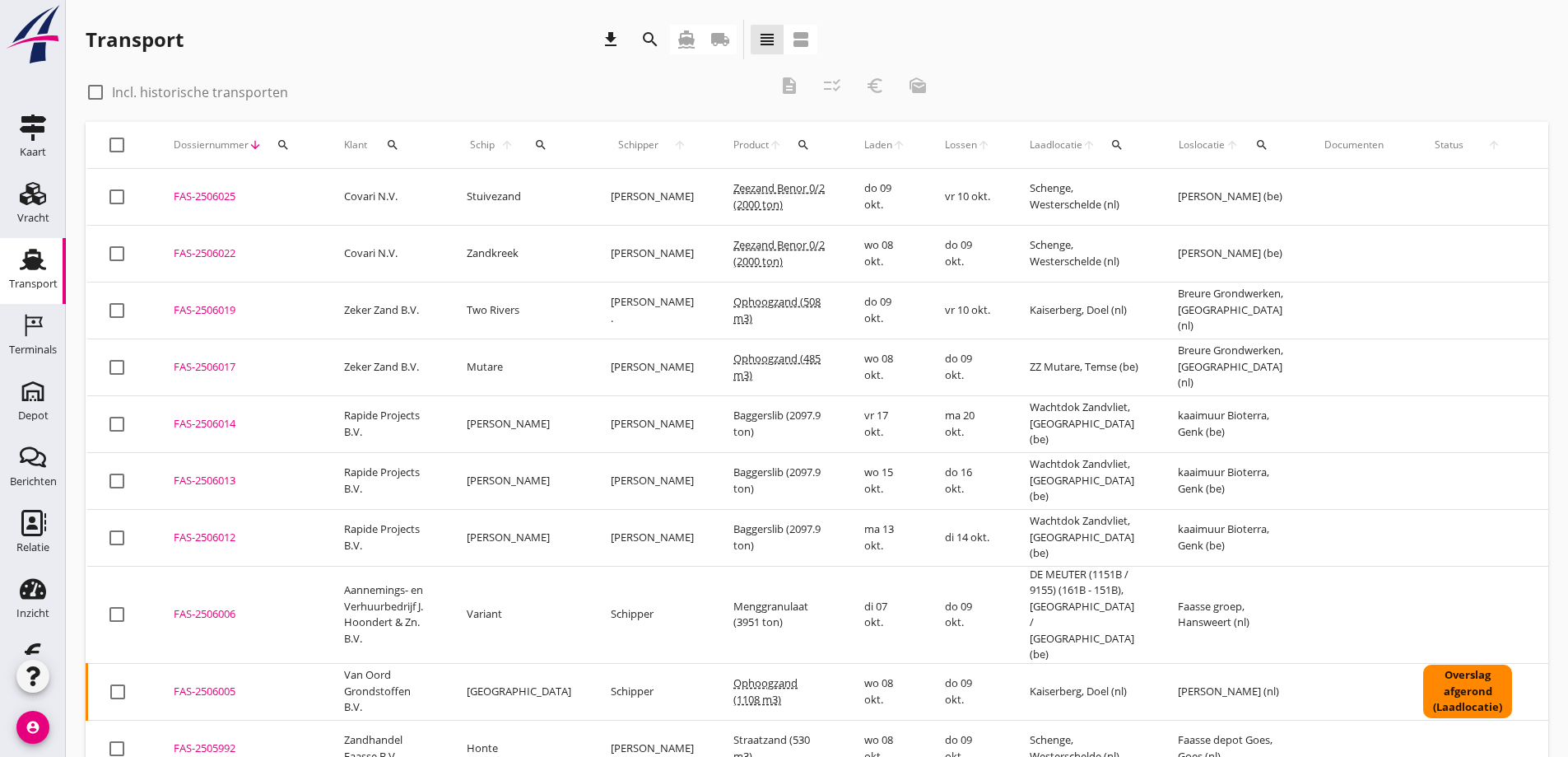
click at [714, 31] on icon "local_shipping" at bounding box center [720, 39] width 19 height 19
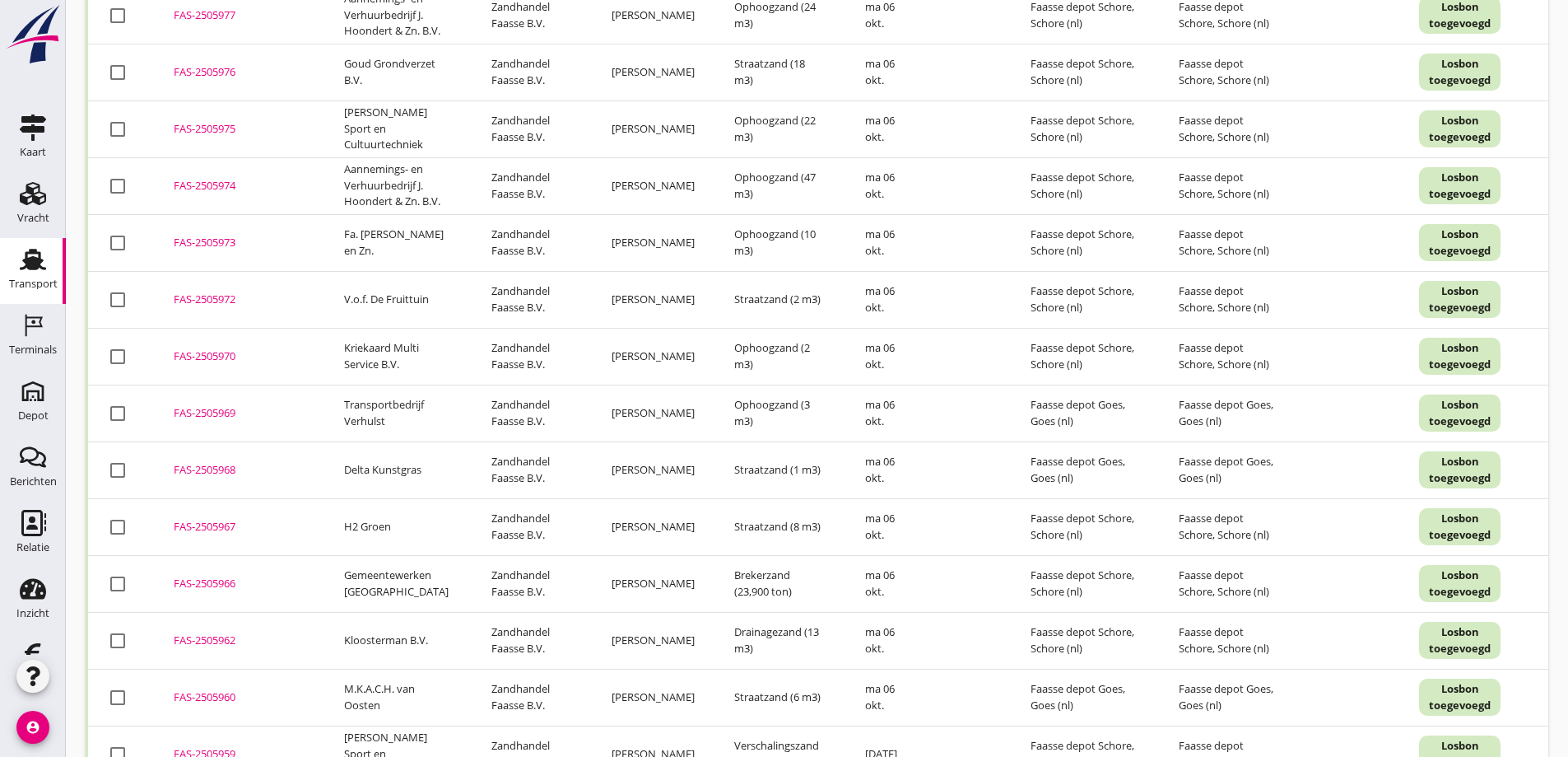
scroll to position [2284, 0]
